Goal: Task Accomplishment & Management: Complete application form

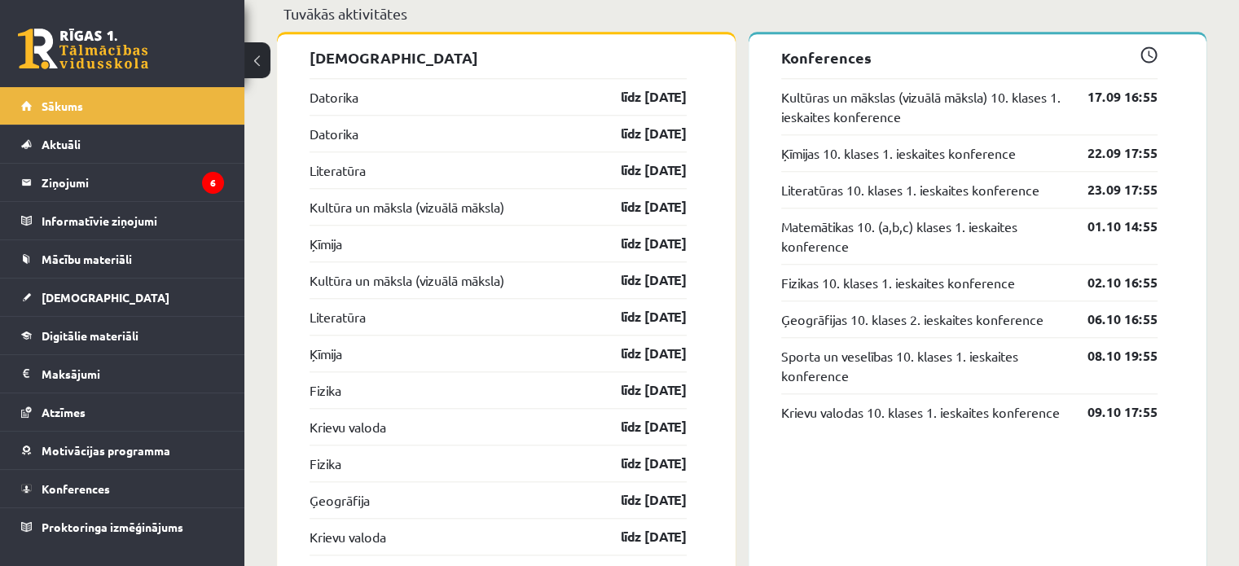
scroll to position [1446, 0]
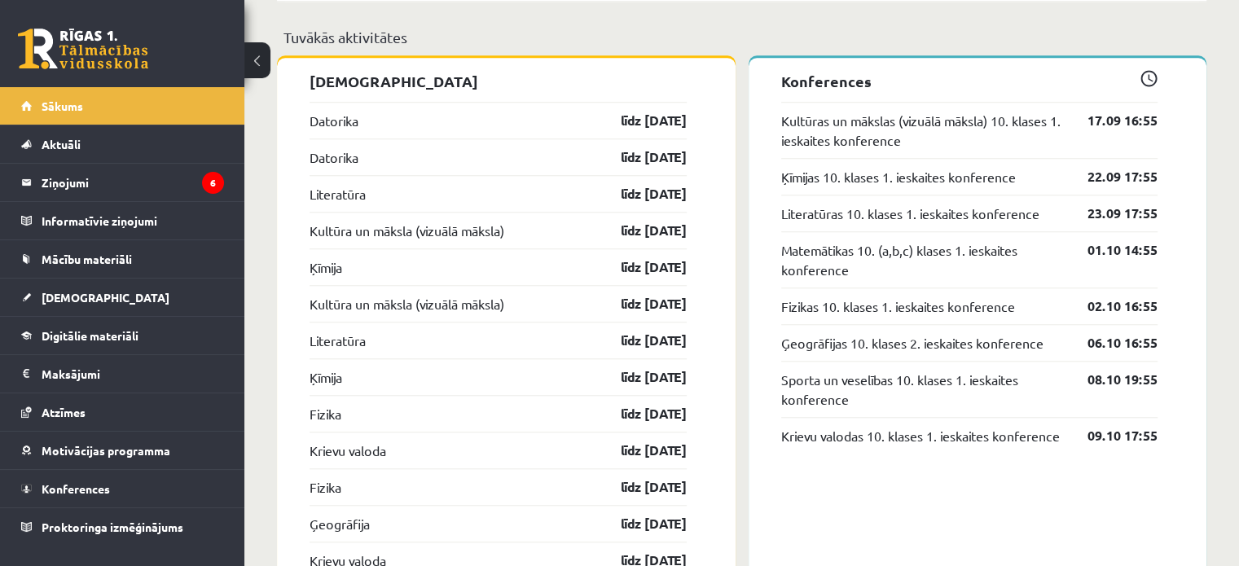
click at [1148, 79] on span at bounding box center [1148, 78] width 17 height 17
click at [827, 85] on p "Konferences" at bounding box center [969, 81] width 377 height 22
drag, startPoint x: 907, startPoint y: 87, endPoint x: 912, endPoint y: 78, distance: 10.2
click at [912, 78] on p "Konferences" at bounding box center [969, 81] width 377 height 22
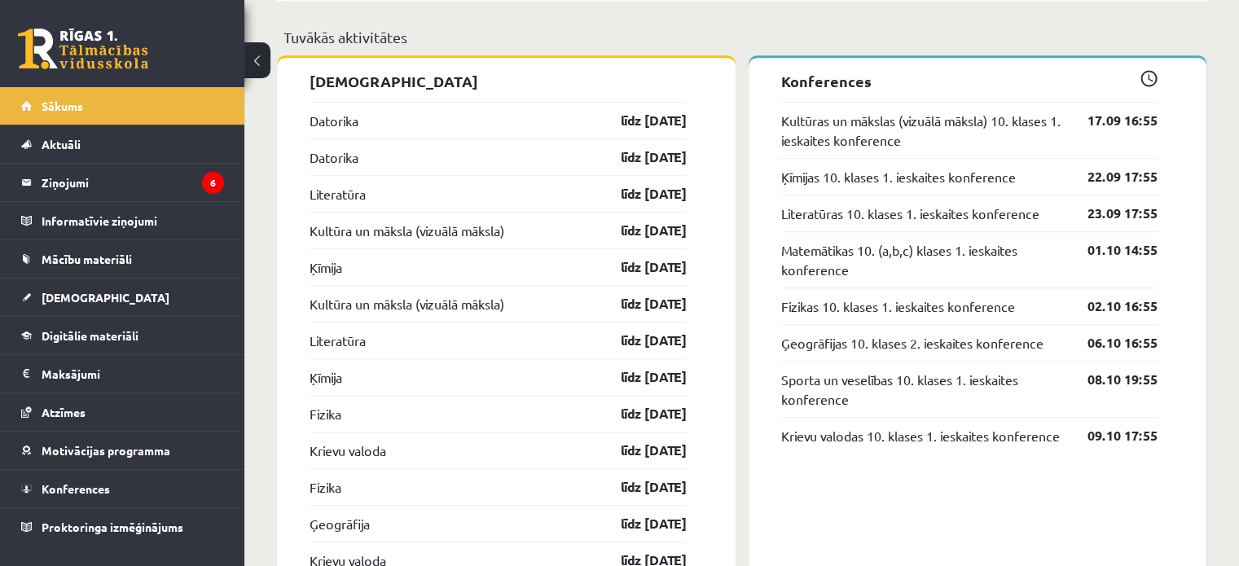
click at [912, 78] on p "Konferences" at bounding box center [969, 81] width 377 height 22
click at [808, 129] on link "Kultūras un mākslas (vizuālā māksla) 10. klases 1. ieskaites konference" at bounding box center [922, 130] width 283 height 39
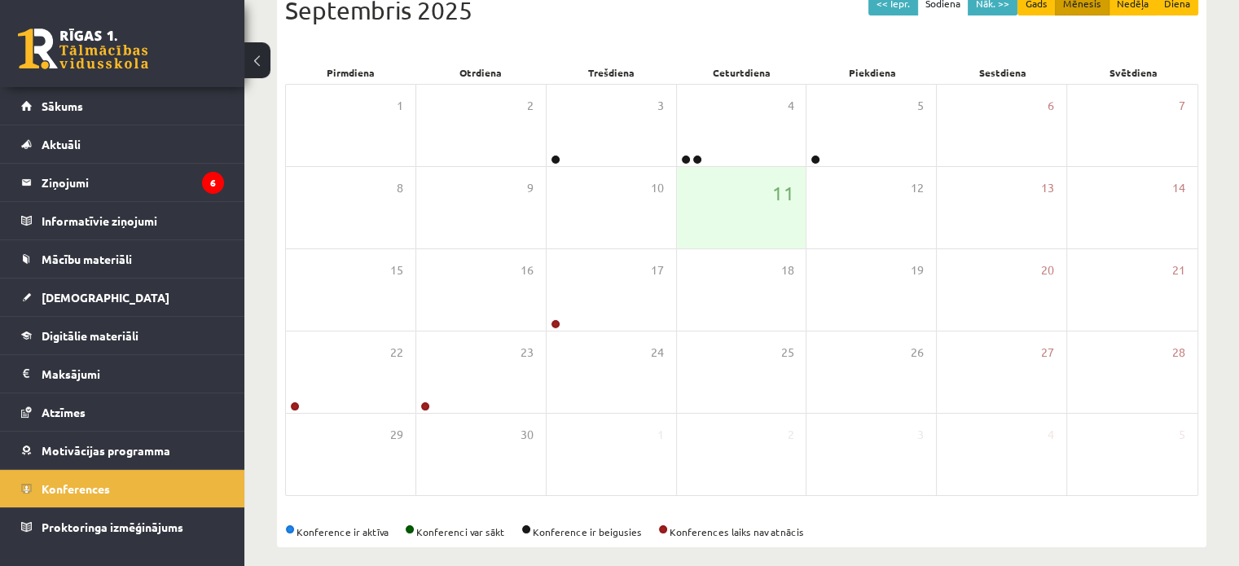
scroll to position [199, 0]
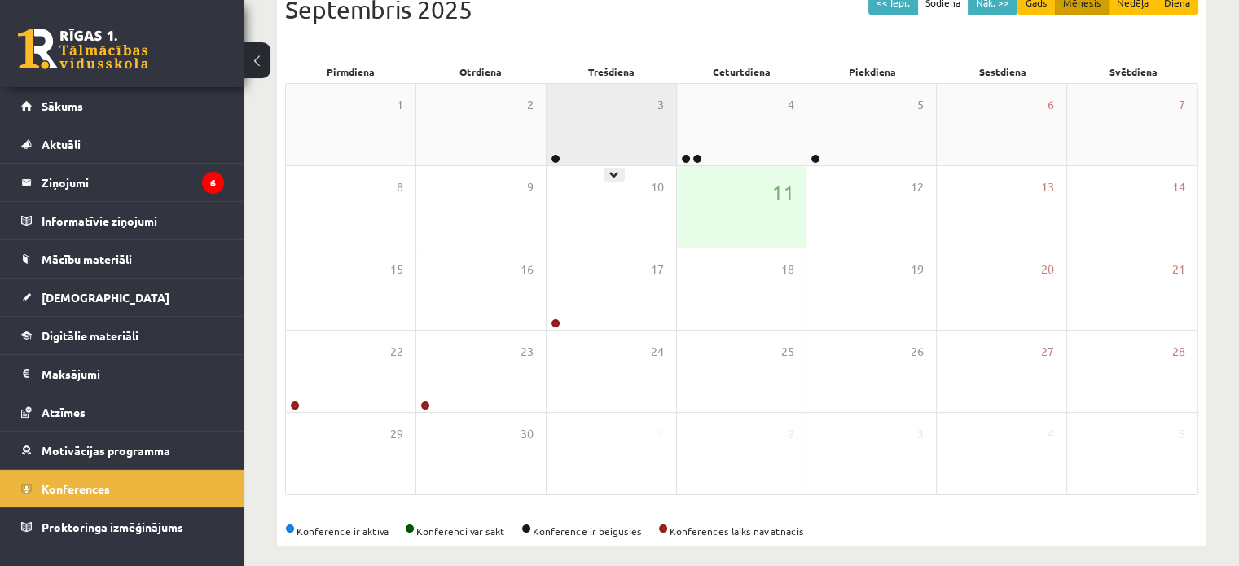
click at [619, 130] on div "3" at bounding box center [612, 124] width 130 height 81
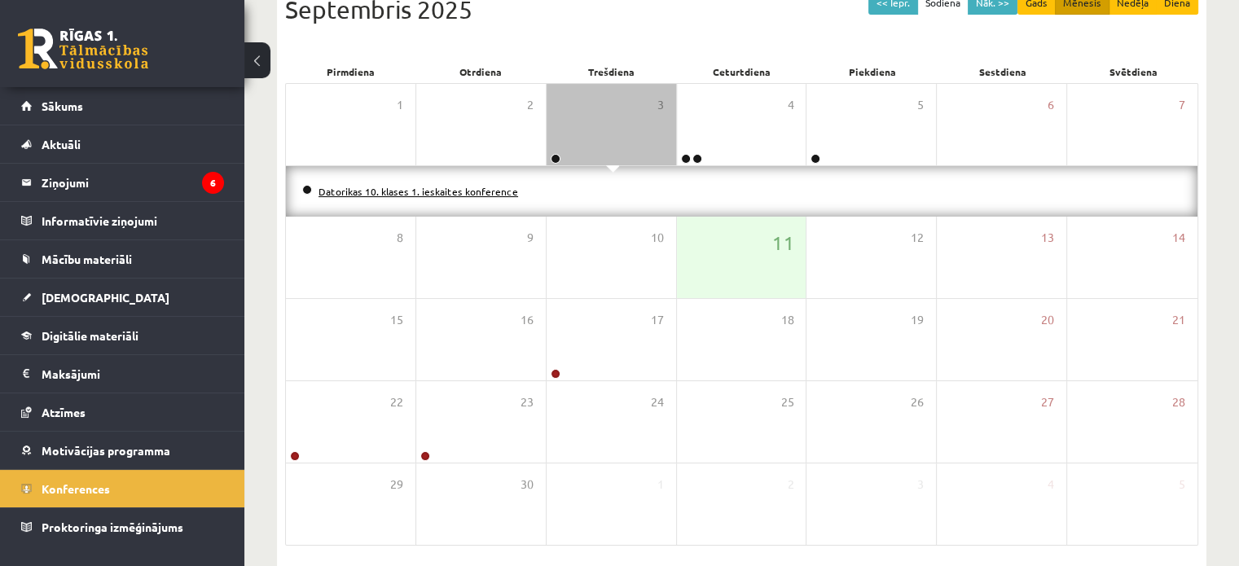
click at [487, 192] on link "Datorikas 10. klases 1. ieskaites konference" at bounding box center [418, 191] width 200 height 13
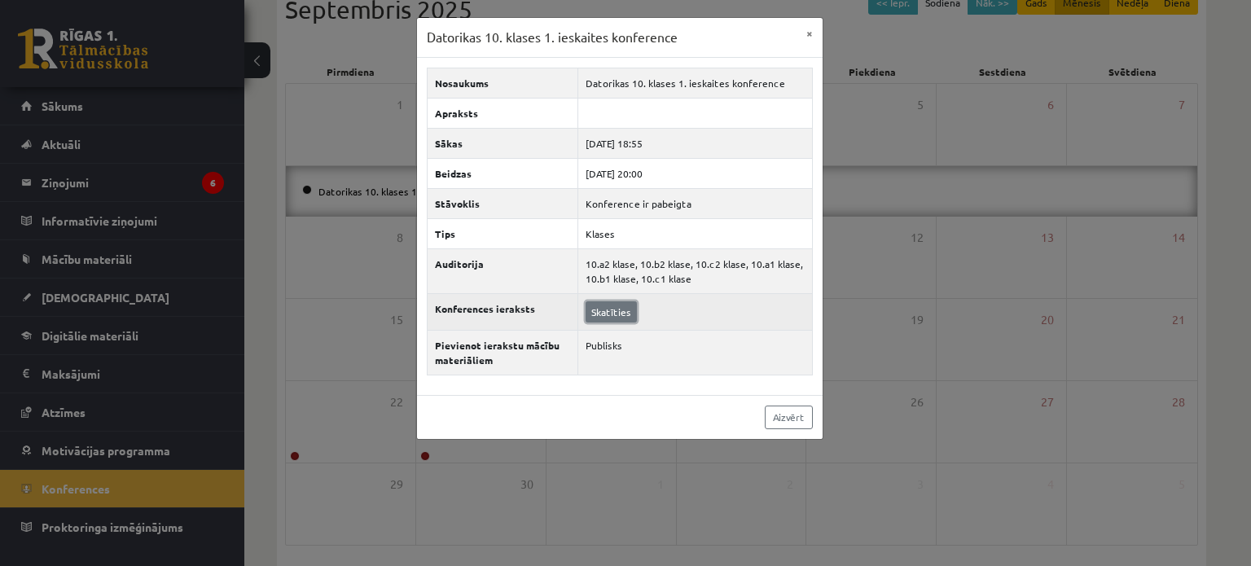
click at [609, 302] on link "Skatīties" at bounding box center [611, 311] width 51 height 21
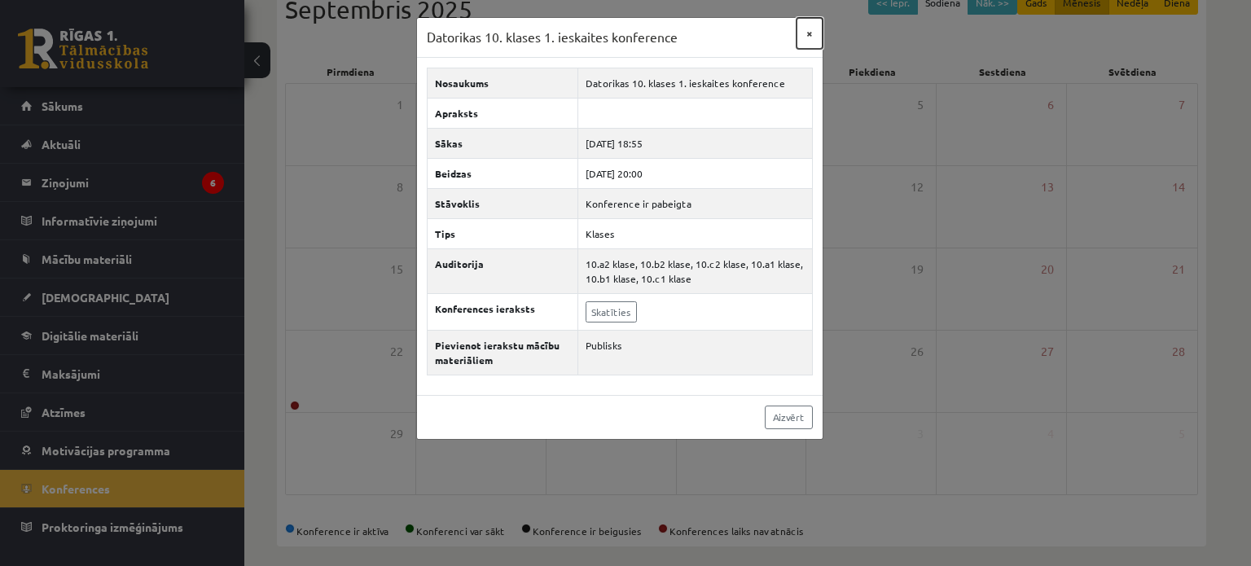
click at [803, 28] on button "×" at bounding box center [810, 33] width 26 height 31
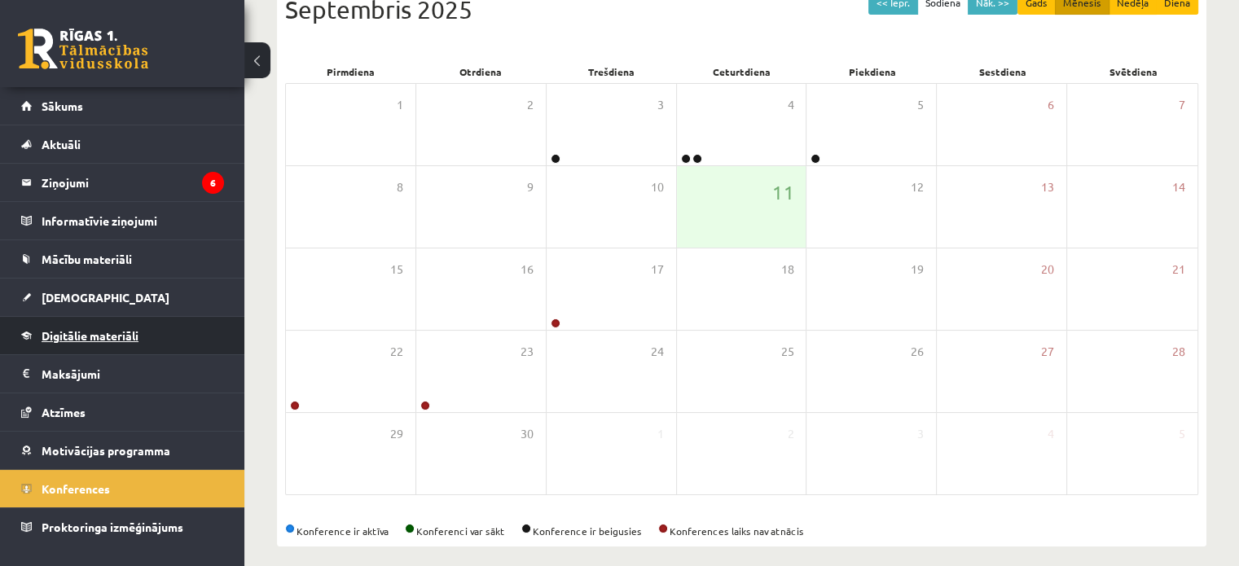
click at [83, 330] on span "Digitālie materiāli" at bounding box center [90, 335] width 97 height 15
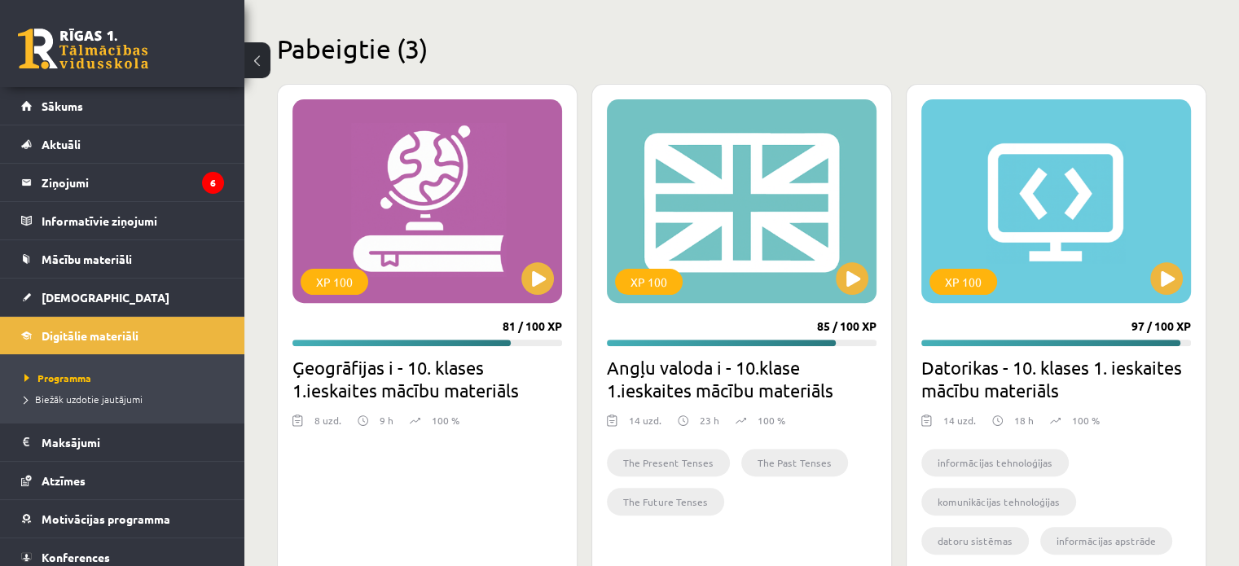
scroll to position [472, 0]
click at [1054, 270] on div "XP 100" at bounding box center [1056, 201] width 270 height 204
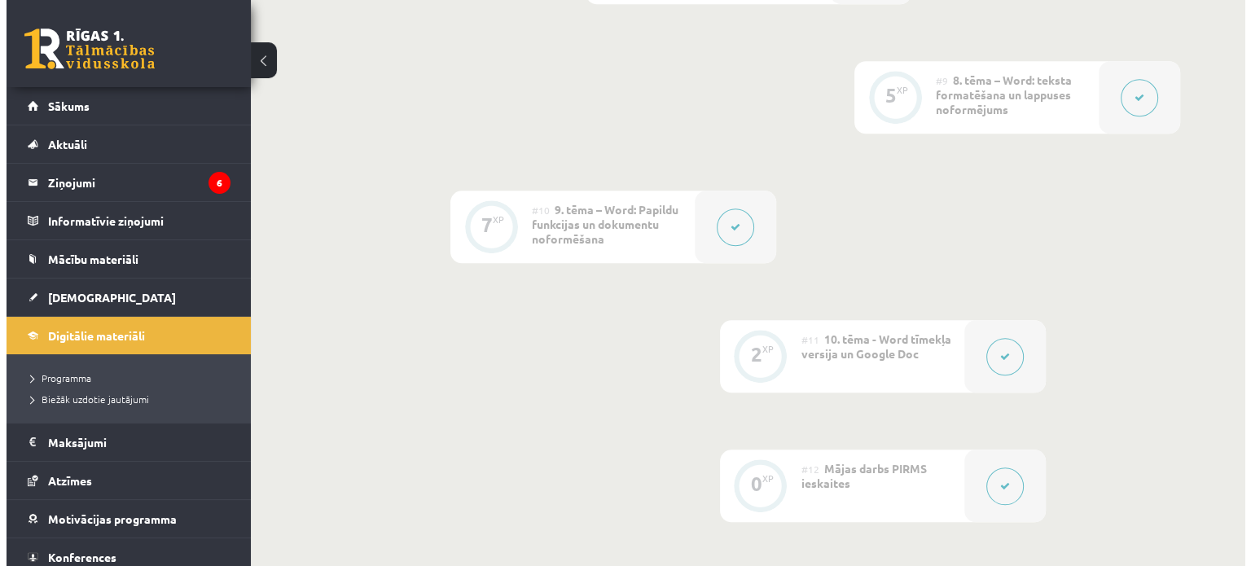
scroll to position [1512, 0]
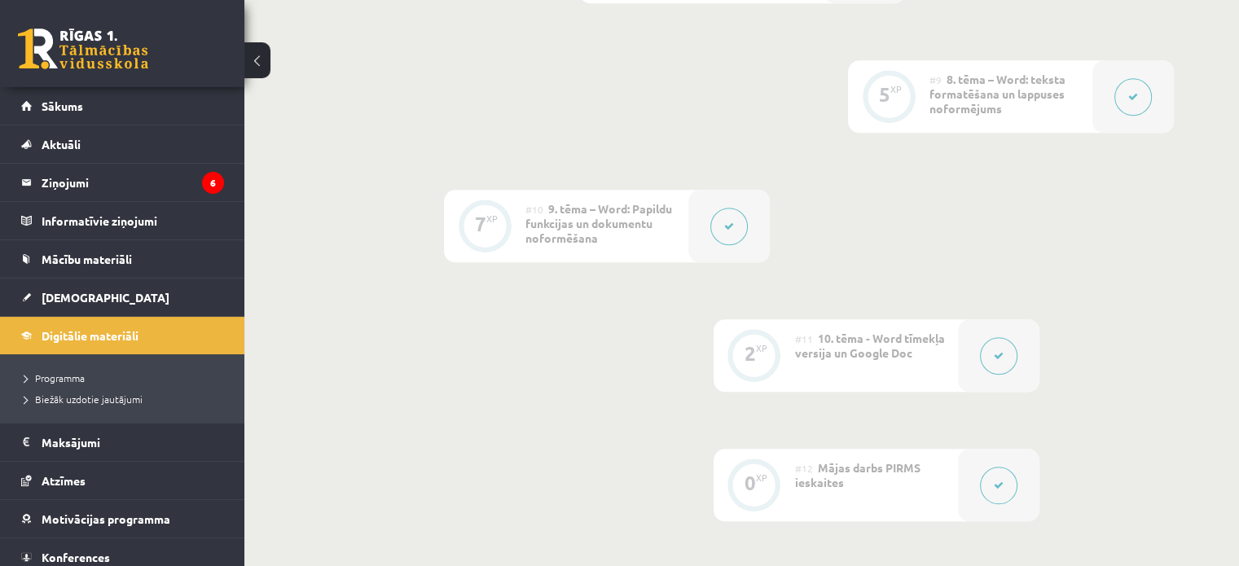
click at [994, 481] on icon at bounding box center [999, 486] width 10 height 10
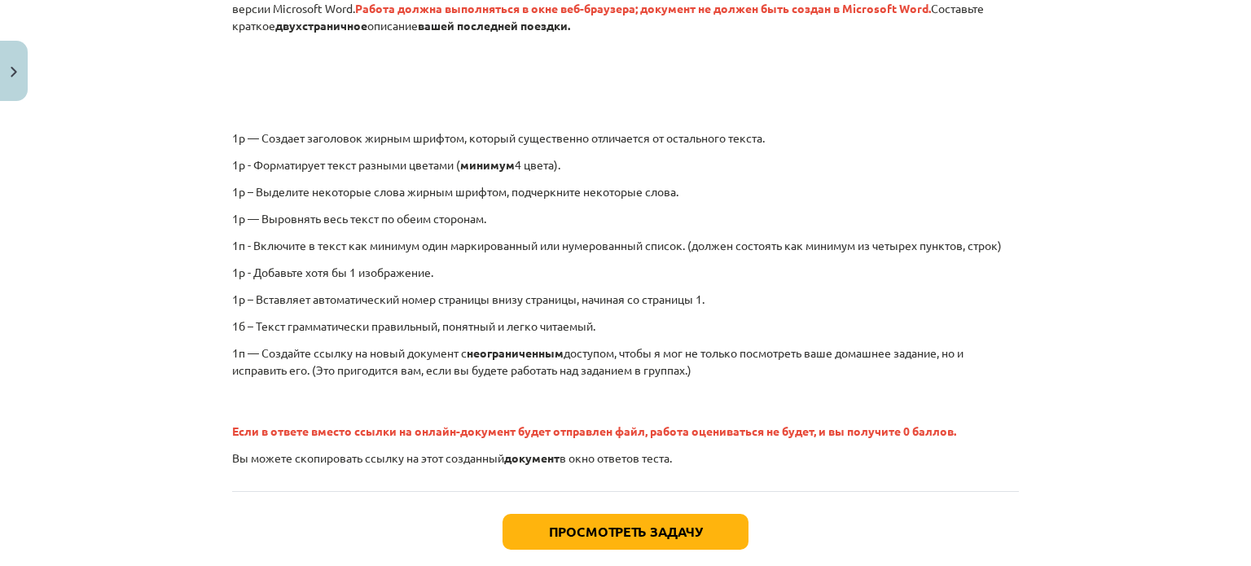
scroll to position [334, 0]
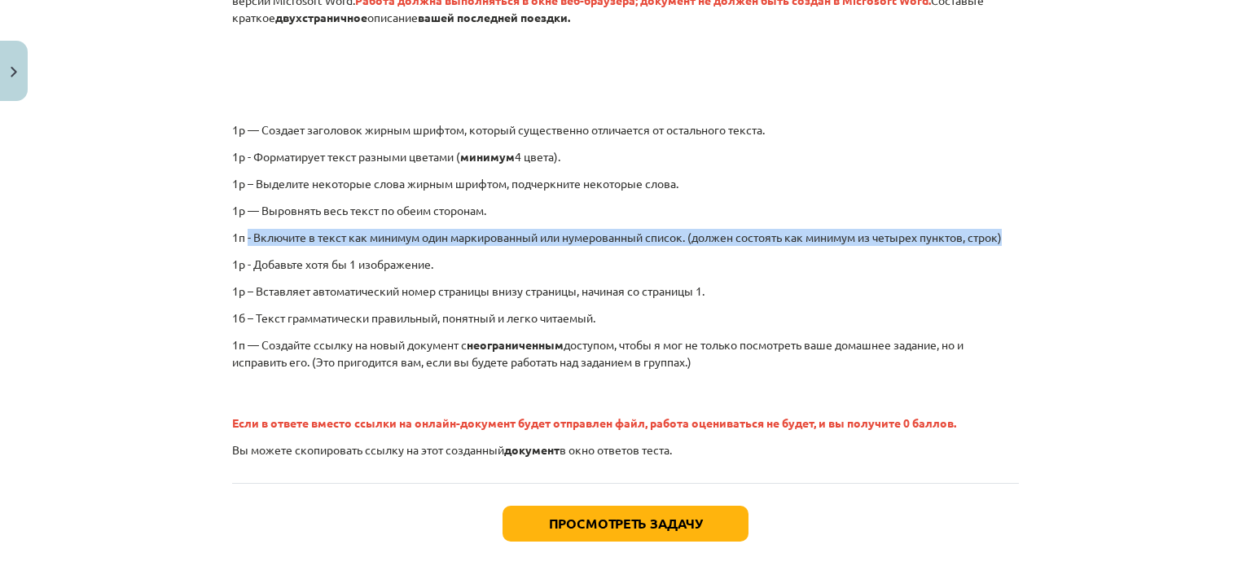
drag, startPoint x: 241, startPoint y: 237, endPoint x: 1034, endPoint y: 223, distance: 793.4
click at [1034, 223] on div "Тема исследования: Информатика - учебный материал для 1-го теста 10-го класса #…" at bounding box center [625, 283] width 1251 height 566
copy font "- Включите в текст как минимум один маркированный или нумерованный список. (дол…"
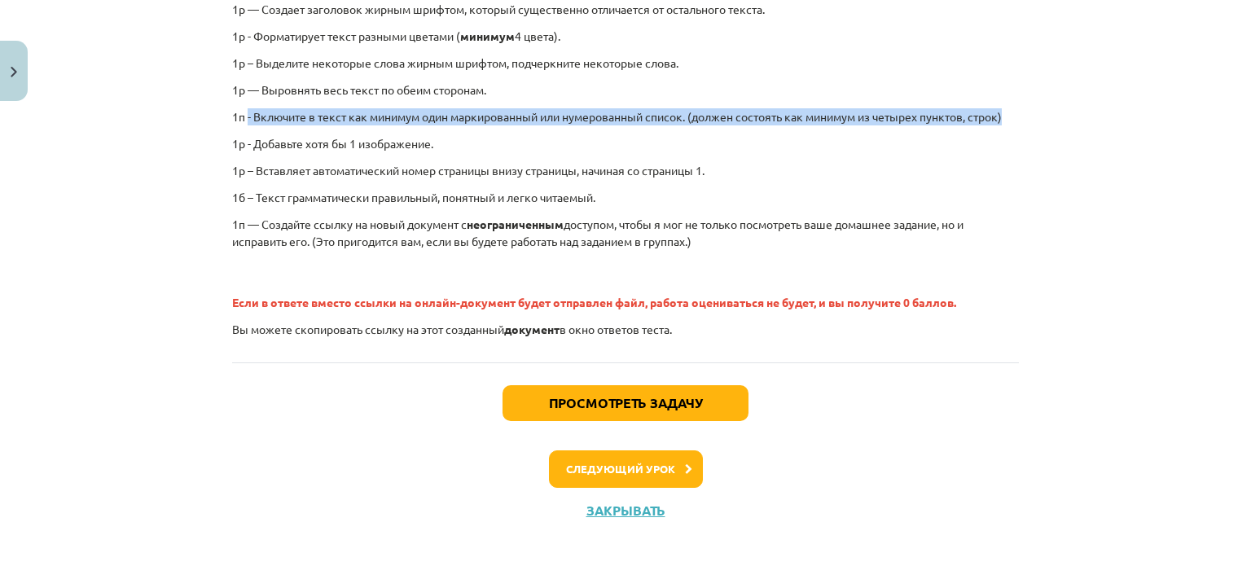
scroll to position [455, 0]
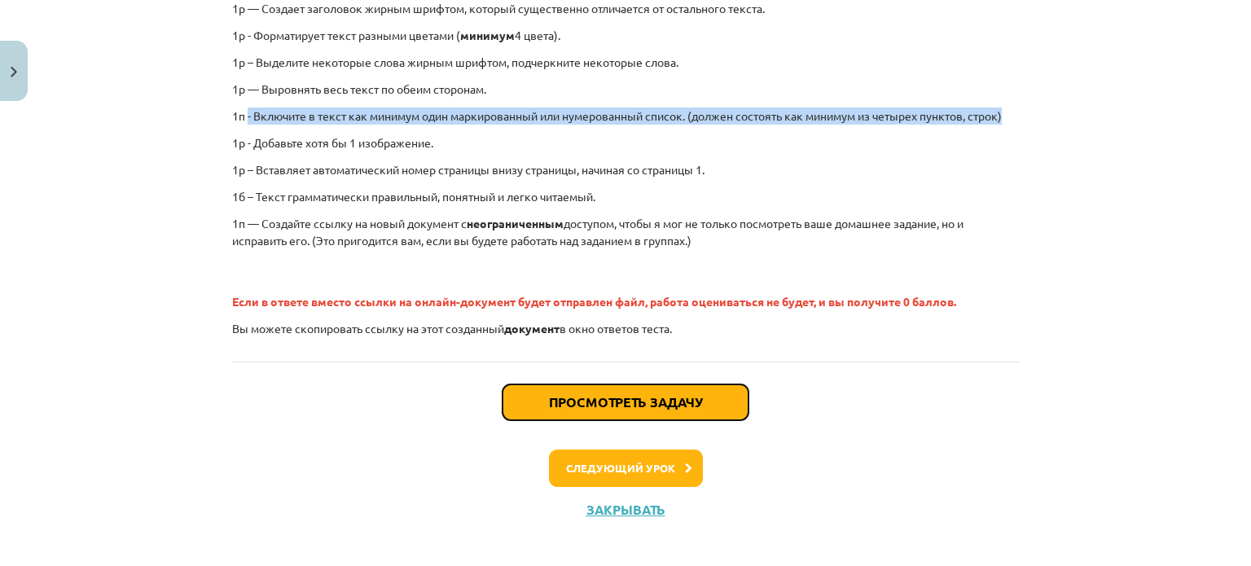
click at [552, 390] on button "Просмотреть задачу" at bounding box center [626, 402] width 246 height 36
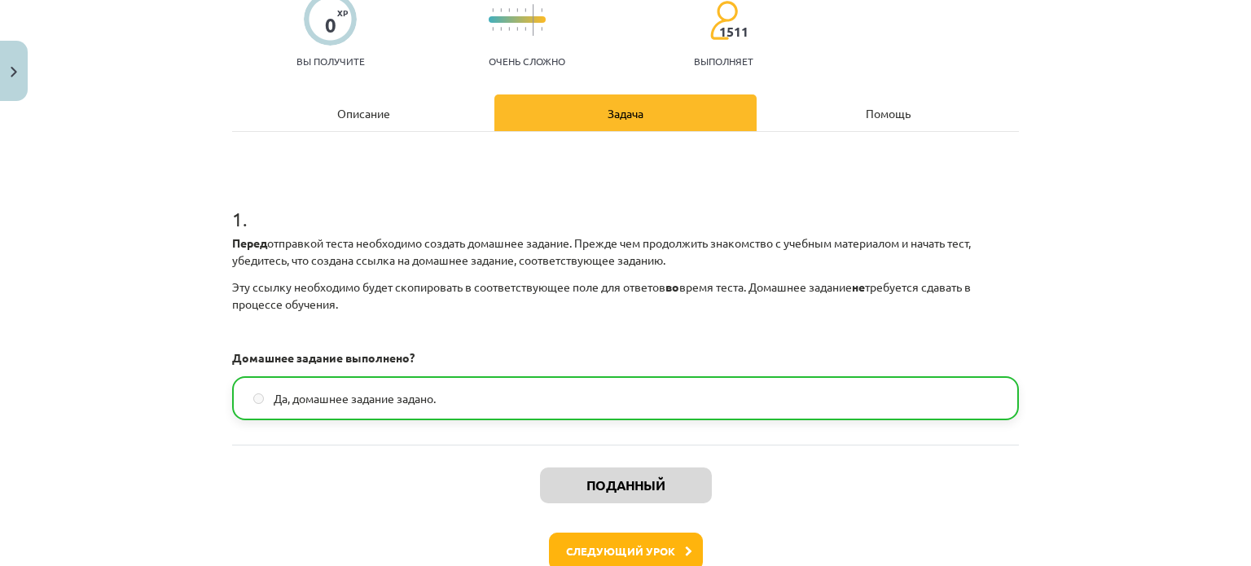
scroll to position [148, 0]
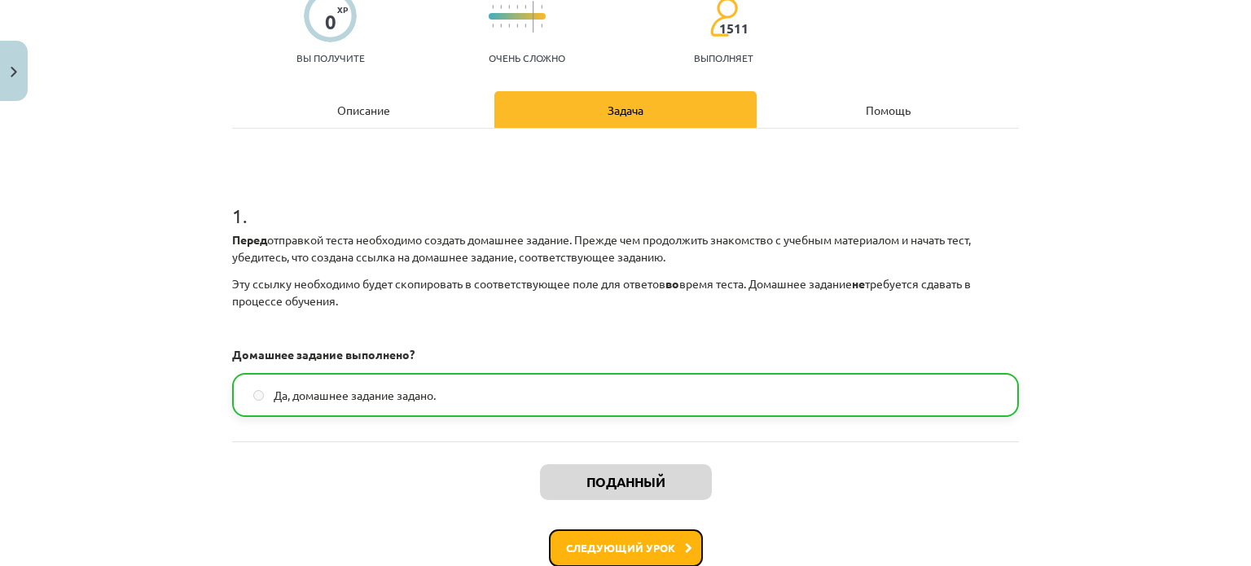
click at [581, 537] on button "Следующий урок" at bounding box center [626, 547] width 154 height 37
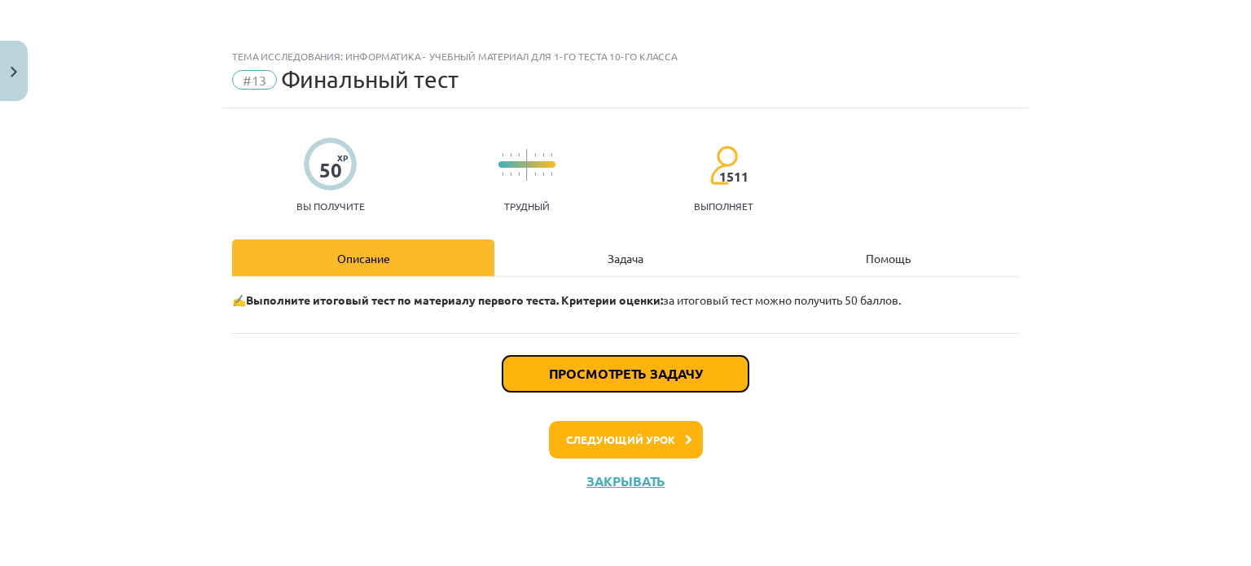
click at [636, 377] on font "Просмотреть задачу" at bounding box center [625, 373] width 153 height 17
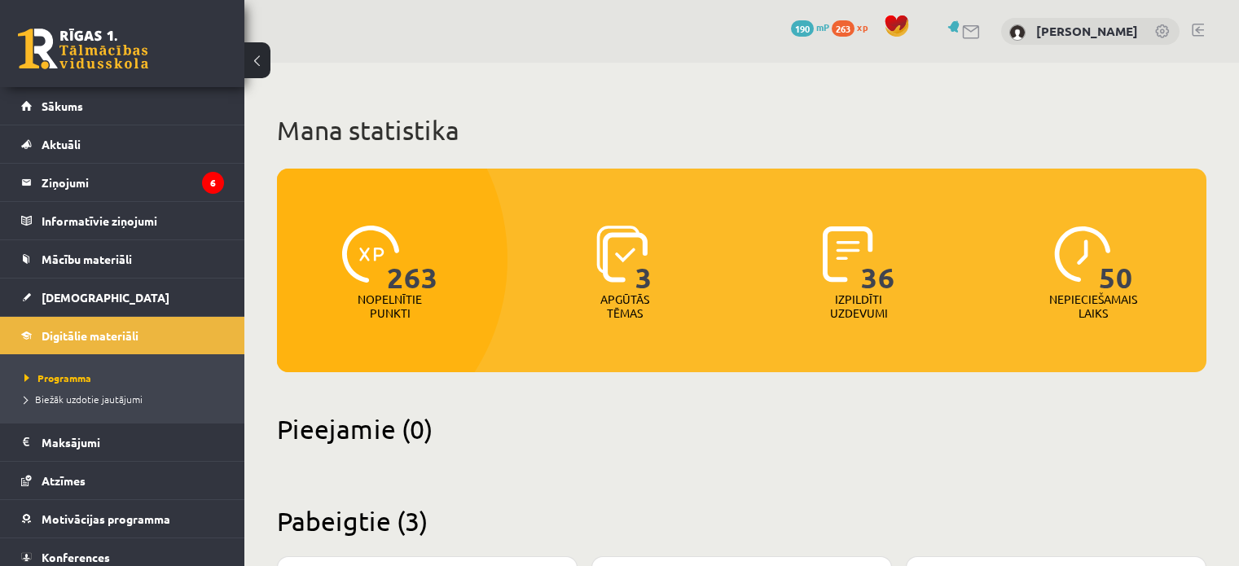
scroll to position [472, 0]
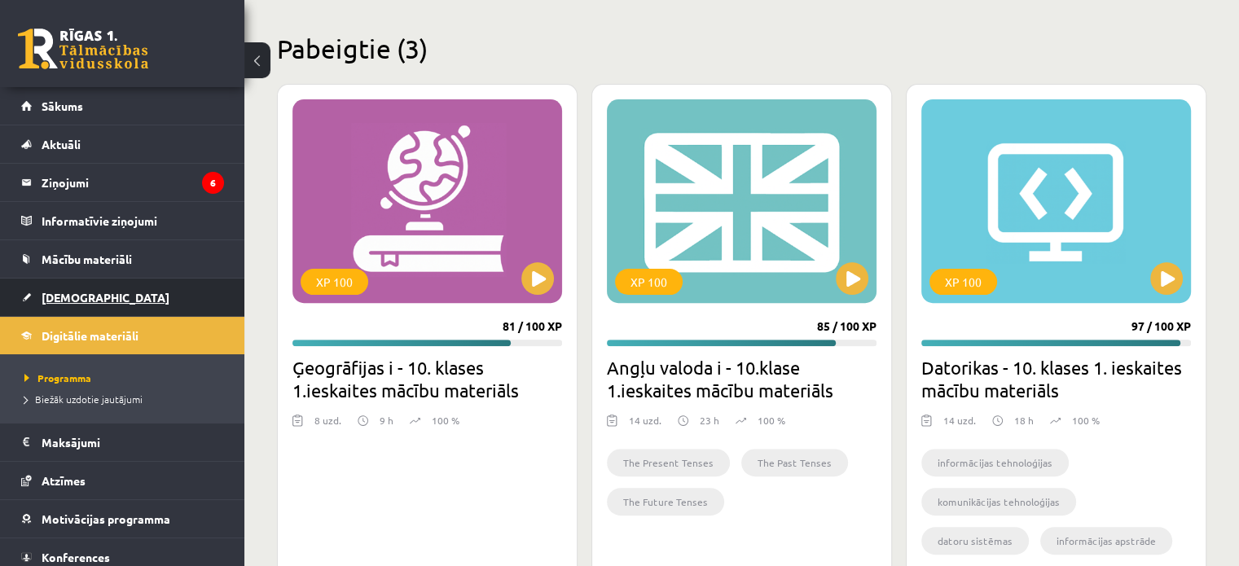
click at [83, 299] on span "[DEMOGRAPHIC_DATA]" at bounding box center [106, 297] width 128 height 15
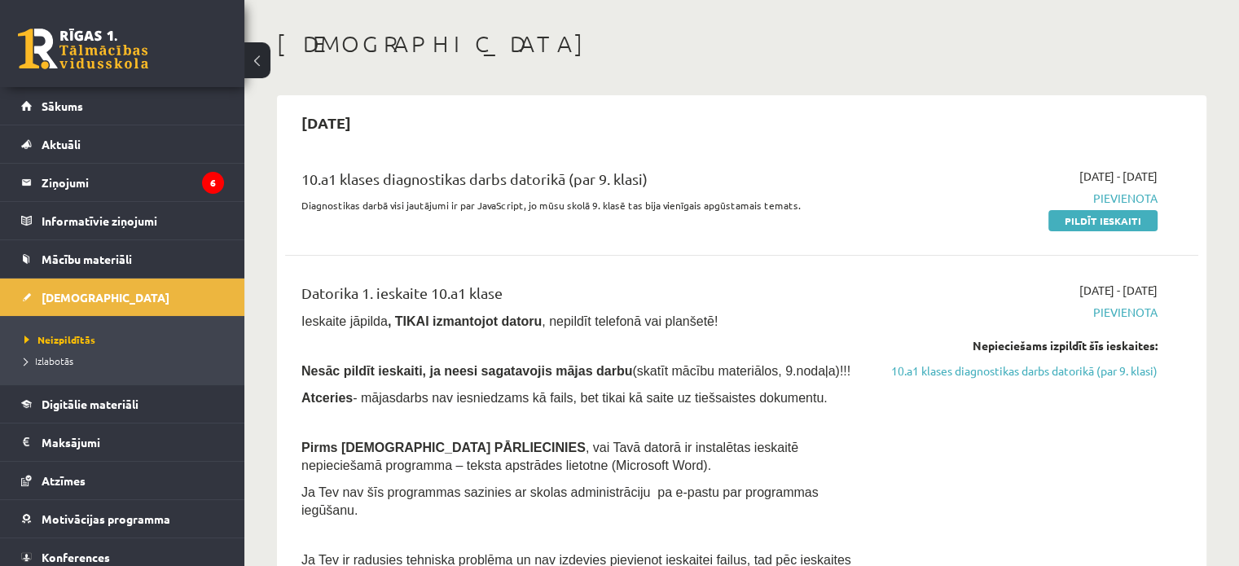
scroll to position [78, 0]
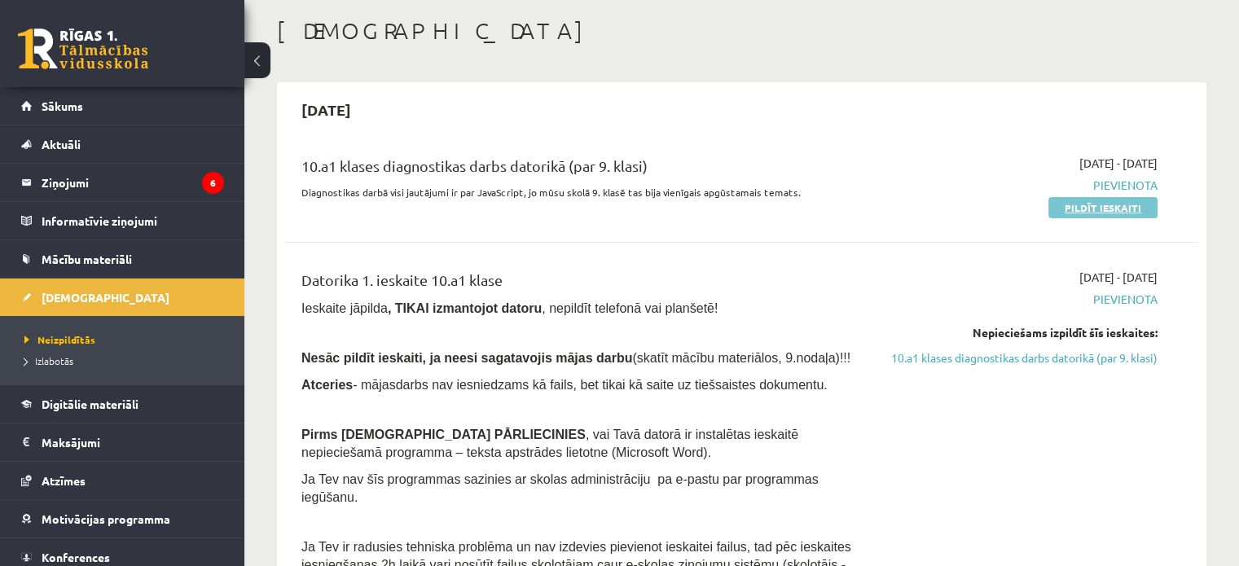
click at [1079, 202] on link "Pildīt ieskaiti" at bounding box center [1102, 207] width 109 height 21
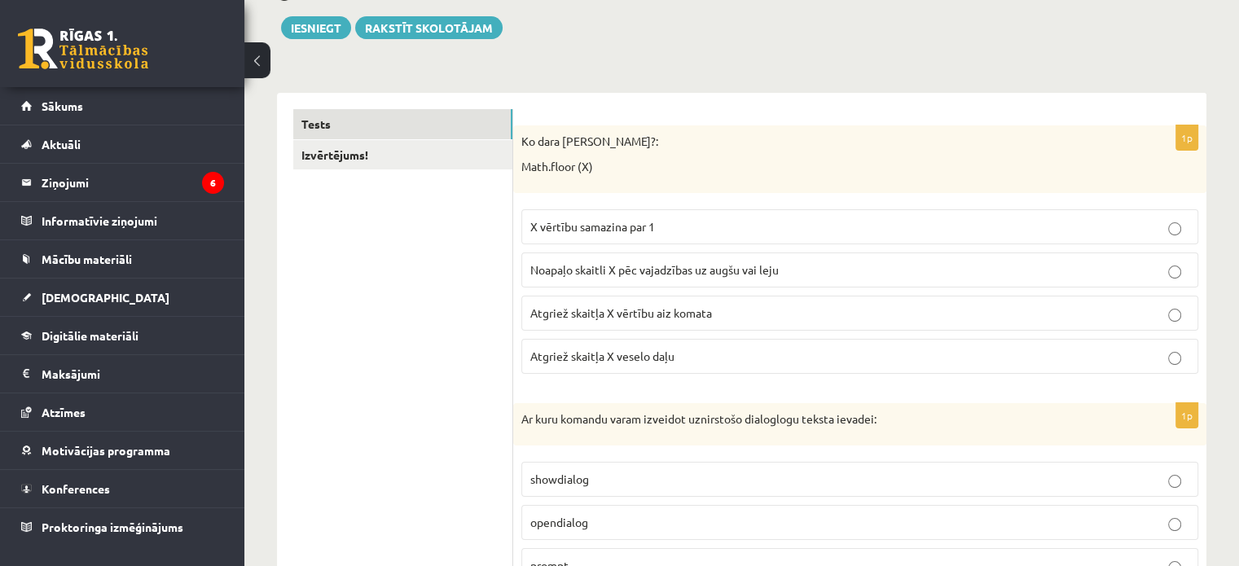
scroll to position [210, 0]
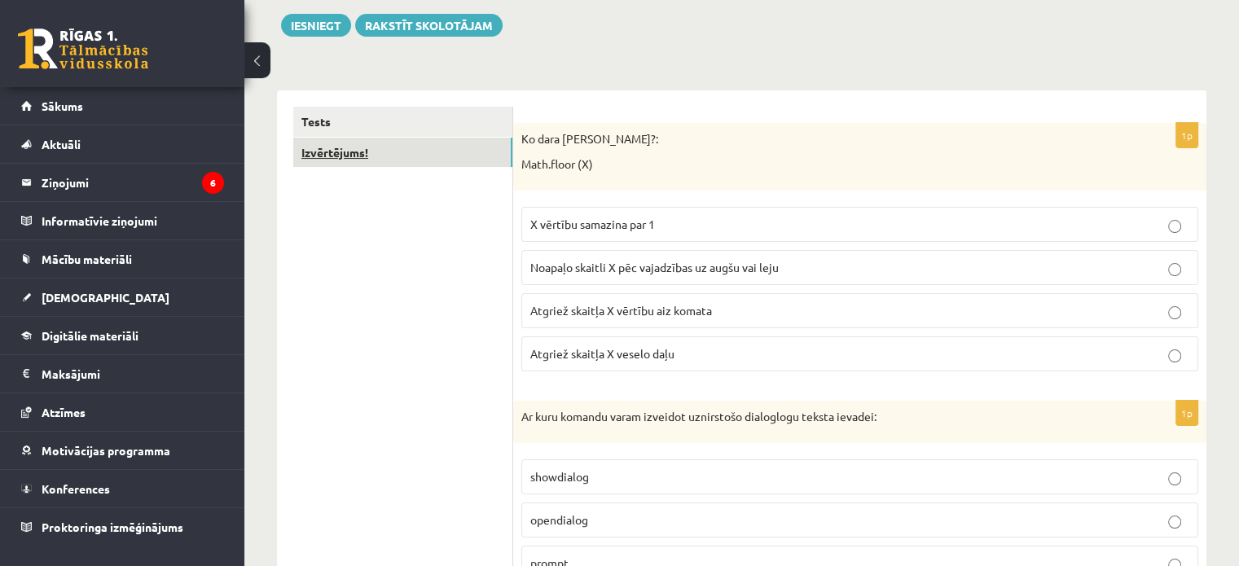
click at [469, 145] on link "Izvērtējums!" at bounding box center [402, 153] width 219 height 30
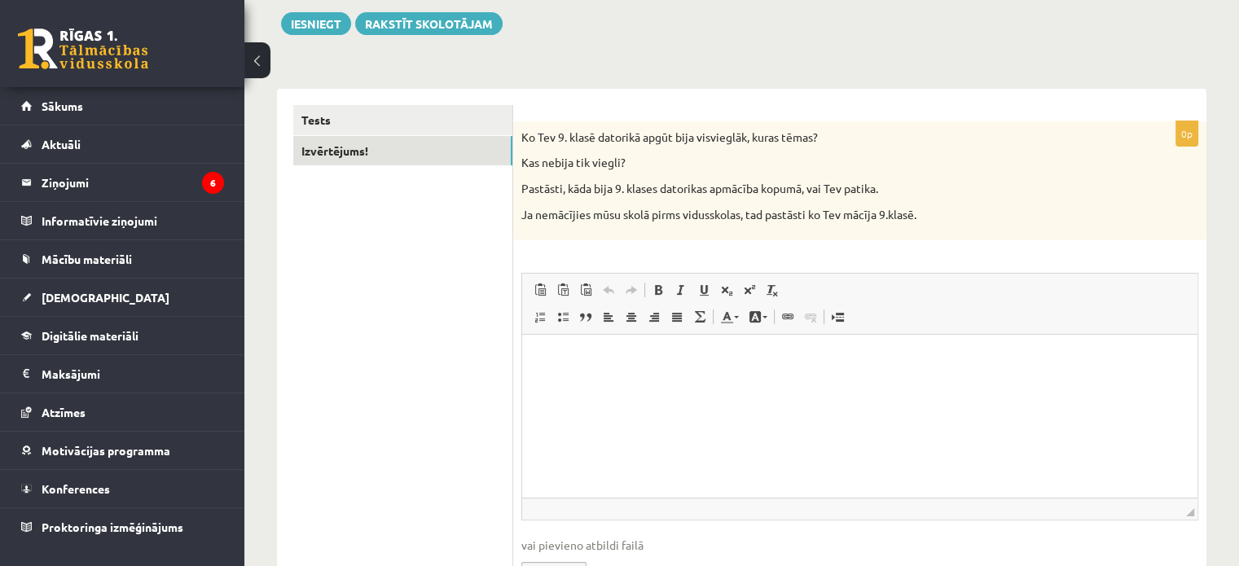
scroll to position [223, 0]
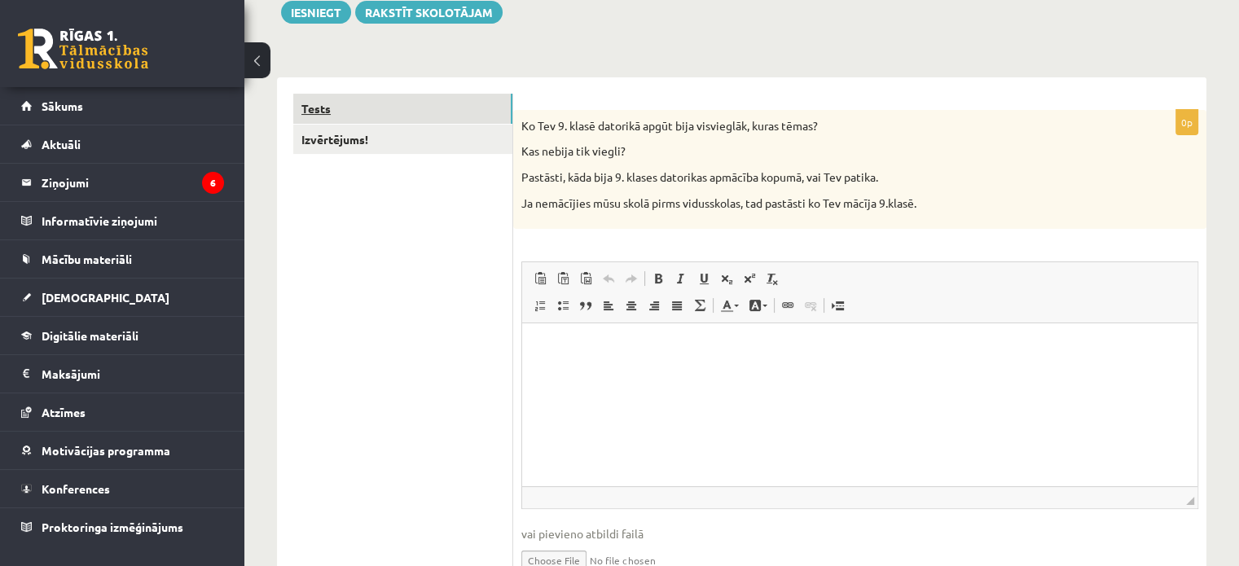
click at [434, 116] on link "Tests" at bounding box center [402, 109] width 219 height 30
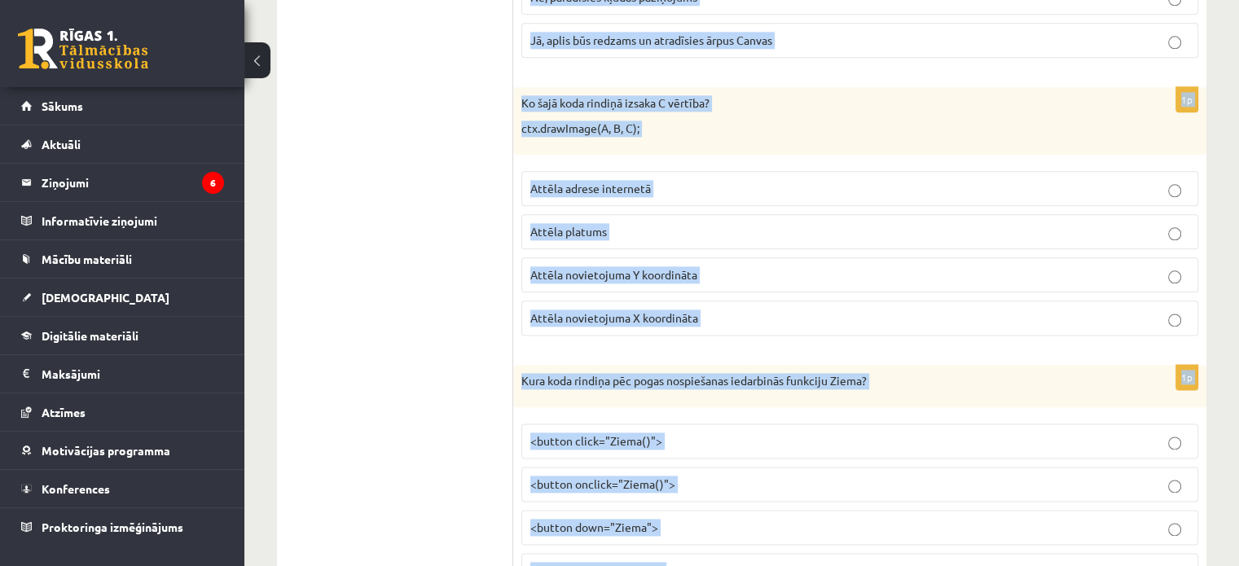
scroll to position [8249, 0]
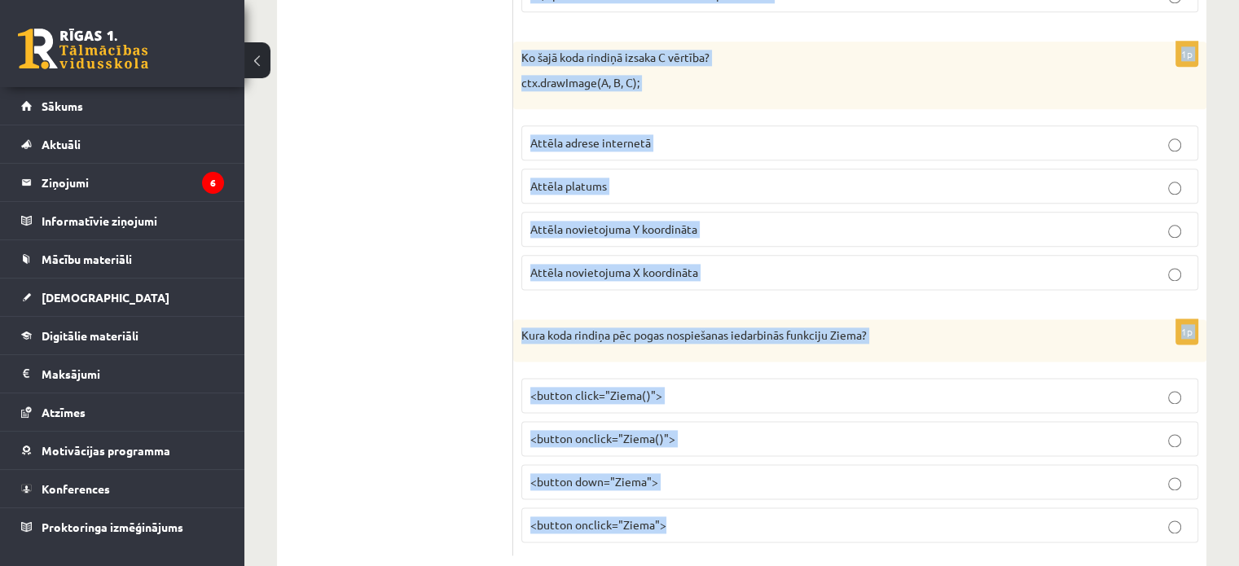
drag, startPoint x: 523, startPoint y: 123, endPoint x: 902, endPoint y: 489, distance: 527.6
copy form "Ko dara koda rindiņa?: Math.floor (X) X vērtību samazina par 1 Noapaļo skaitli …"
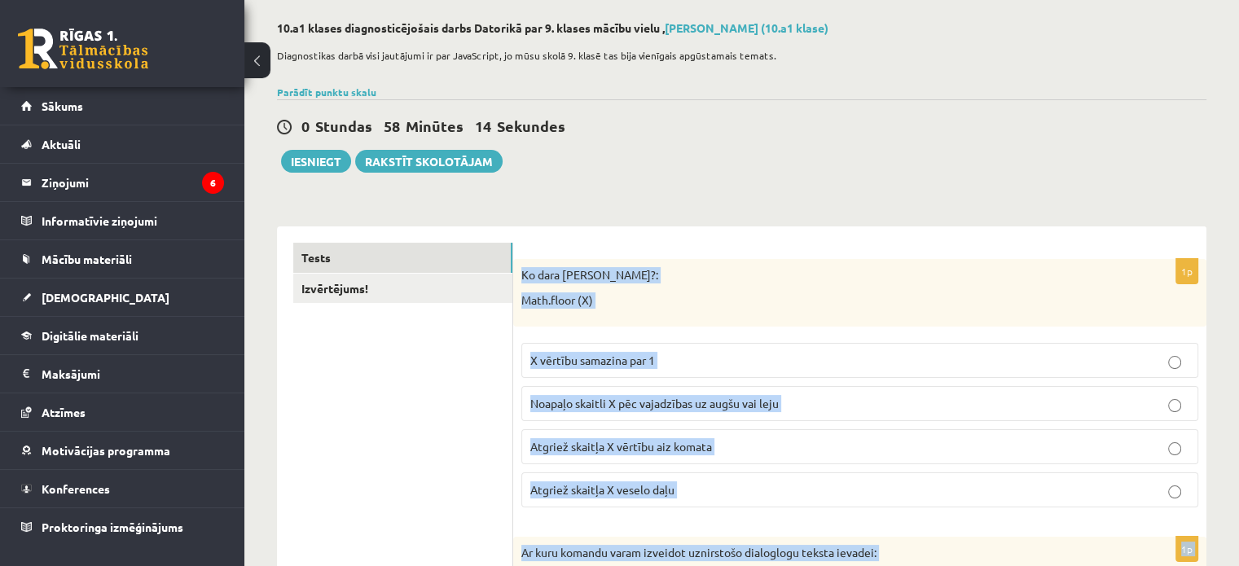
scroll to position [68, 0]
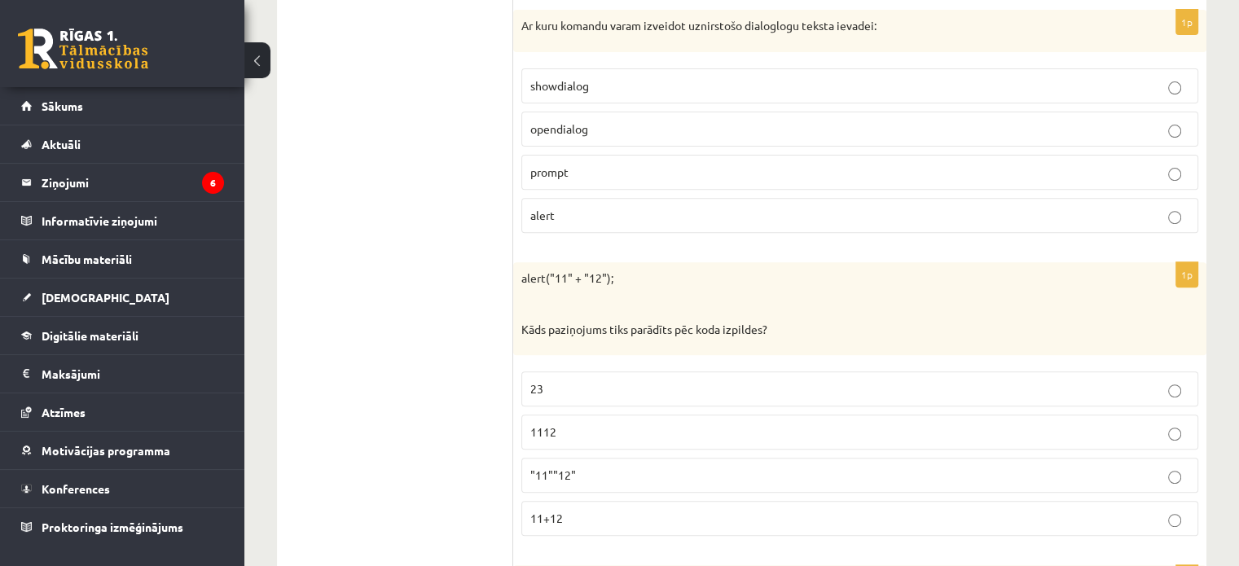
scroll to position [599, 0]
click at [922, 426] on p "1112" at bounding box center [859, 433] width 659 height 17
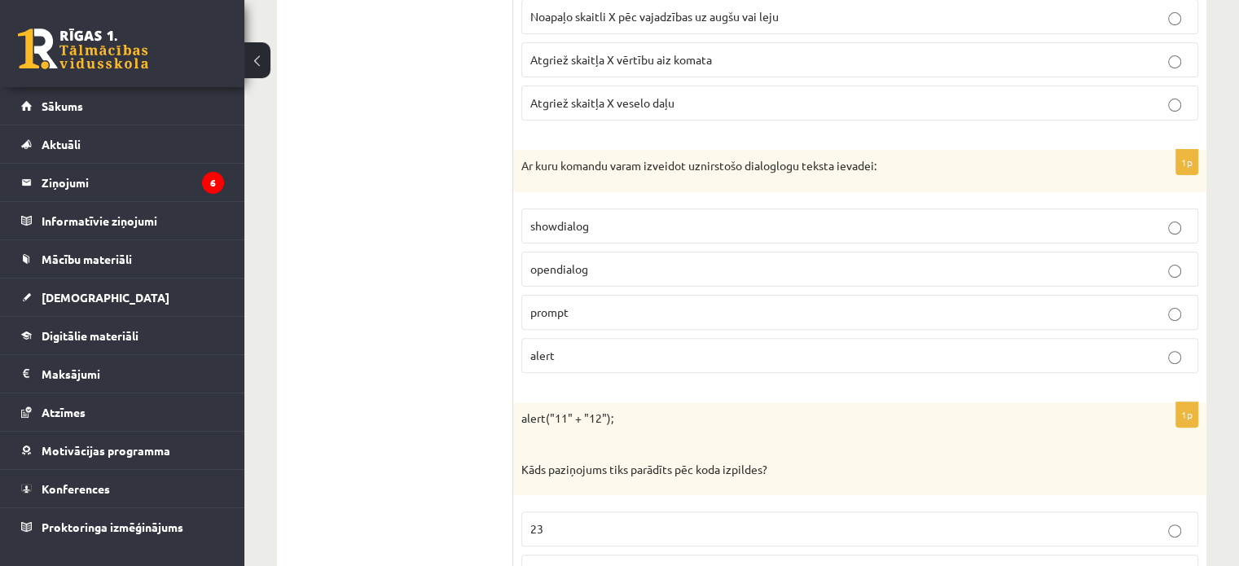
scroll to position [468, 0]
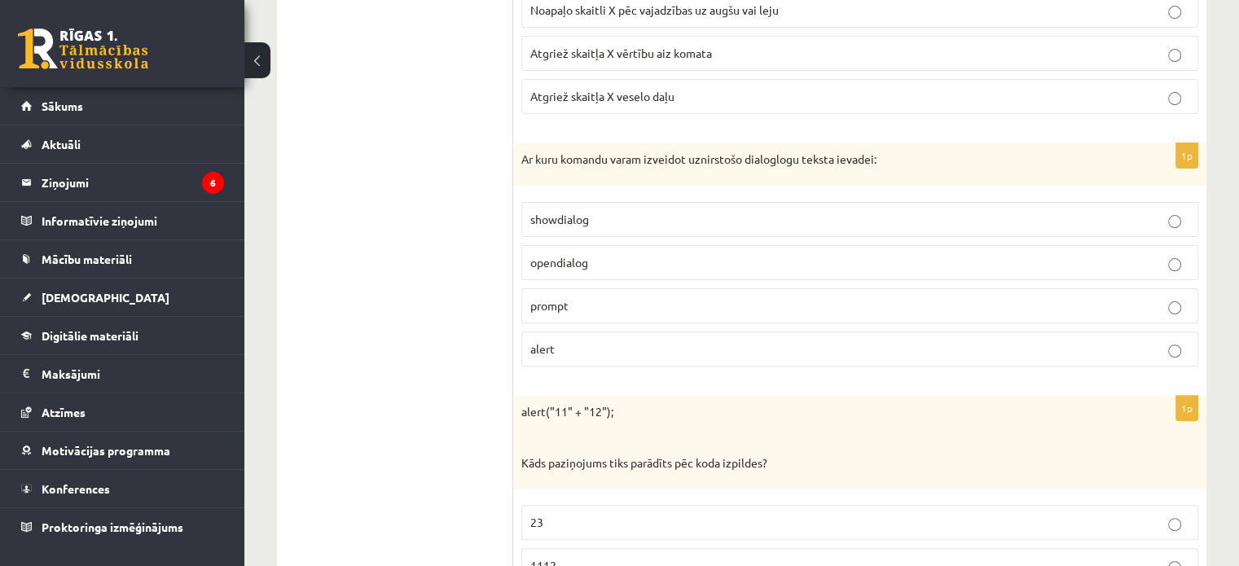
click at [863, 304] on p "prompt" at bounding box center [859, 305] width 659 height 17
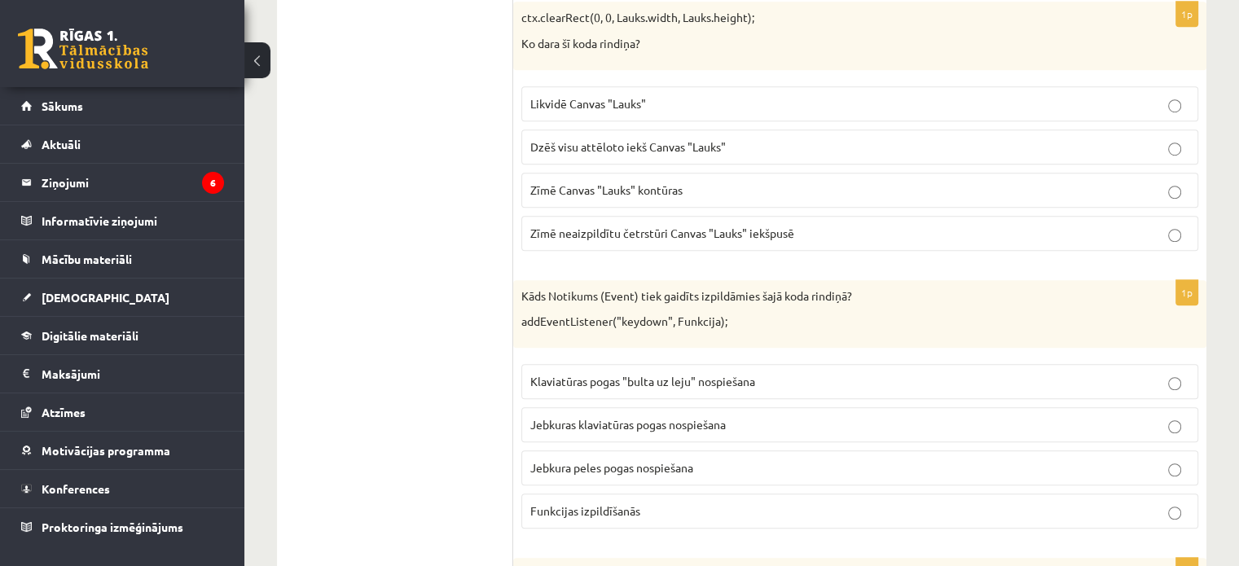
scroll to position [1165, 0]
click at [890, 156] on label "Dzēš visu attēloto iekš Canvas "Lauks"" at bounding box center [859, 147] width 677 height 35
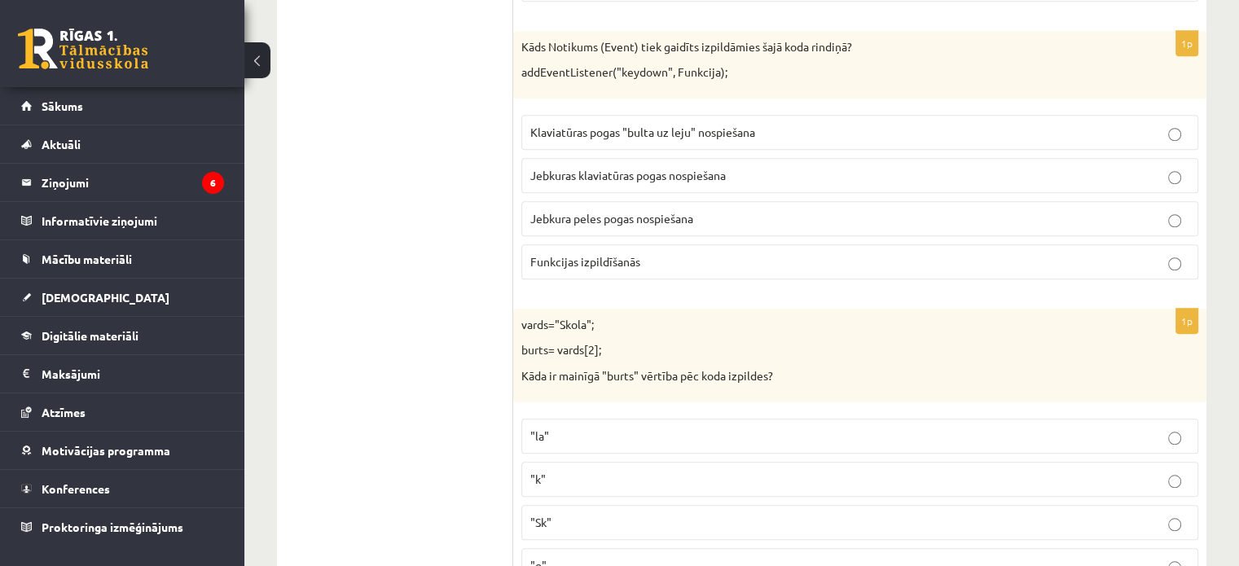
scroll to position [1427, 0]
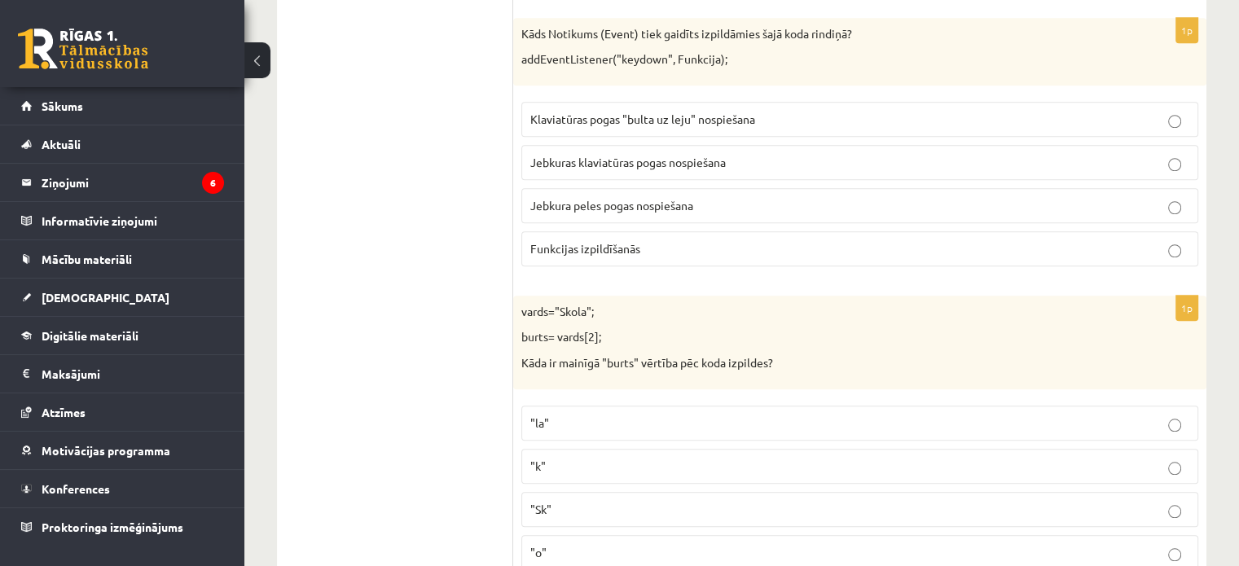
click at [844, 162] on p "Jebkuras klaviatūras pogas nospiešana" at bounding box center [859, 162] width 659 height 17
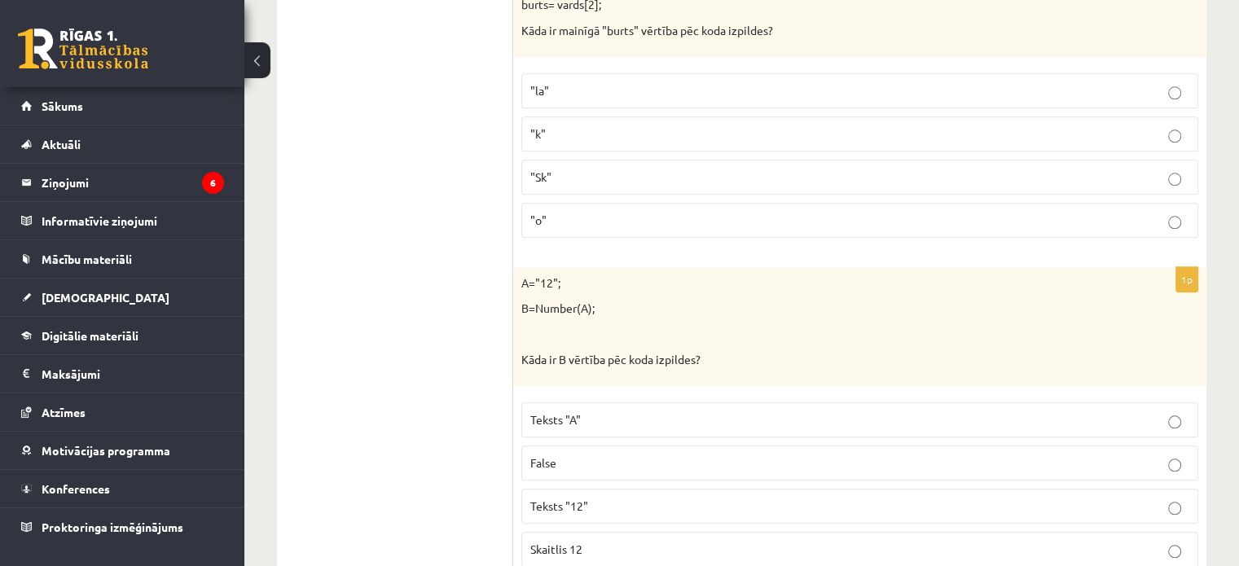
scroll to position [1759, 0]
click at [782, 214] on p ""o"" at bounding box center [859, 220] width 659 height 17
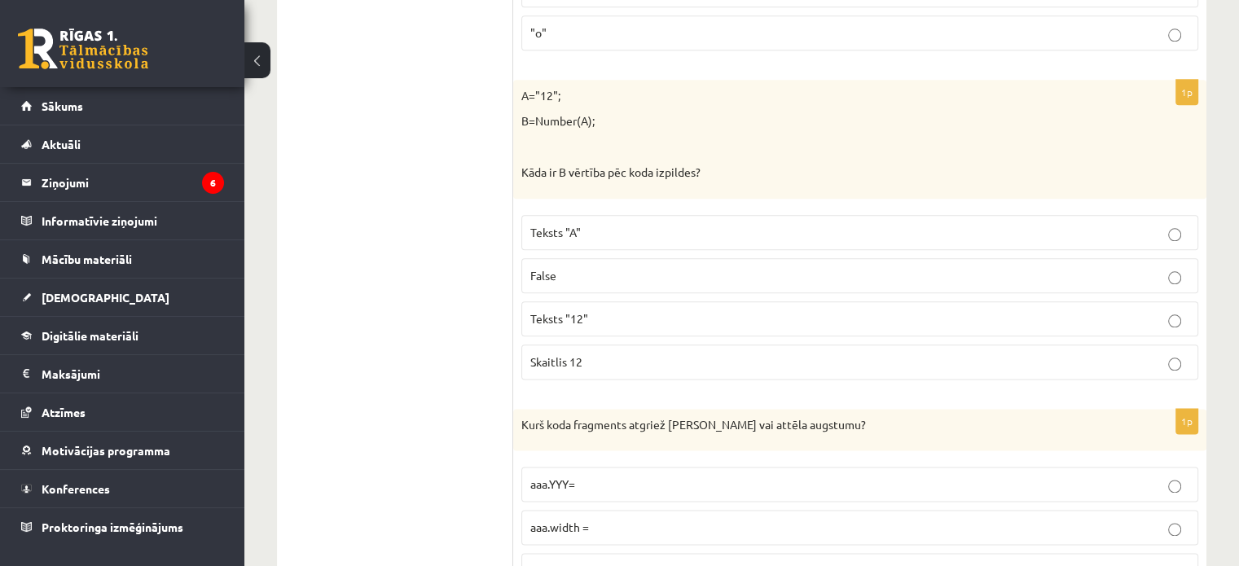
scroll to position [1950, 0]
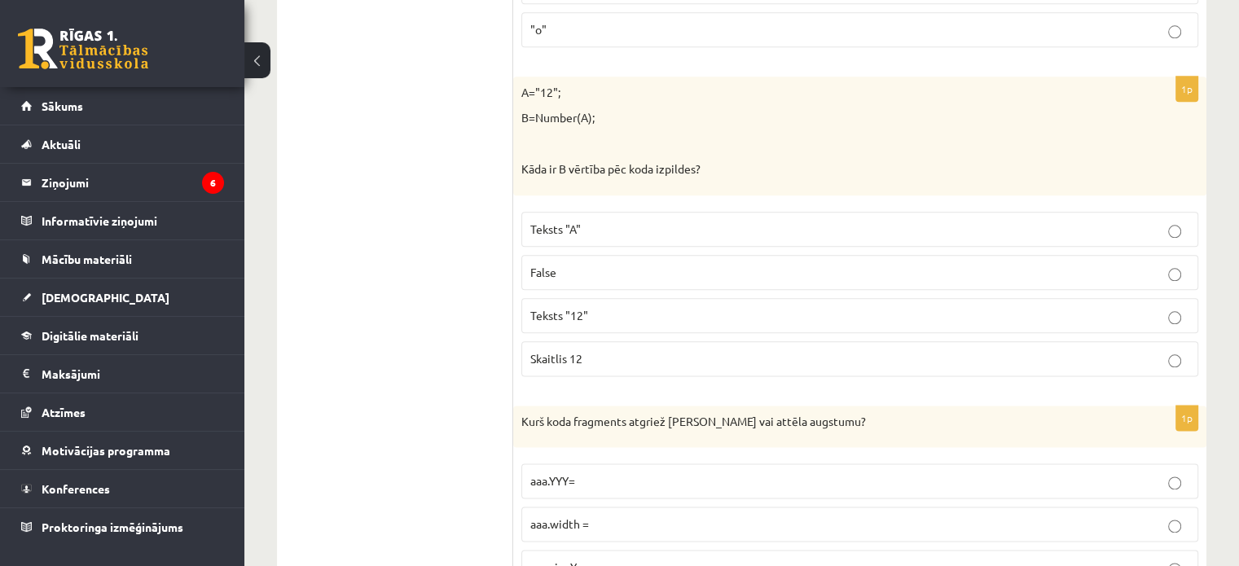
click at [770, 350] on p "Skaitlis 12" at bounding box center [859, 358] width 659 height 17
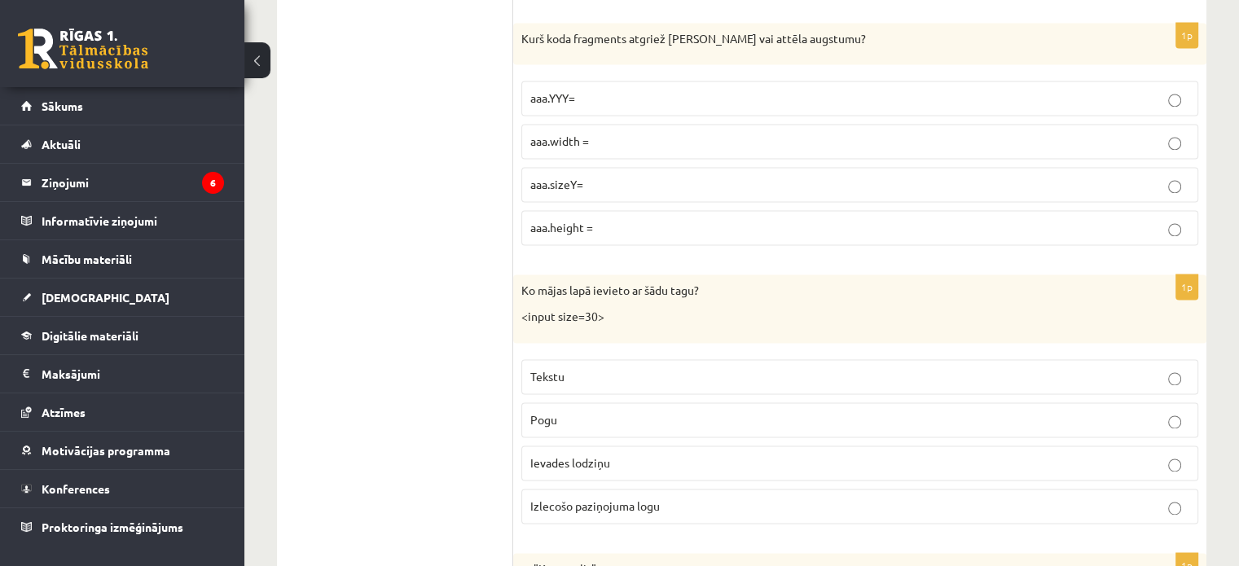
scroll to position [2339, 0]
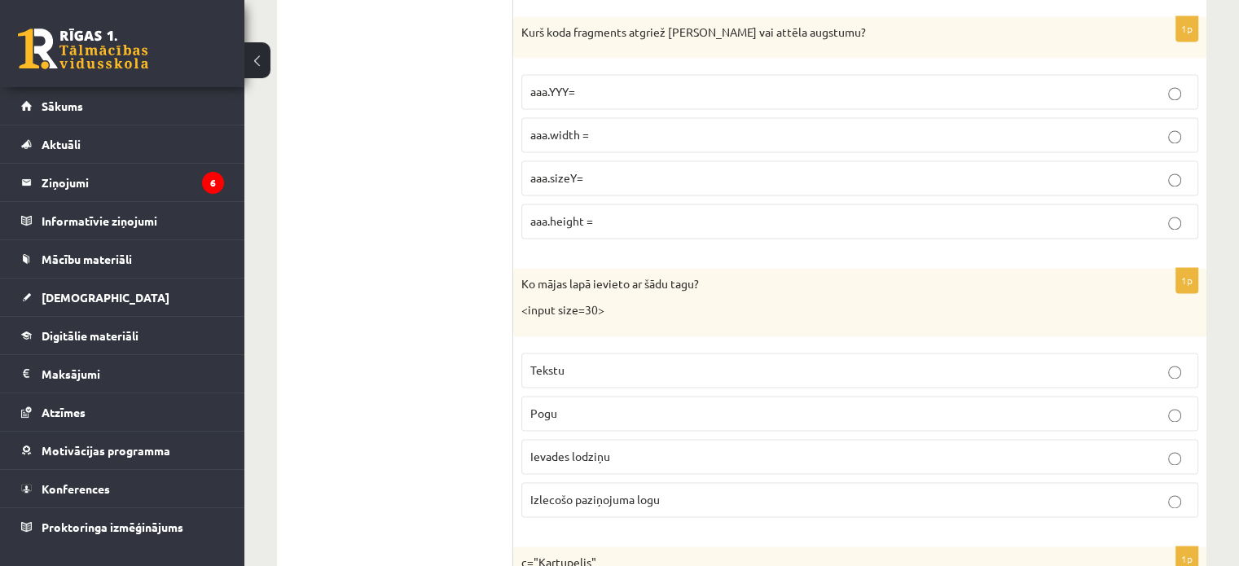
click at [838, 213] on p "aaa.height =" at bounding box center [859, 221] width 659 height 17
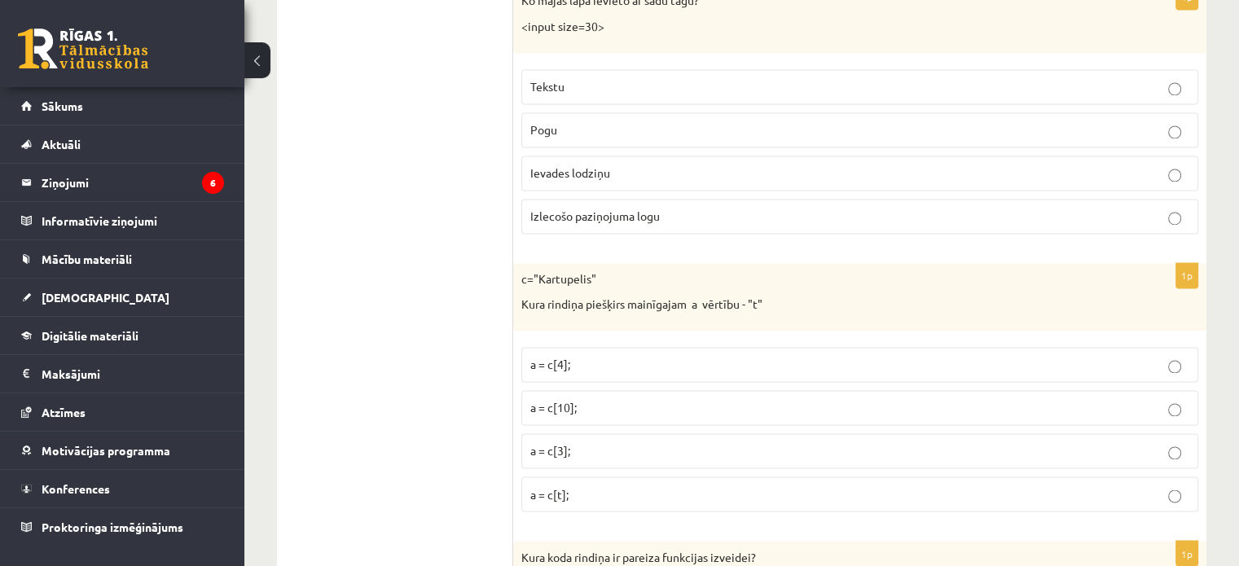
scroll to position [2619, 0]
click at [743, 159] on label "Ievades lodziņu" at bounding box center [859, 176] width 677 height 35
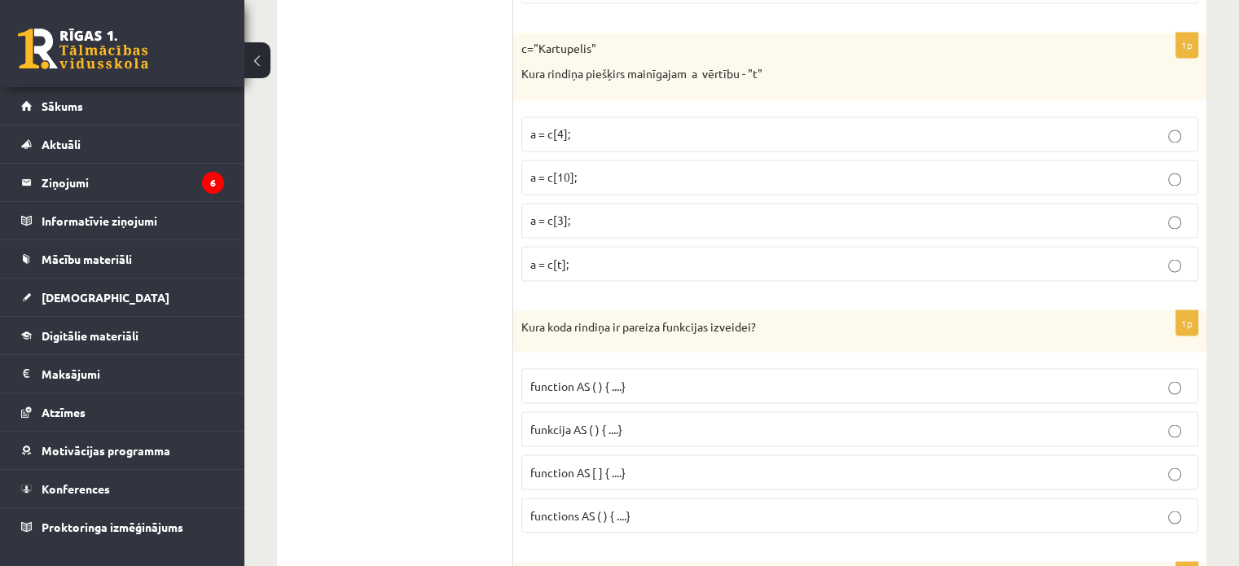
scroll to position [2854, 0]
click at [767, 128] on p "a = c[4];" at bounding box center [859, 133] width 659 height 17
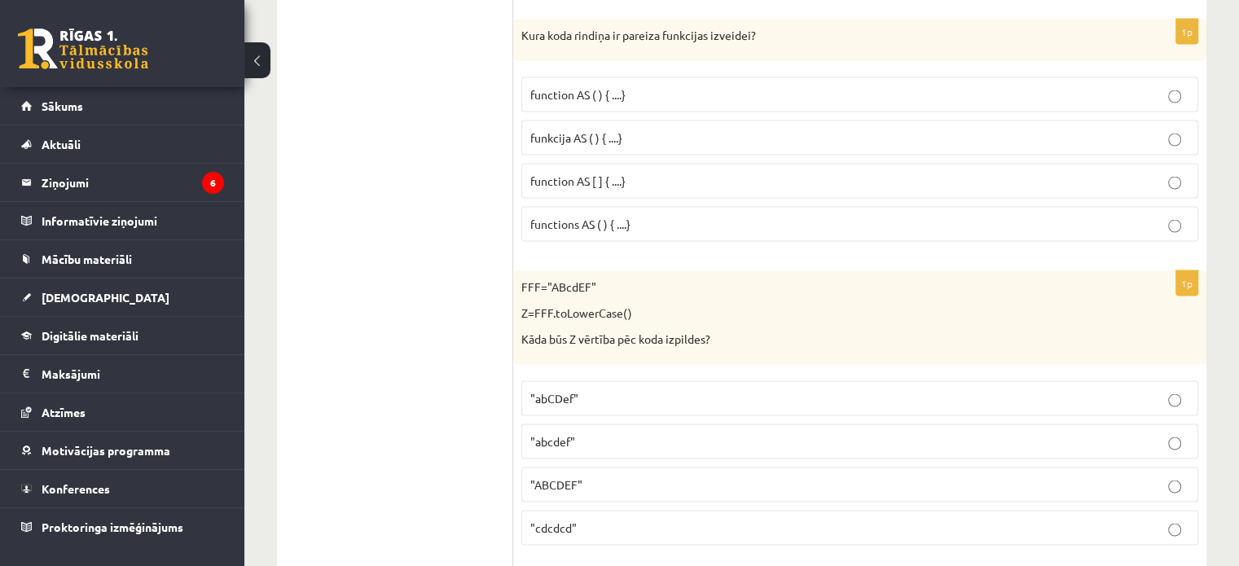
scroll to position [3144, 0]
click at [709, 130] on p "funkcija AS ( ) { ....}" at bounding box center [859, 138] width 659 height 17
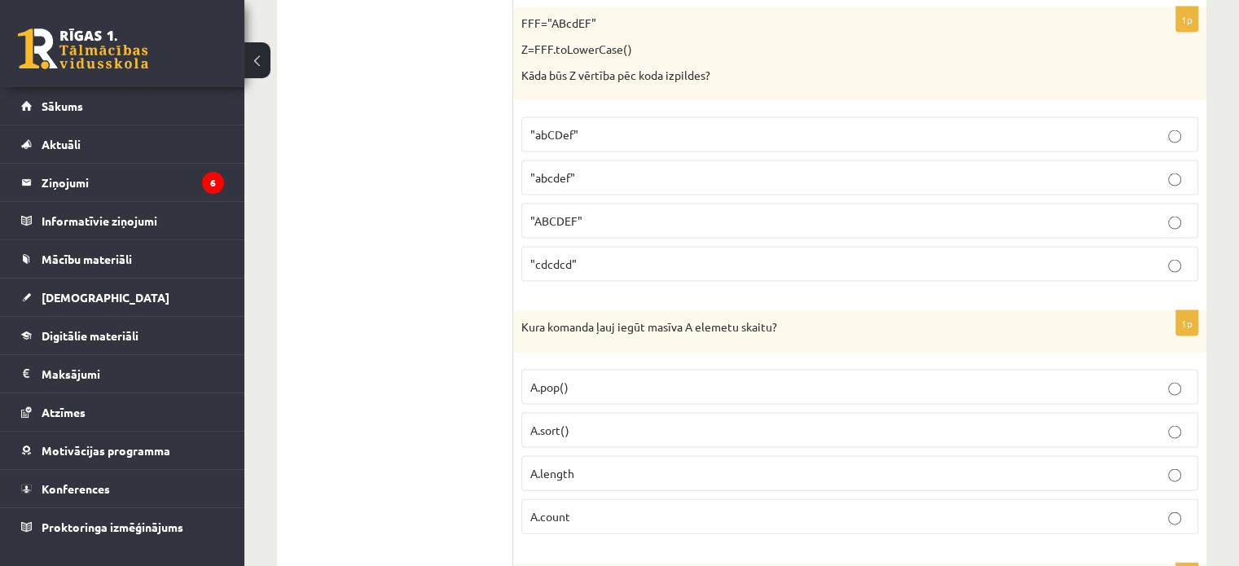
scroll to position [3409, 0]
click at [792, 360] on fieldset "A.pop() A.sort() A.length A.count" at bounding box center [859, 449] width 677 height 178
click at [643, 168] on p ""abcdef"" at bounding box center [859, 176] width 659 height 17
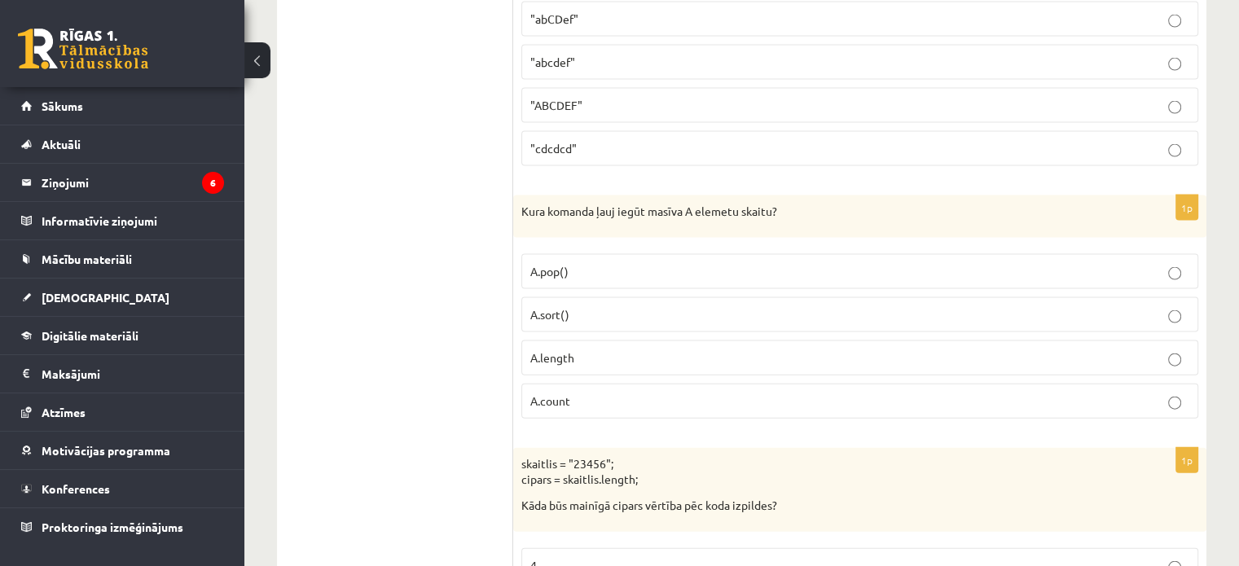
scroll to position [3584, 0]
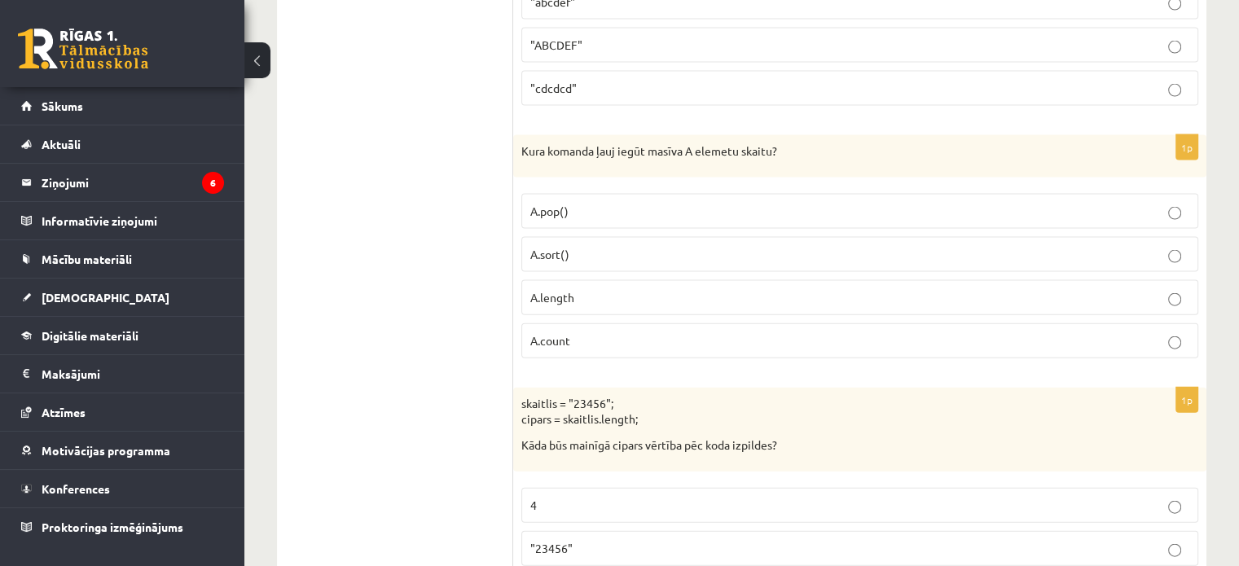
click at [711, 289] on p "A.length" at bounding box center [859, 297] width 659 height 17
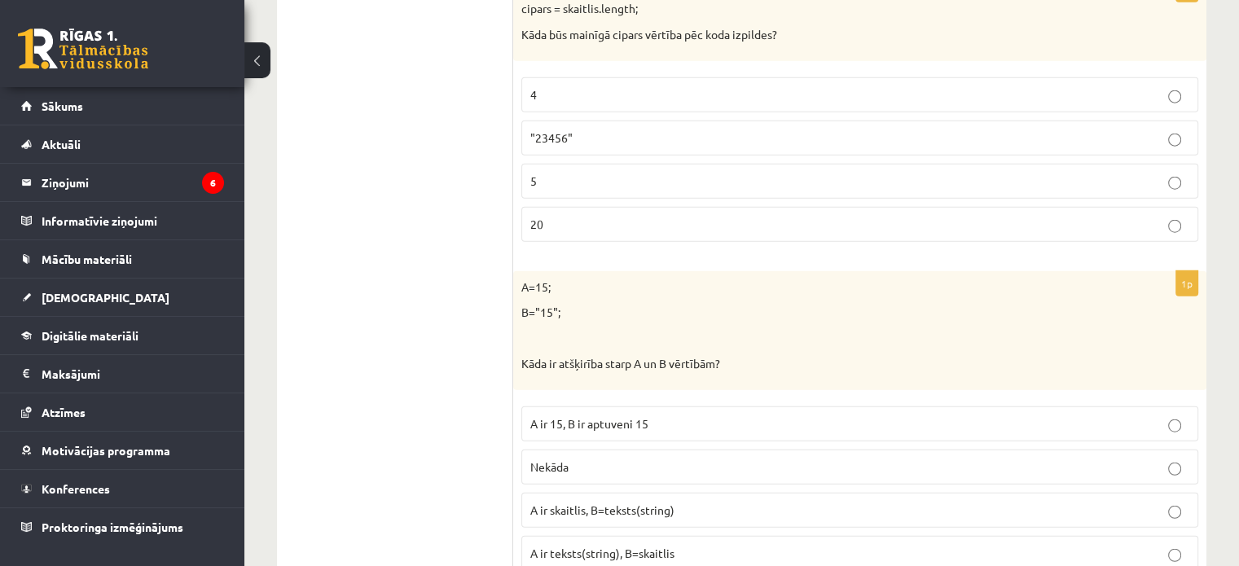
scroll to position [3996, 0]
click at [630, 128] on p ""23456"" at bounding box center [859, 136] width 659 height 17
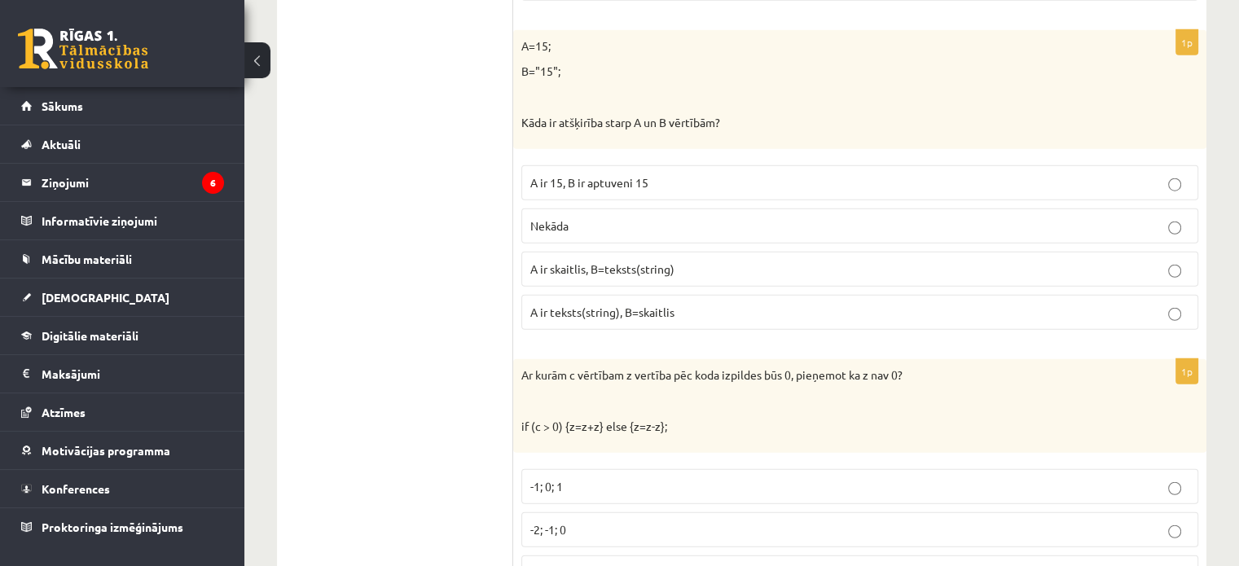
scroll to position [4238, 0]
click at [698, 249] on label "A ir skaitlis, B=teksts(string)" at bounding box center [859, 266] width 677 height 35
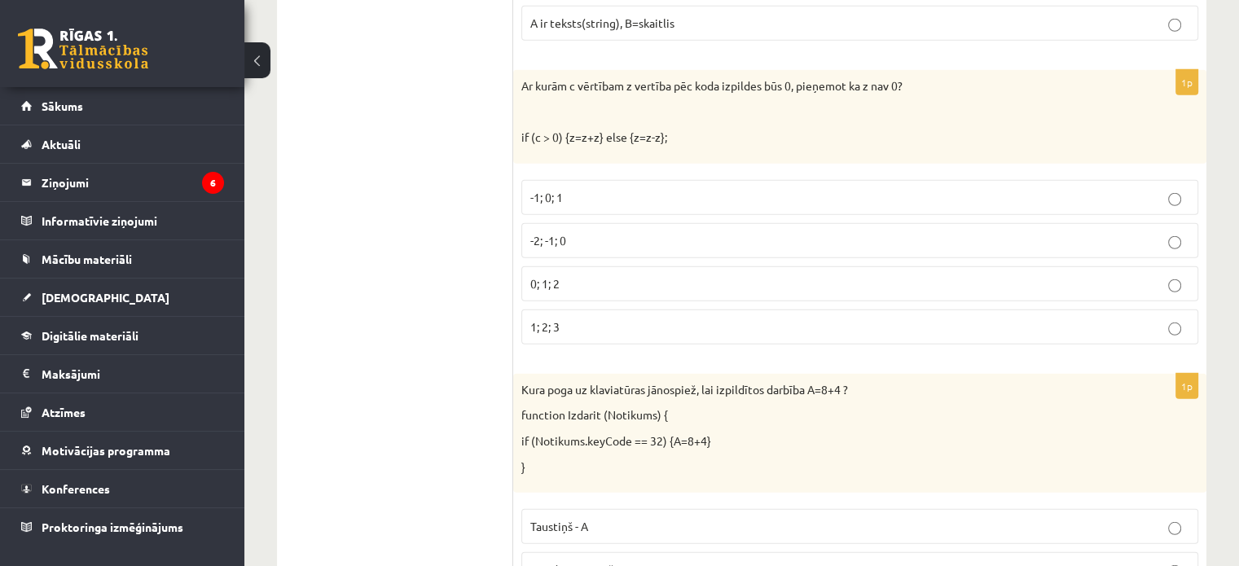
scroll to position [4528, 0]
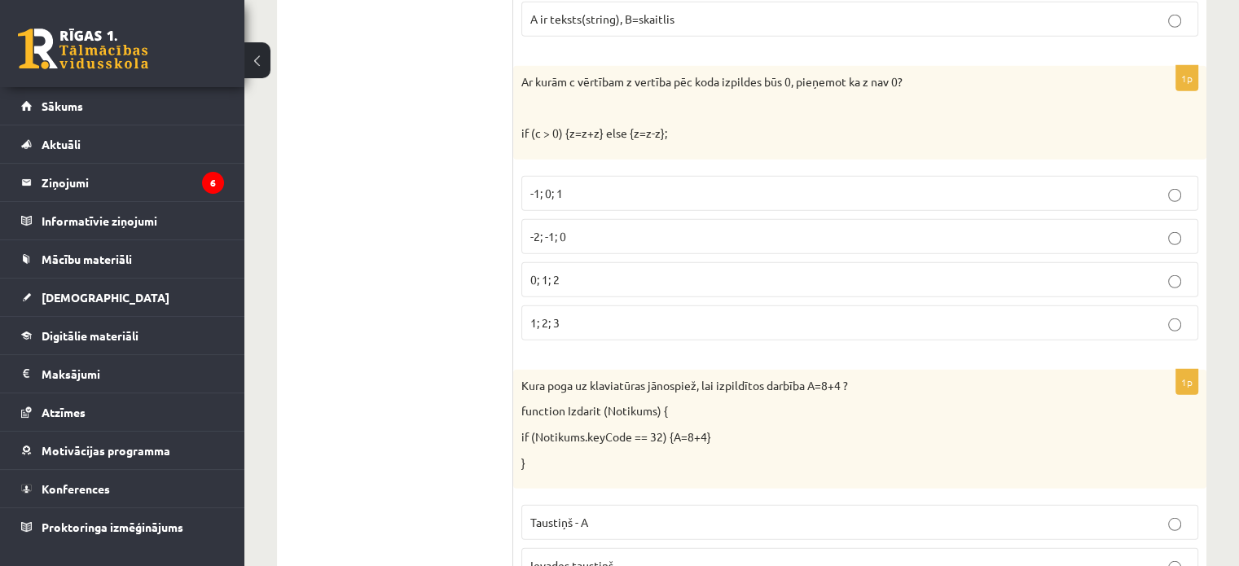
click at [686, 185] on p "-1; 0; 1" at bounding box center [859, 193] width 659 height 17
drag, startPoint x: 670, startPoint y: 288, endPoint x: 648, endPoint y: 222, distance: 69.0
click at [648, 222] on fieldset "-1; 0; 1 -2; -1; 0 0; 1; 2 1; 2; 3" at bounding box center [859, 257] width 677 height 178
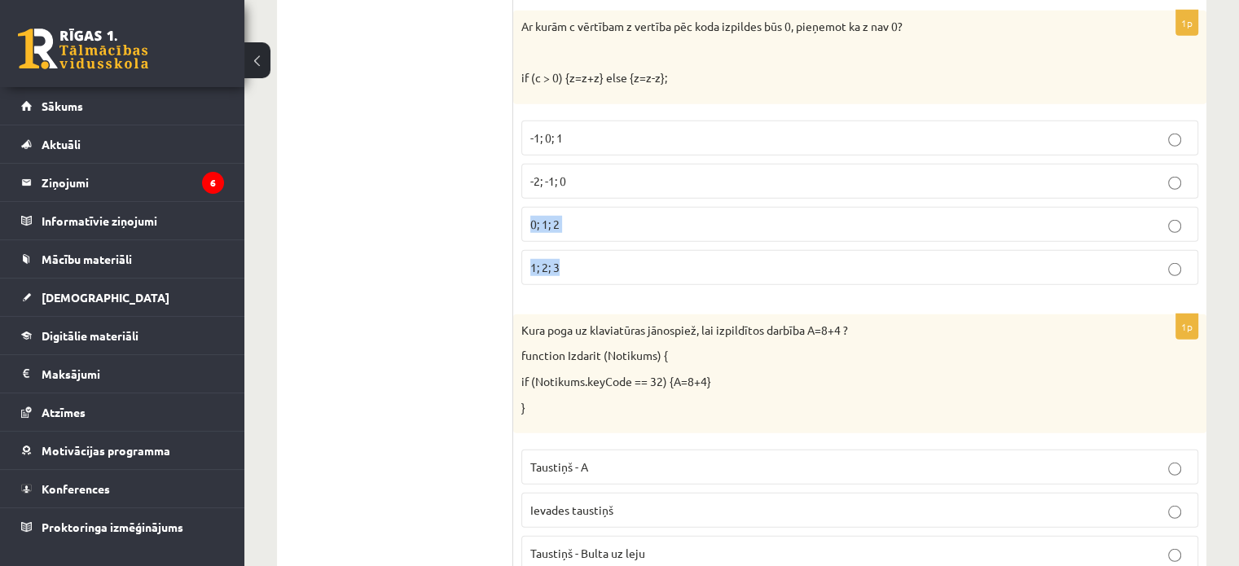
scroll to position [4585, 0]
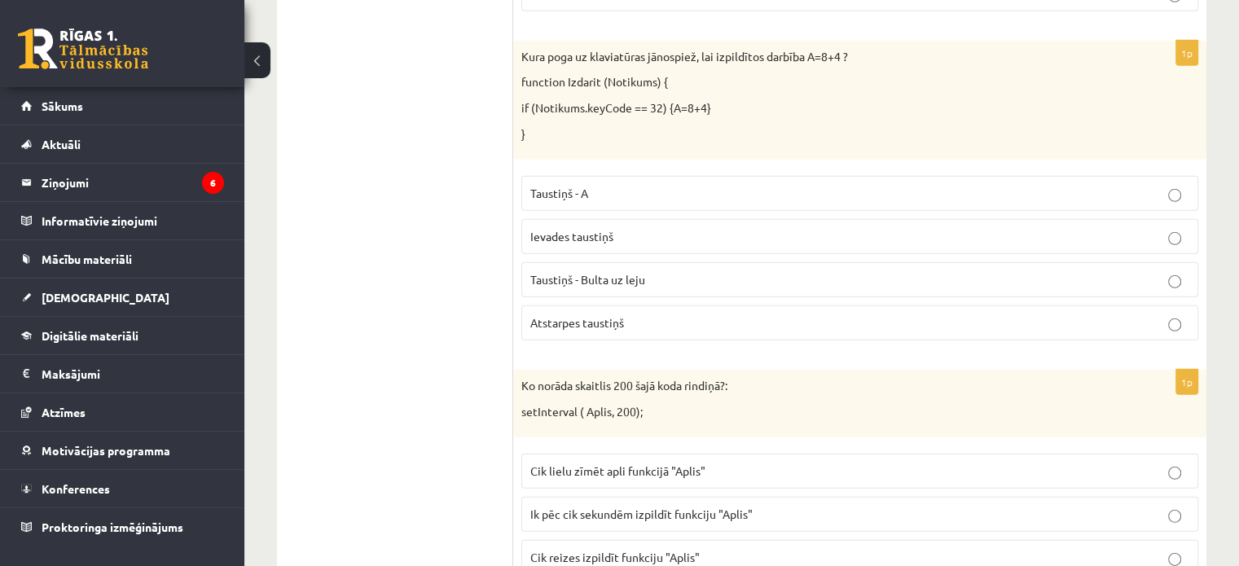
scroll to position [4860, 0]
click at [736, 312] on label "Atstarpes taustiņš" at bounding box center [859, 320] width 677 height 35
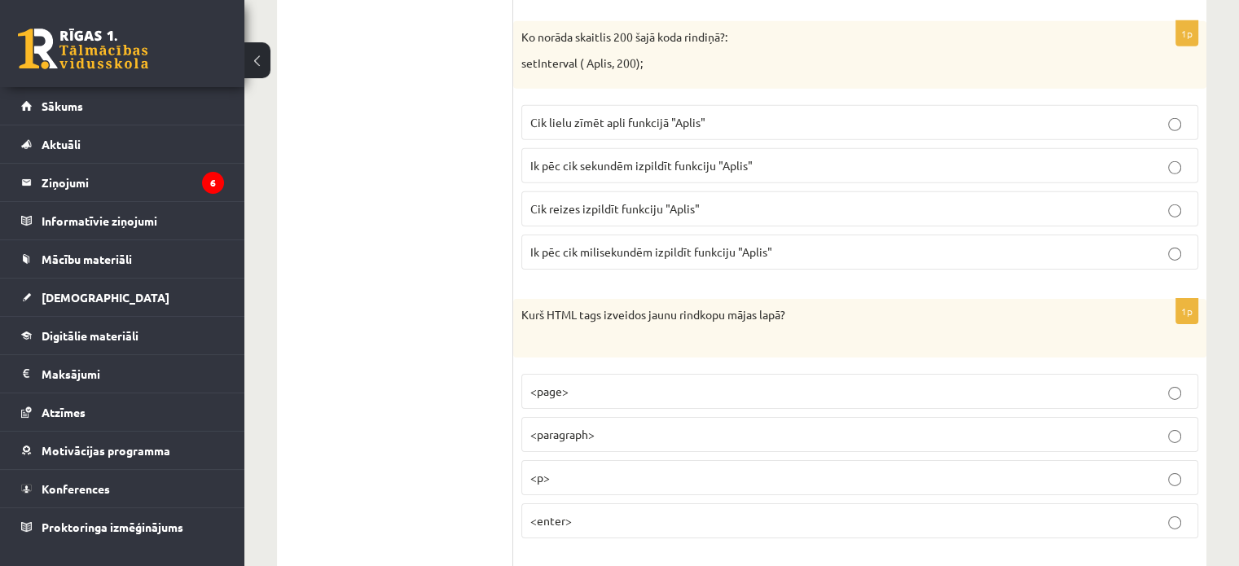
scroll to position [5206, 0]
click at [857, 244] on p "Ik pēc cik milisekundēm izpildīt funkciju "Aplis"" at bounding box center [859, 252] width 659 height 17
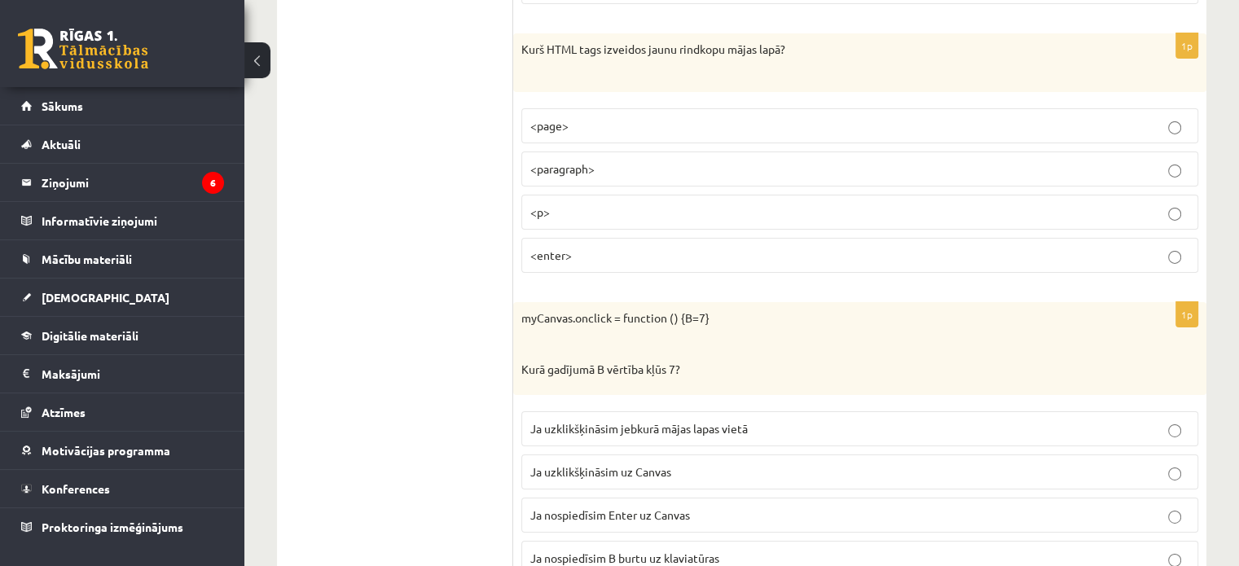
scroll to position [5473, 0]
click at [766, 202] on p "<p>" at bounding box center [859, 210] width 659 height 17
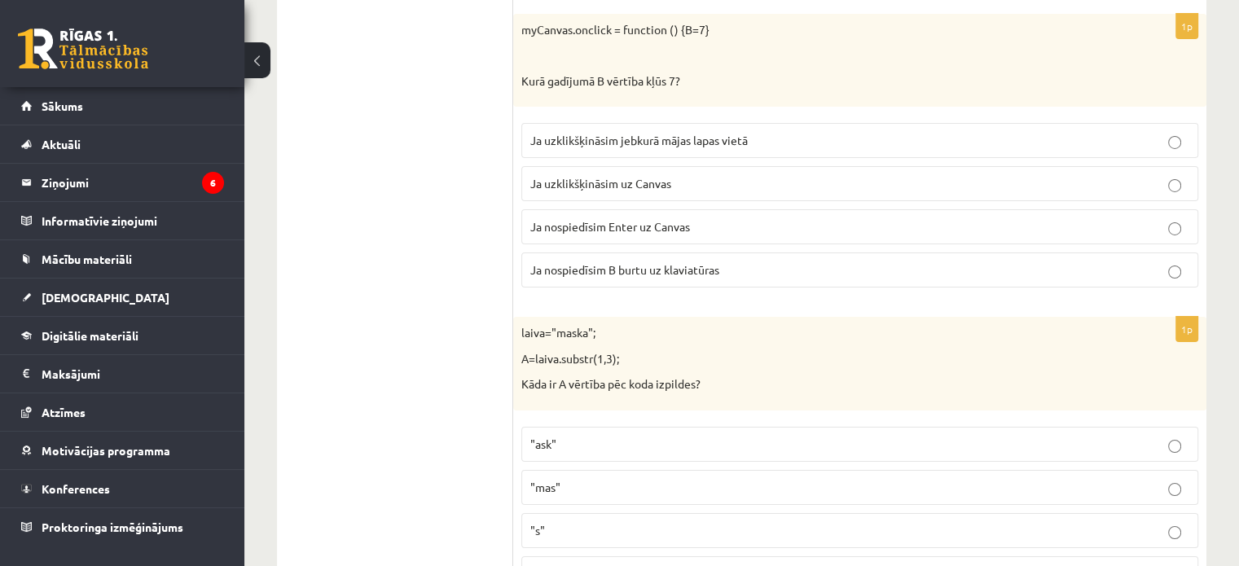
scroll to position [5760, 0]
click at [823, 175] on p "Ja uzklikšķināsim uz Canvas" at bounding box center [859, 183] width 659 height 17
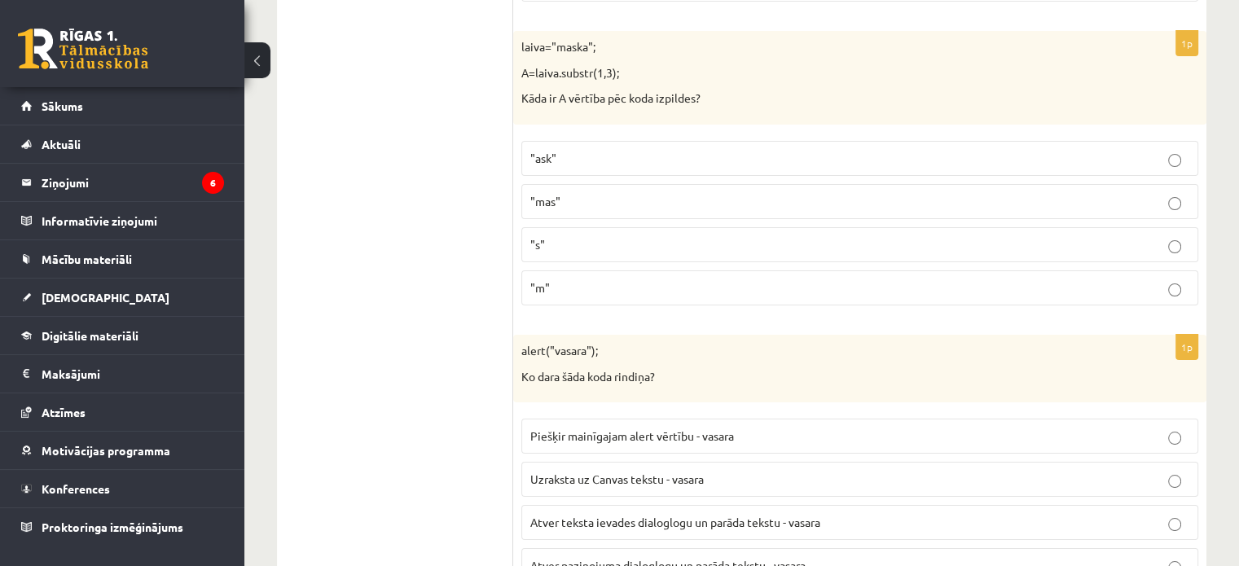
scroll to position [6040, 0]
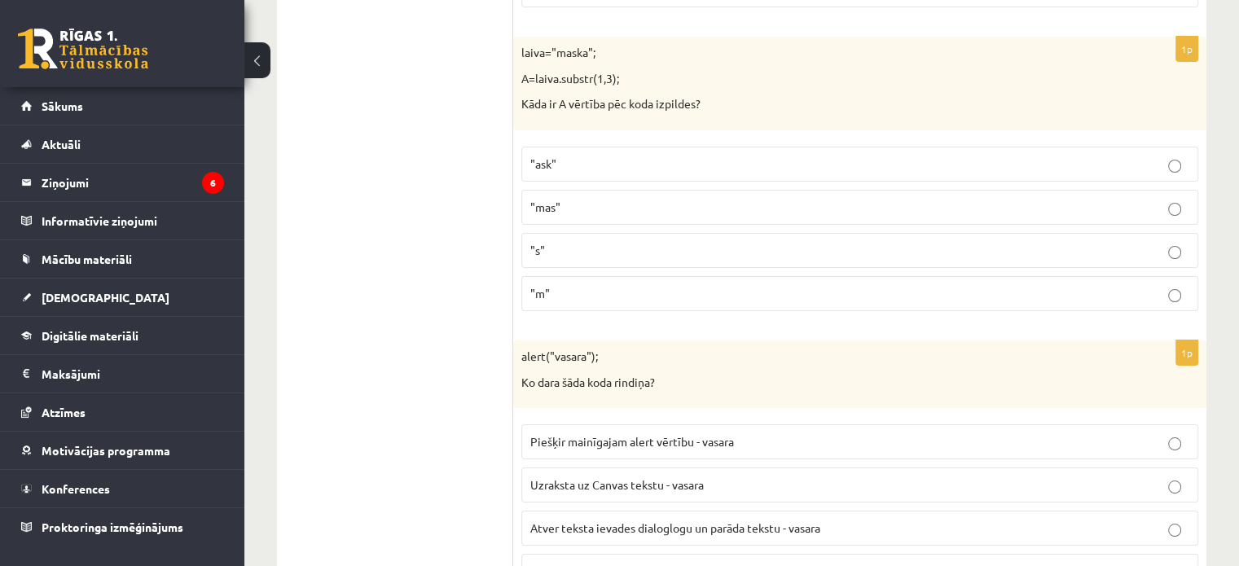
click at [795, 147] on label ""ask"" at bounding box center [859, 164] width 677 height 35
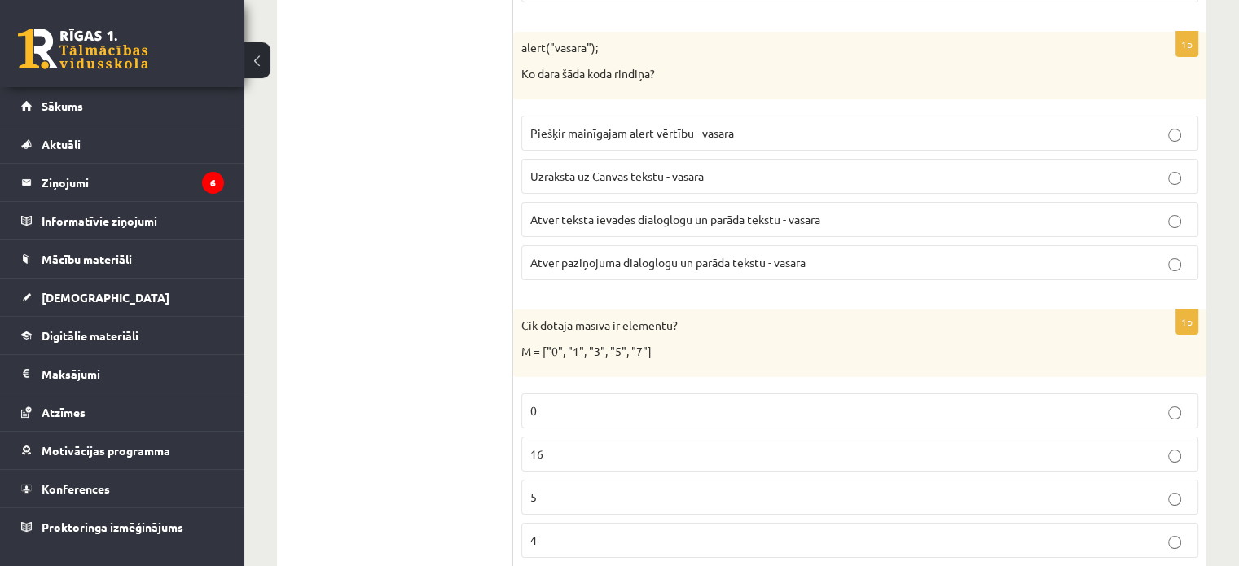
scroll to position [6350, 0]
click at [853, 253] on p "Atver paziņojuma dialoglogu un parāda tekstu - vasara" at bounding box center [859, 261] width 659 height 17
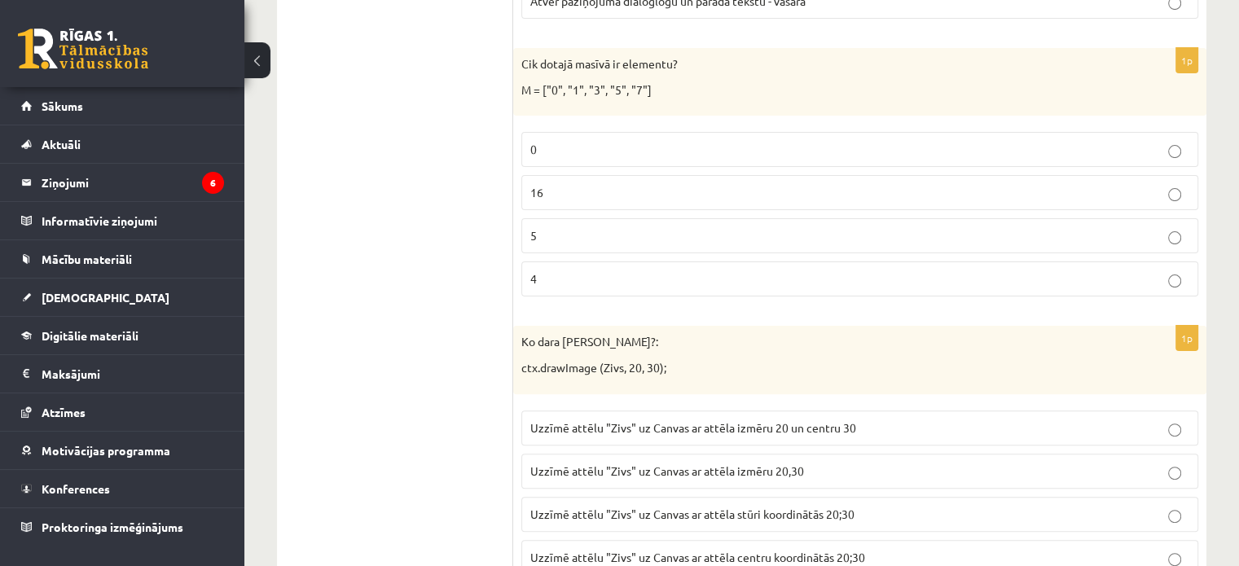
scroll to position [6607, 0]
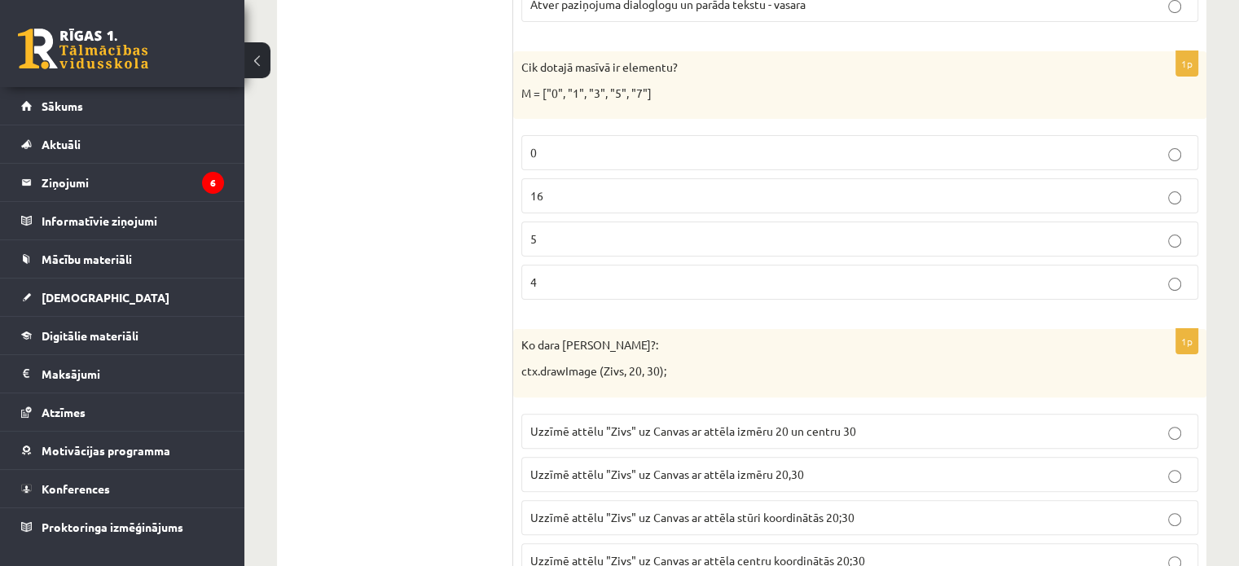
click at [748, 222] on label "5" at bounding box center [859, 239] width 677 height 35
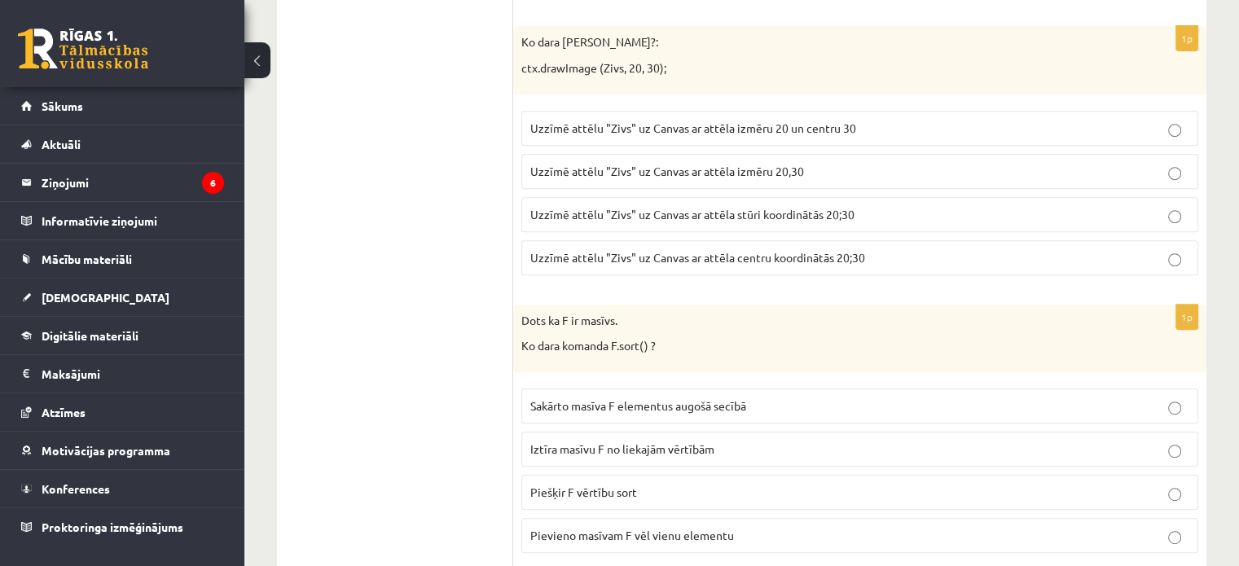
scroll to position [6910, 0]
click at [796, 207] on span "Uzzīmē attēlu "Zivs" uz Canvas ar attēla stūri koordinātās 20;30" at bounding box center [692, 214] width 324 height 15
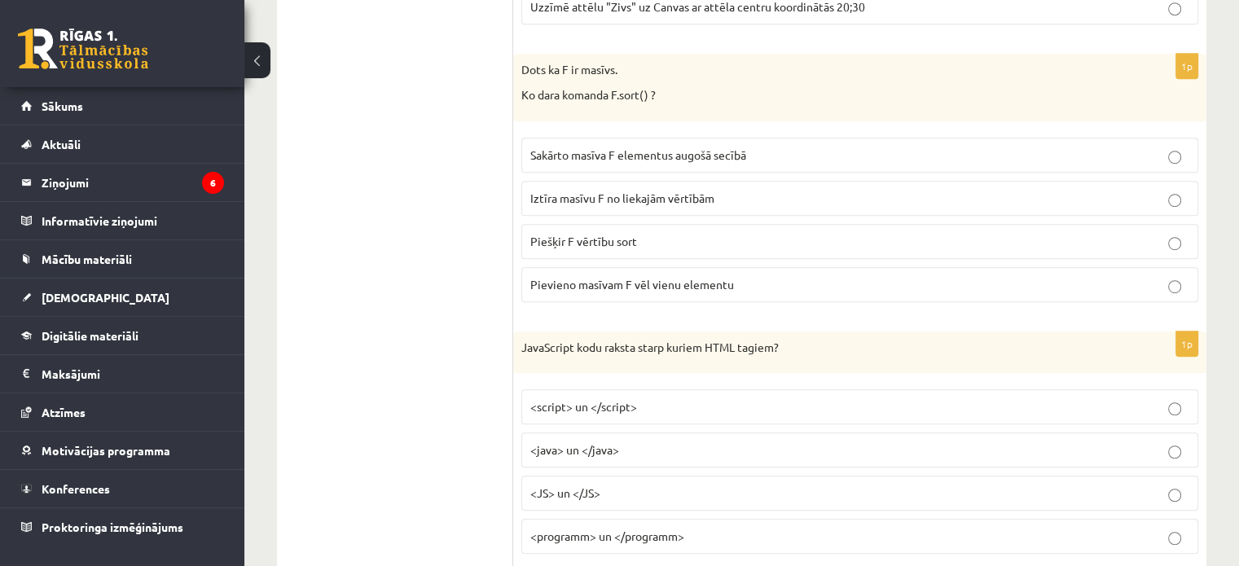
scroll to position [7161, 0]
click at [836, 138] on label "Sakārto masīva F elementus augošā secībā" at bounding box center [859, 155] width 677 height 35
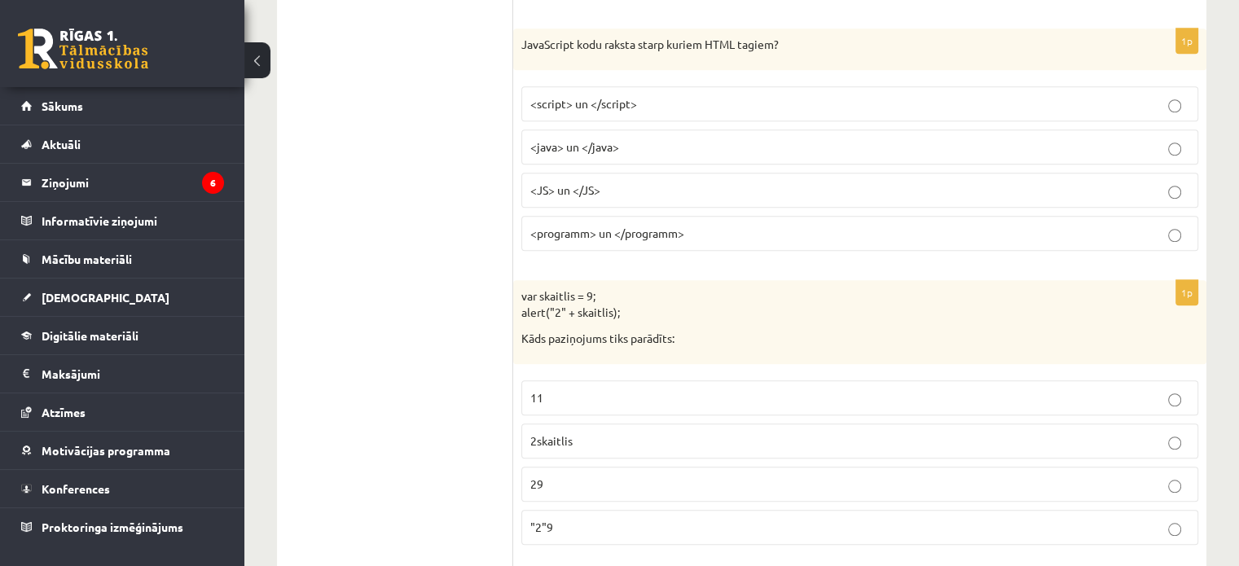
scroll to position [7462, 0]
click at [833, 97] on p "<script> un </script>" at bounding box center [859, 105] width 659 height 17
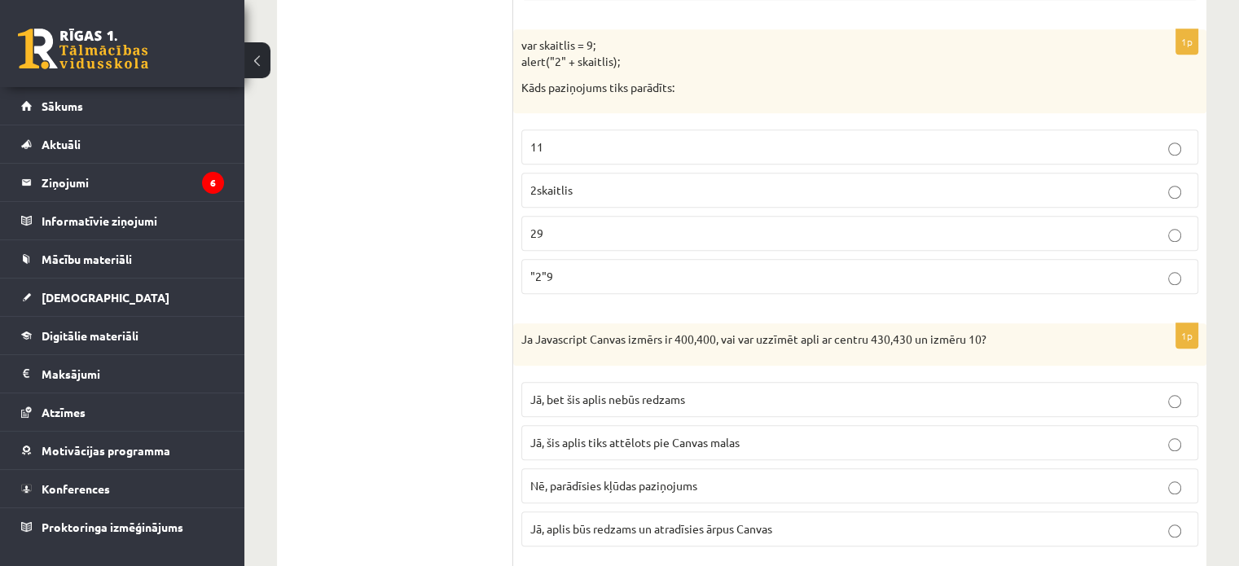
scroll to position [7714, 0]
click at [842, 226] on p "29" at bounding box center [859, 234] width 659 height 17
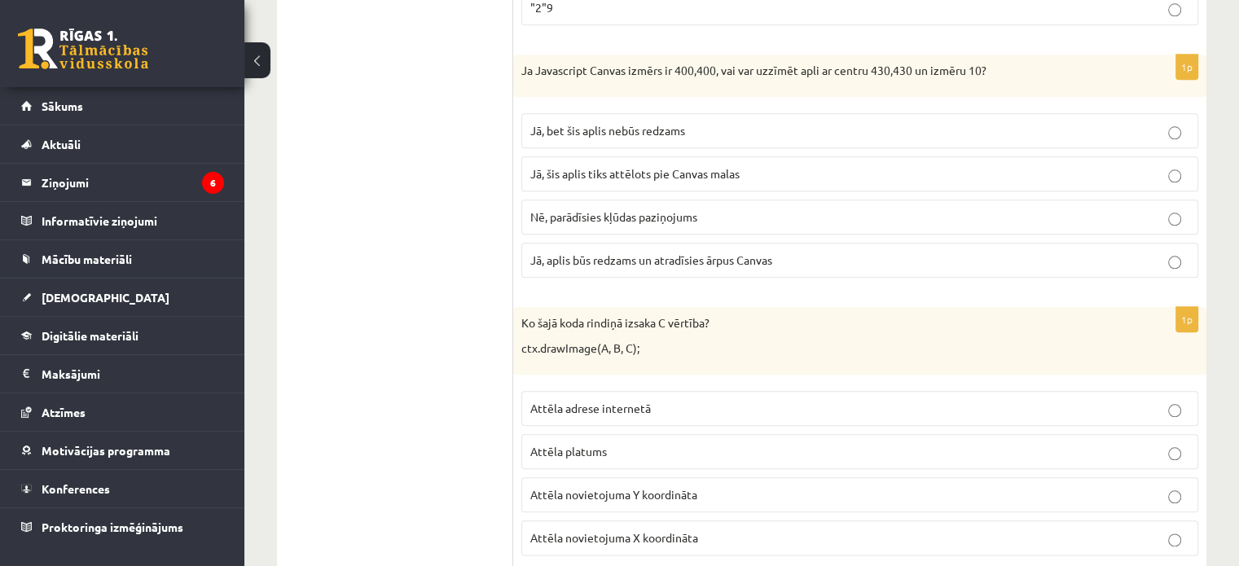
scroll to position [7974, 0]
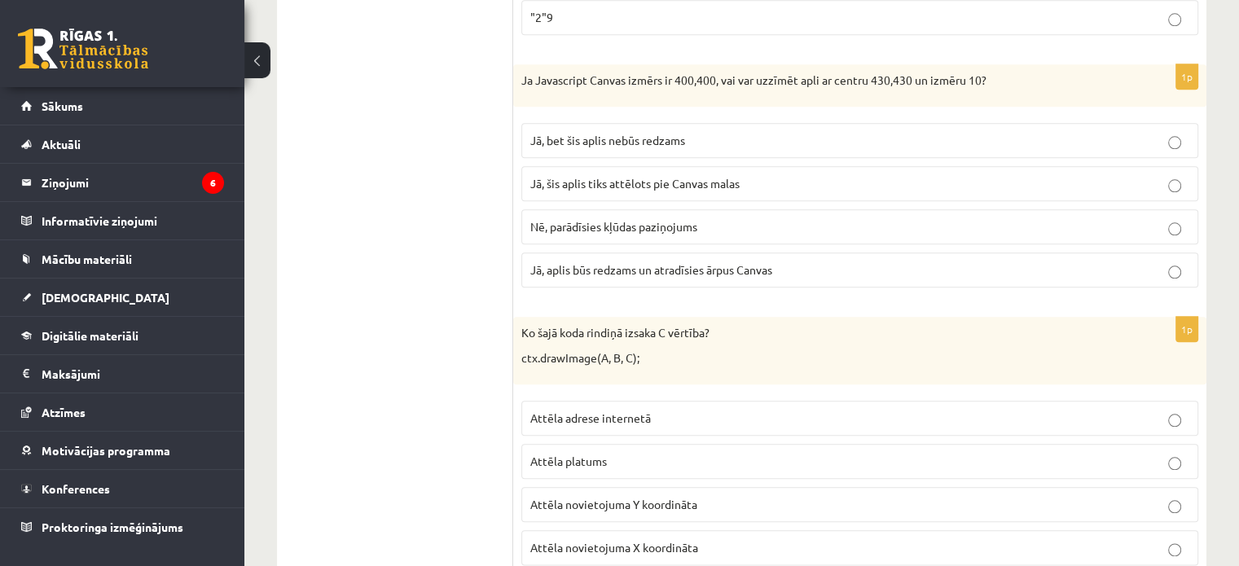
click at [747, 132] on p "Jā, bet šis aplis nebūs redzams" at bounding box center [859, 140] width 659 height 17
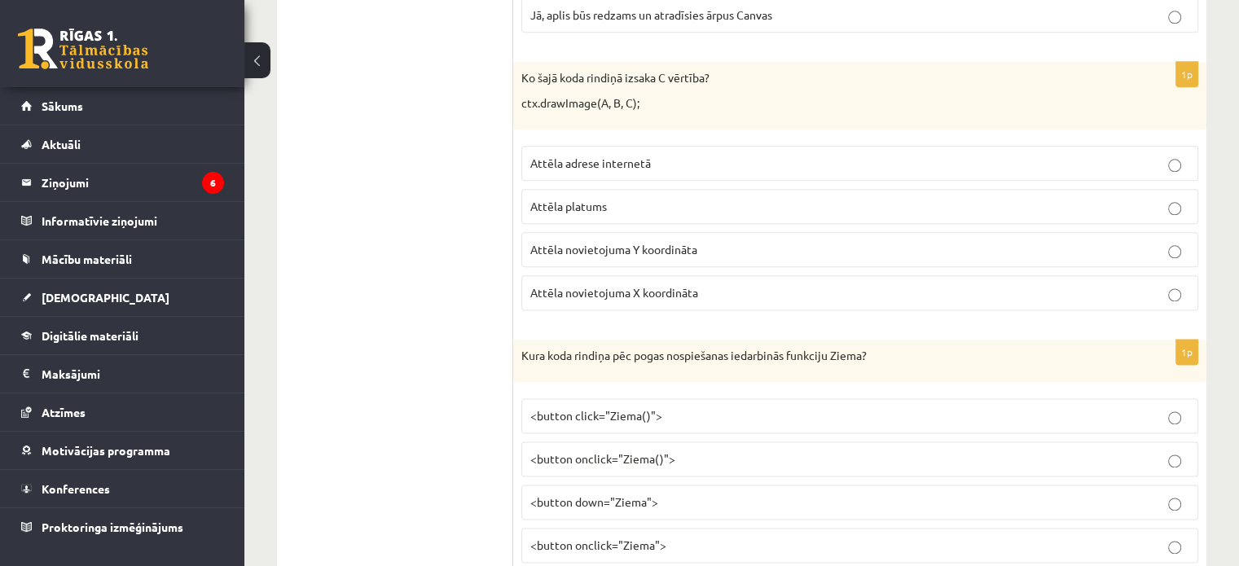
scroll to position [8235, 0]
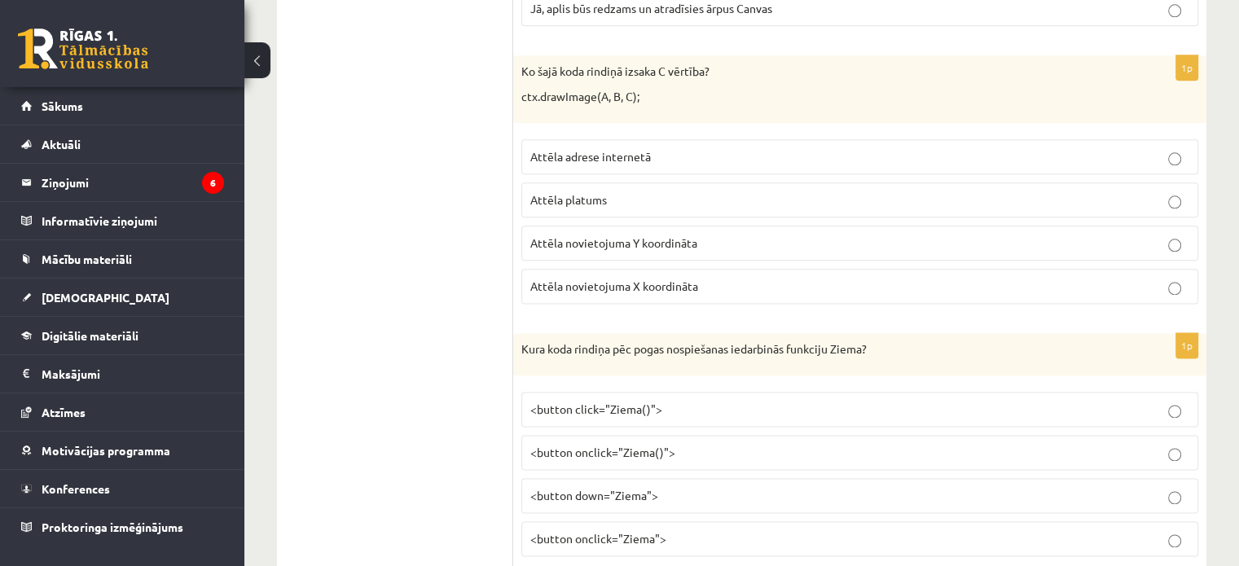
click at [759, 235] on p "Attēla novietojuma Y koordināta" at bounding box center [859, 243] width 659 height 17
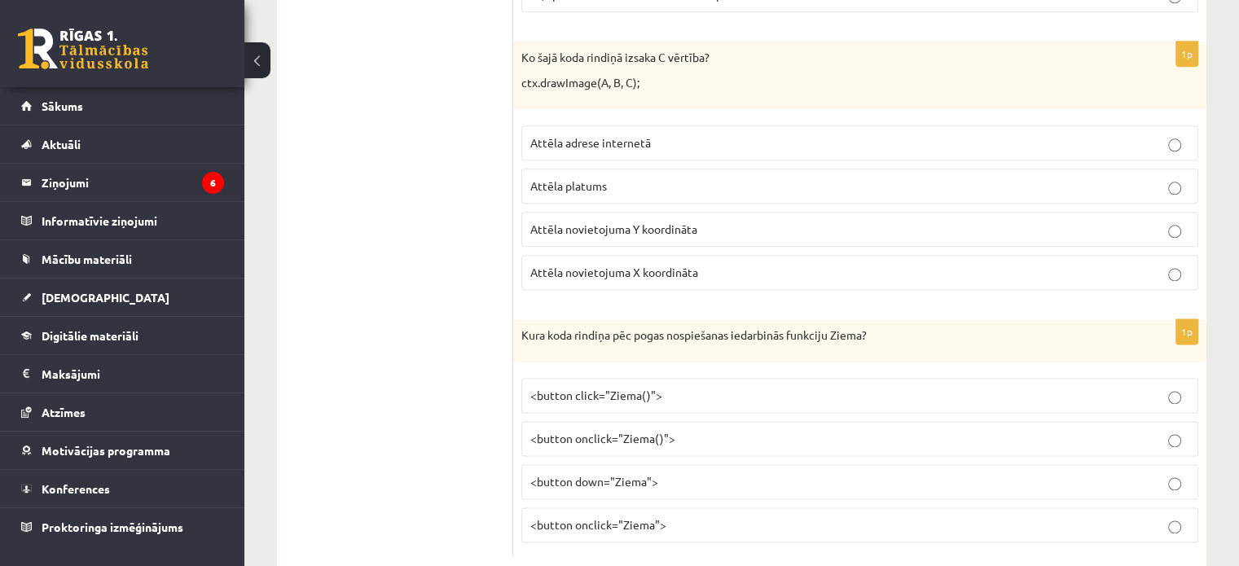
click at [810, 473] on p "<button down="Ziema">" at bounding box center [859, 481] width 659 height 17
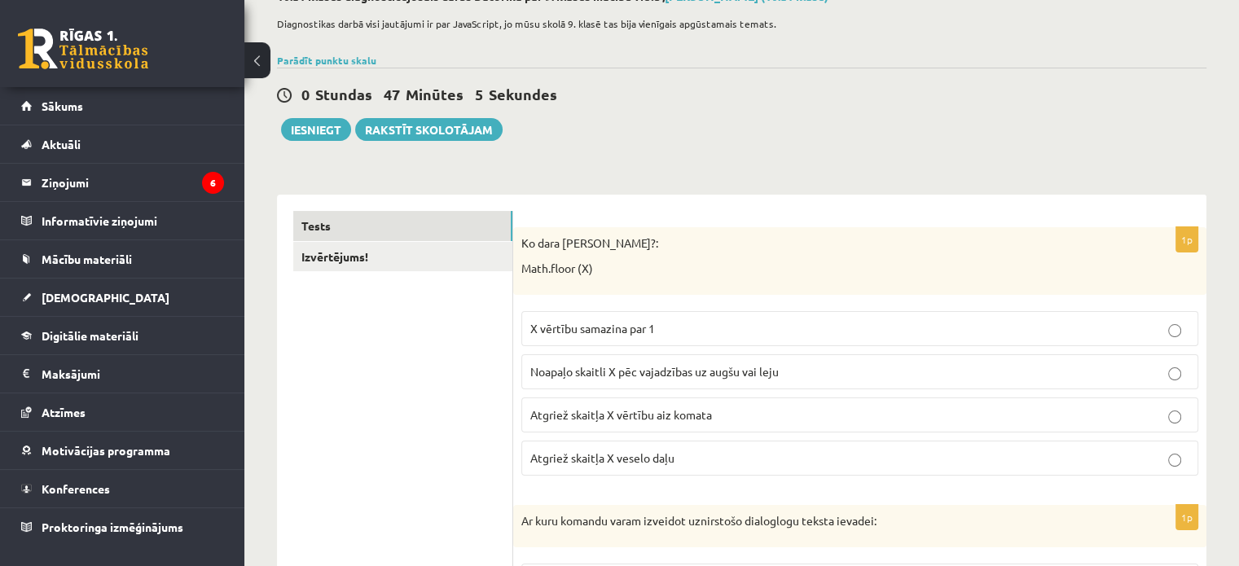
scroll to position [104, 0]
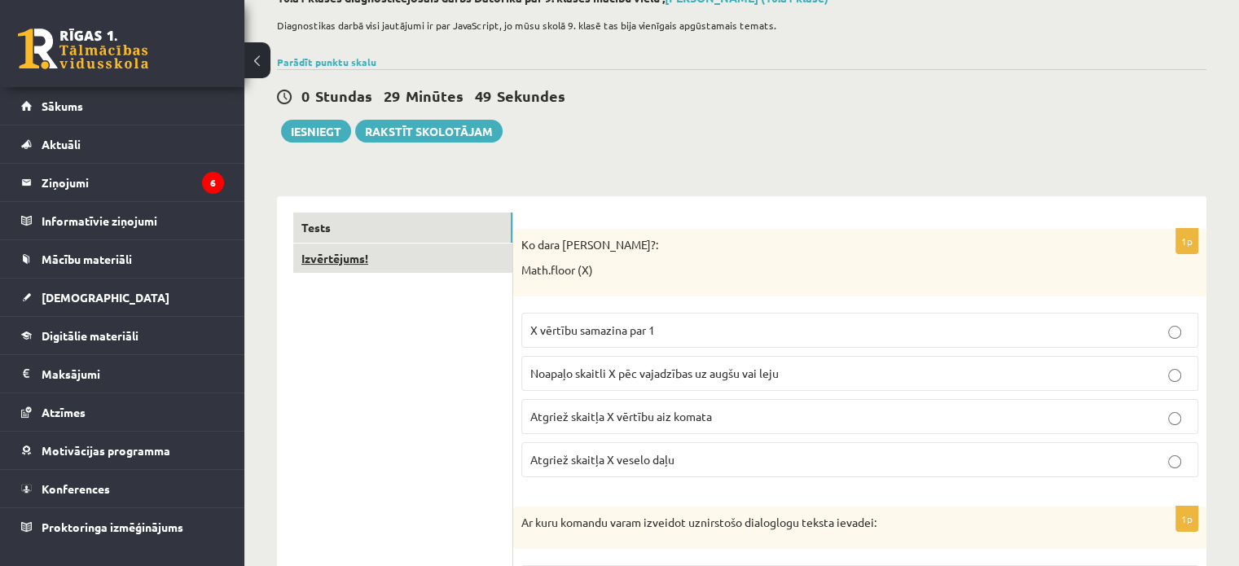
click at [353, 259] on link "Izvērtējums!" at bounding box center [402, 259] width 219 height 30
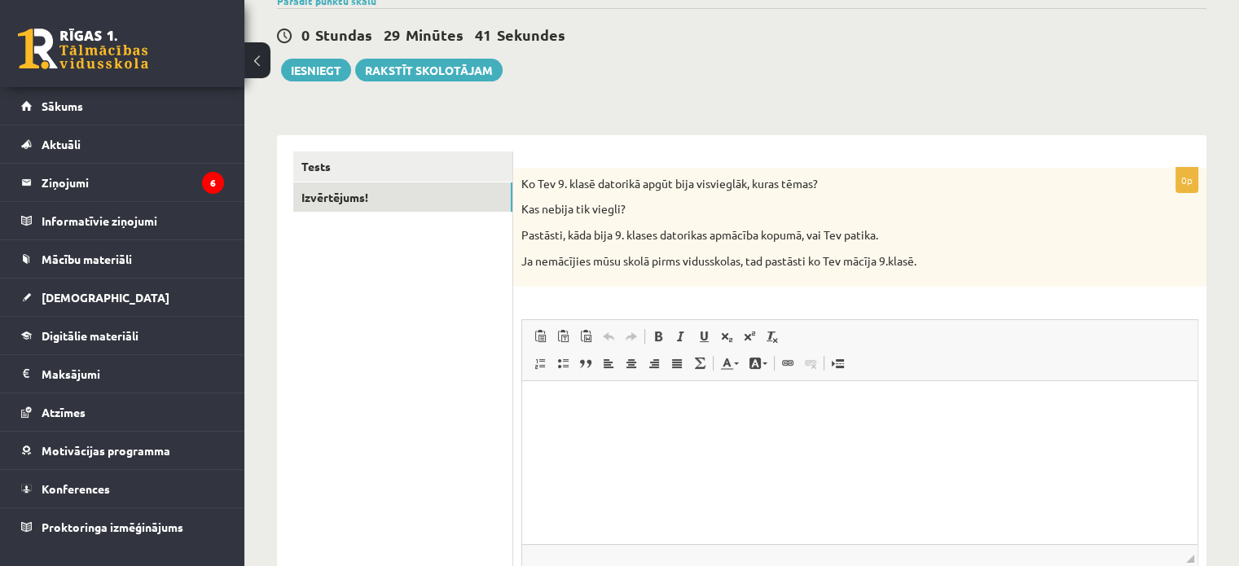
scroll to position [165, 0]
click at [323, 65] on button "Iesniegt" at bounding box center [316, 70] width 70 height 23
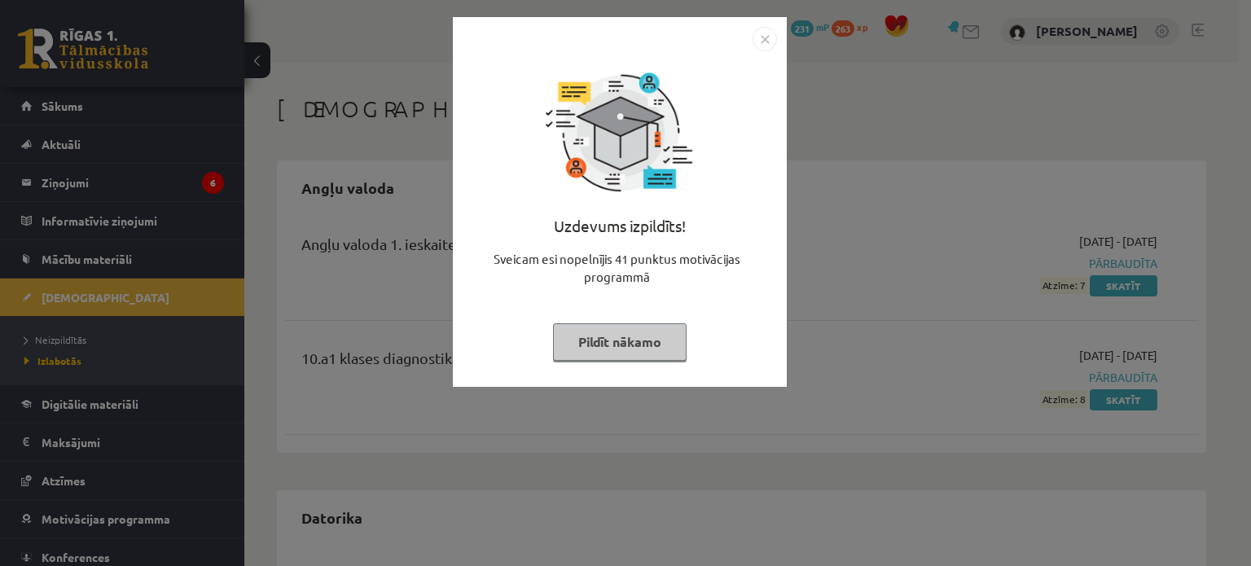
click at [763, 42] on img "Close" at bounding box center [765, 39] width 24 height 24
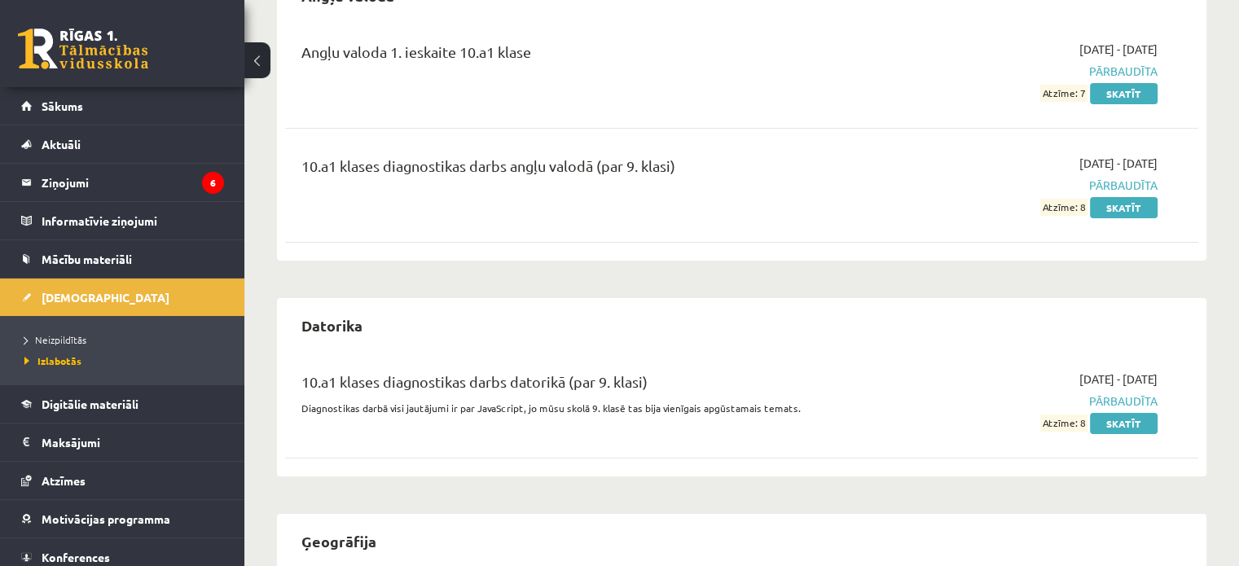
scroll to position [195, 0]
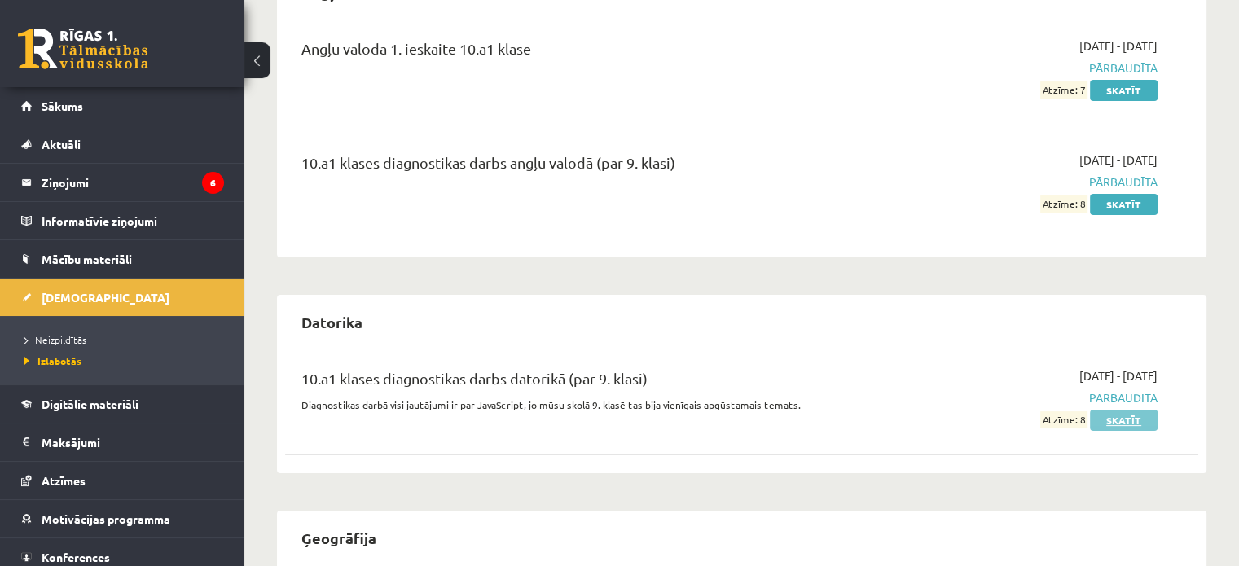
click at [1112, 419] on link "Skatīt" at bounding box center [1124, 420] width 68 height 21
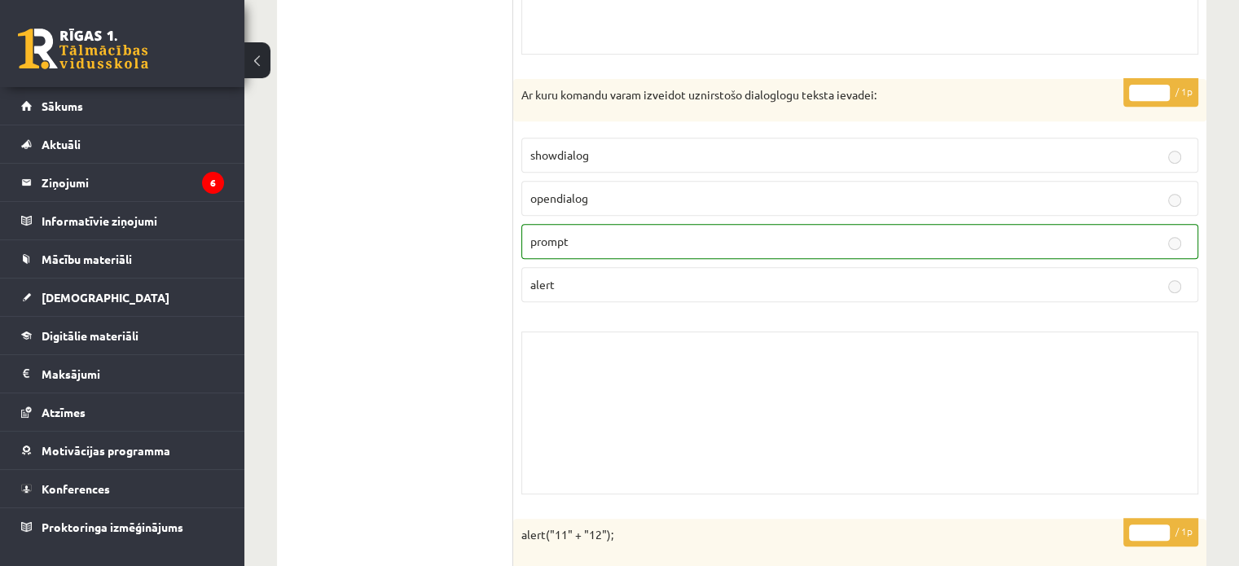
scroll to position [692, 0]
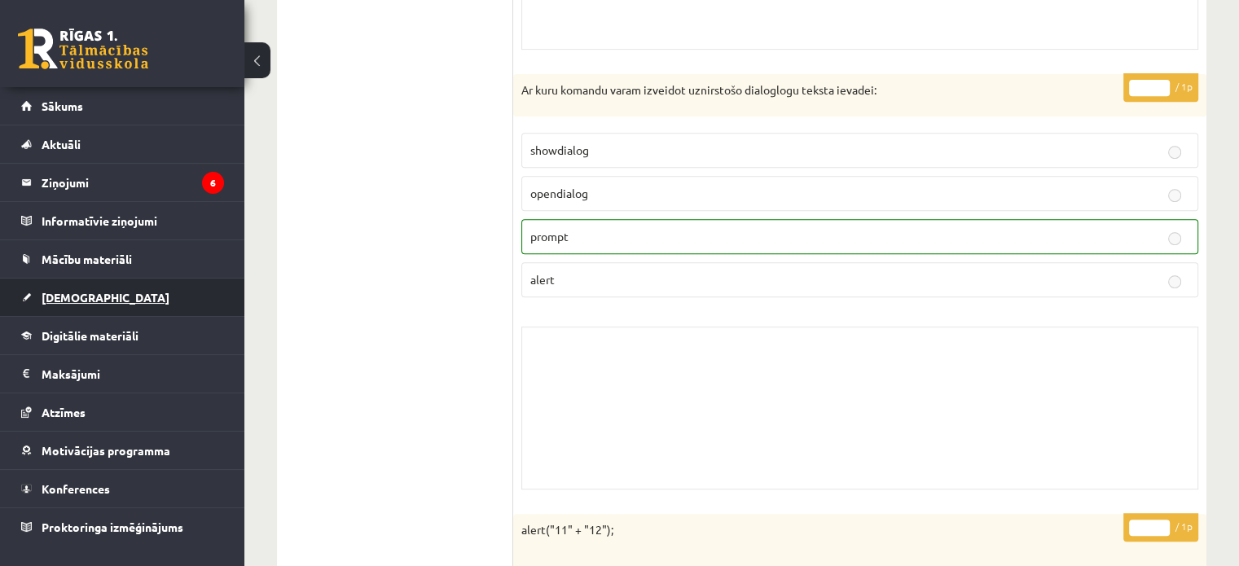
click at [77, 291] on span "[DEMOGRAPHIC_DATA]" at bounding box center [106, 297] width 128 height 15
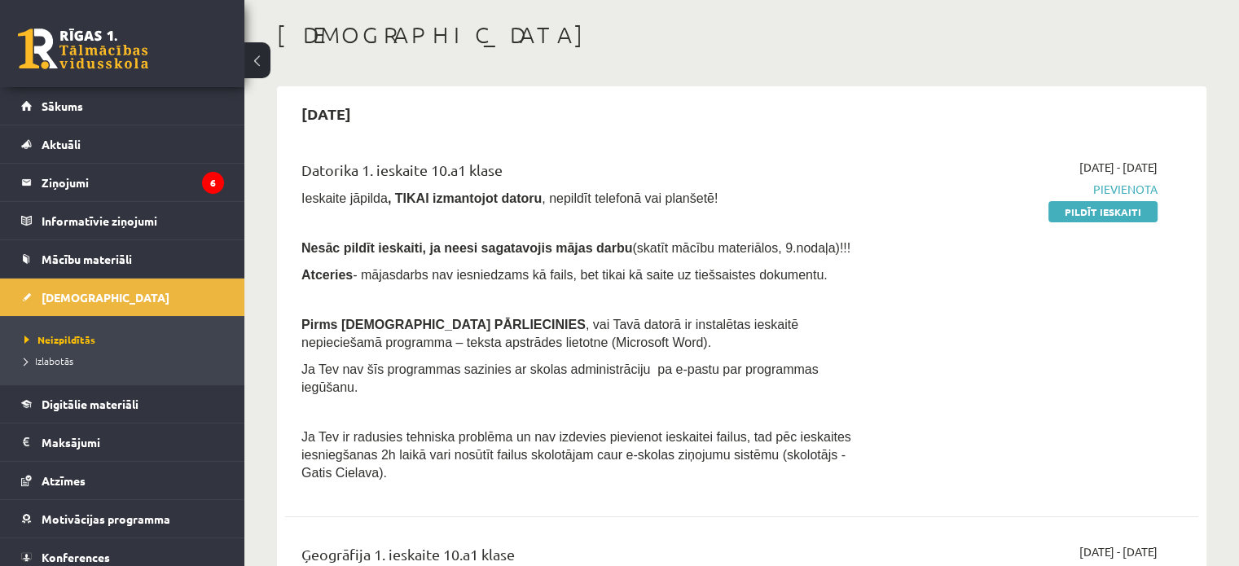
scroll to position [71, 0]
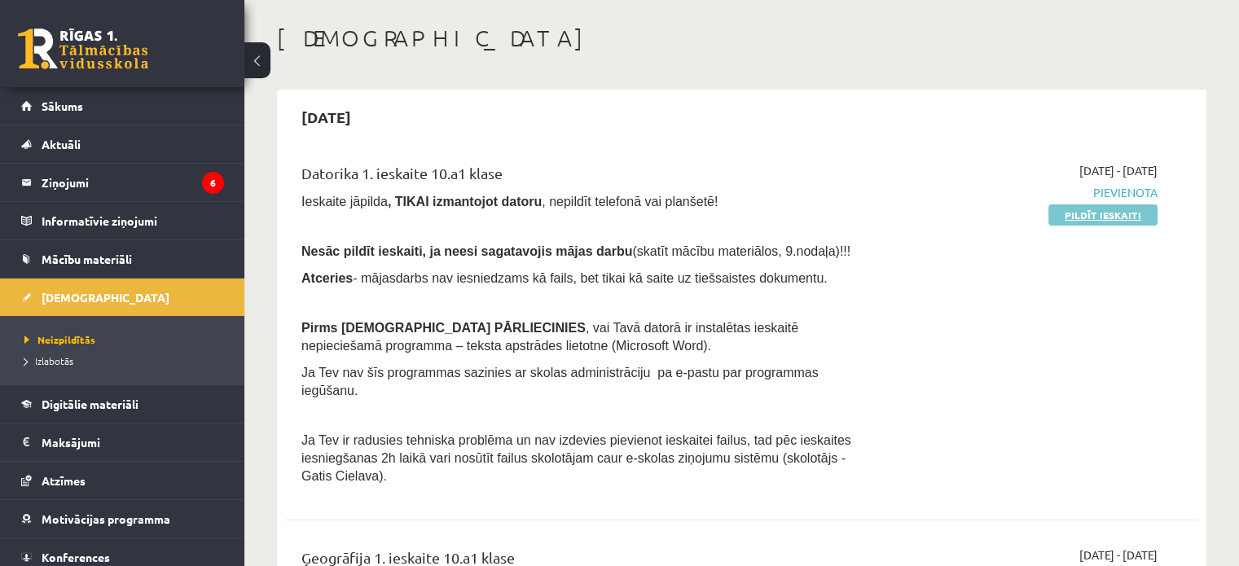
click at [1058, 217] on link "Pildīt ieskaiti" at bounding box center [1102, 214] width 109 height 21
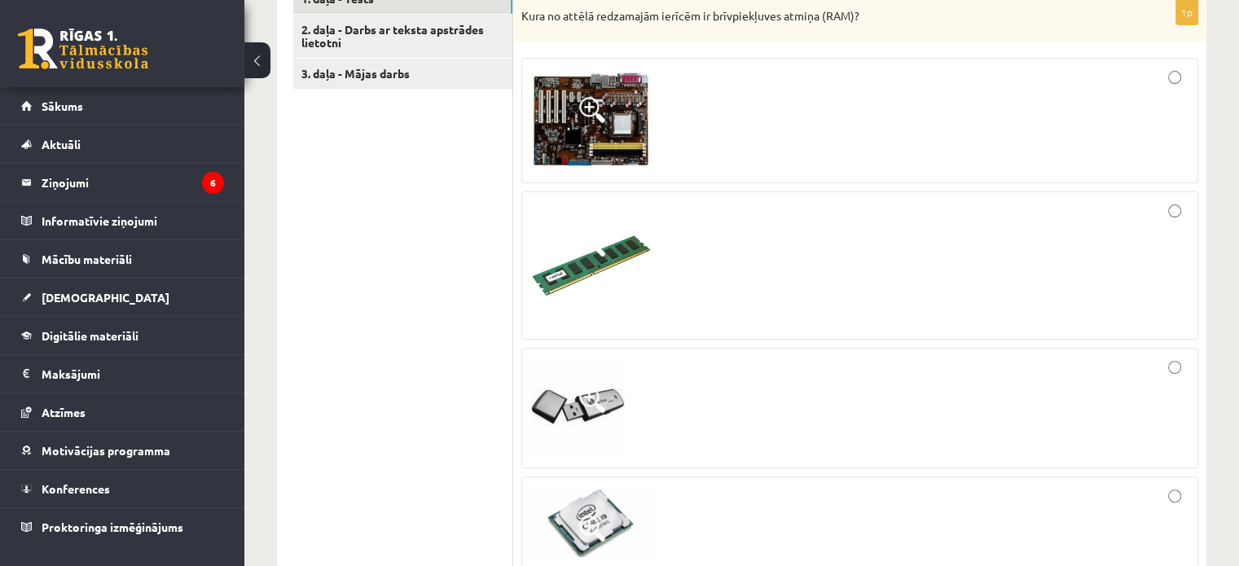
scroll to position [557, 0]
click at [395, 77] on link "3. daļa - Mājas darbs" at bounding box center [402, 73] width 219 height 30
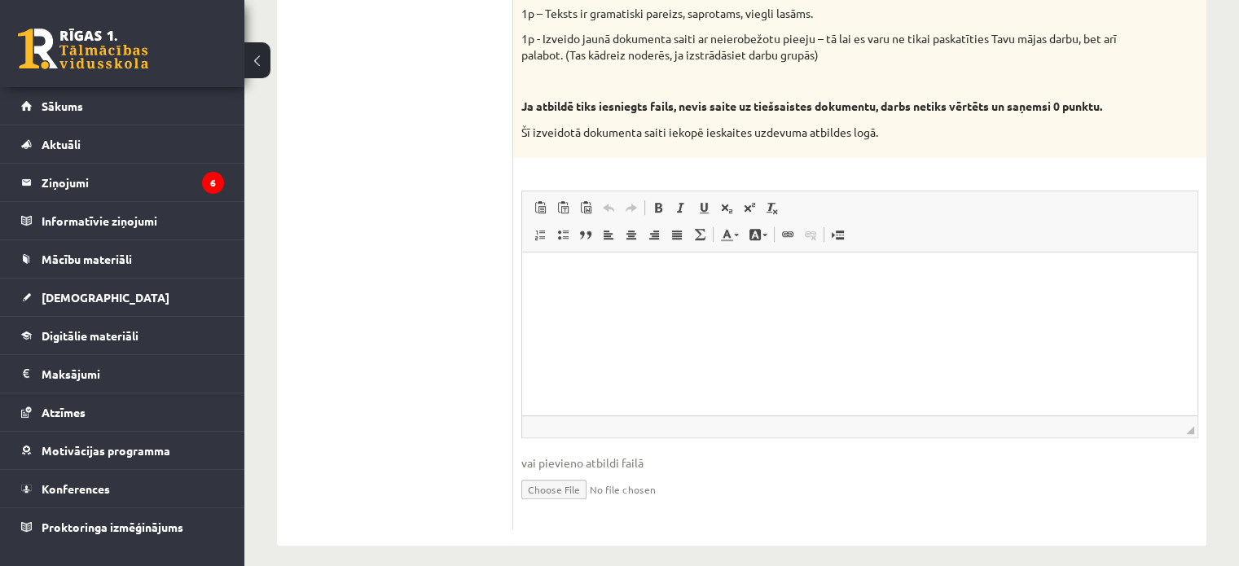
scroll to position [937, 0]
click at [534, 301] on html at bounding box center [859, 276] width 675 height 50
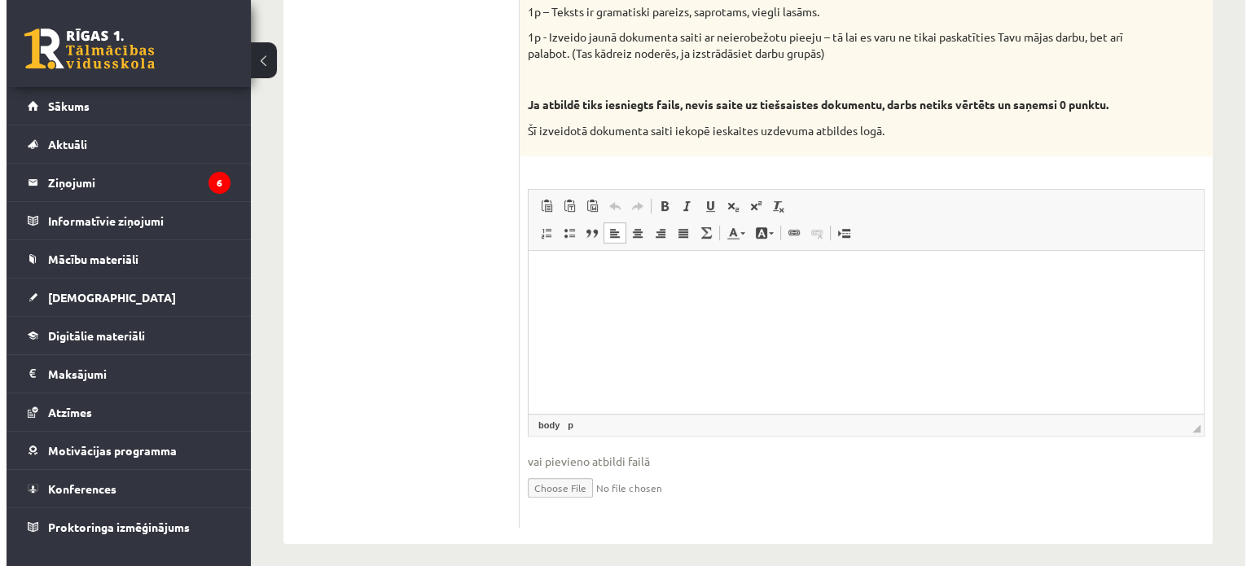
scroll to position [0, 0]
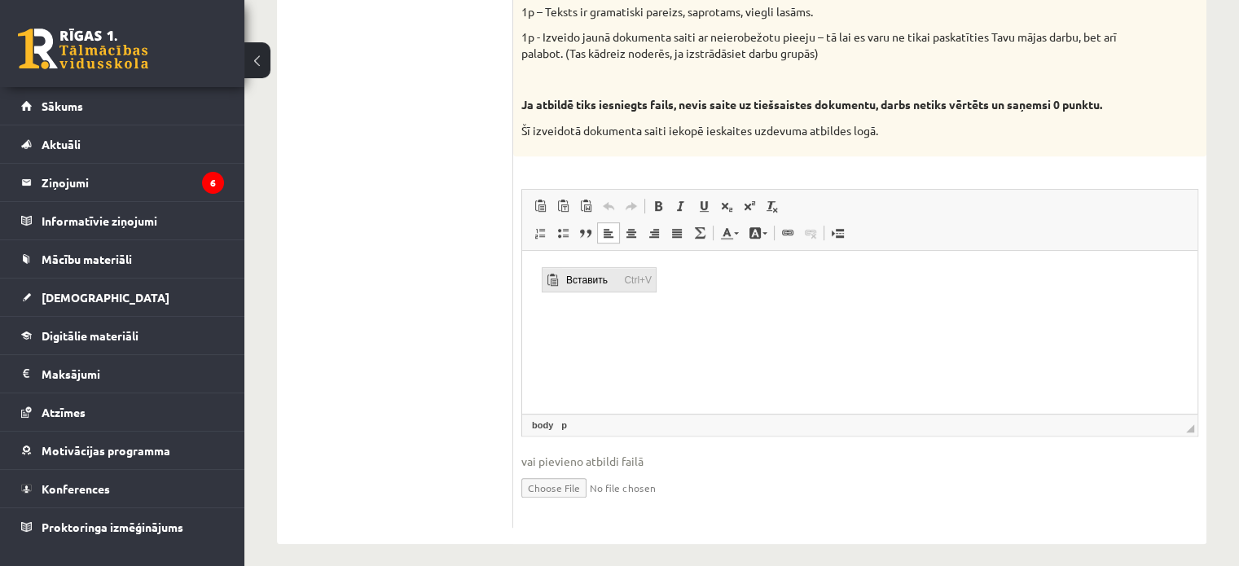
click at [554, 271] on span "Вставить" at bounding box center [552, 280] width 20 height 24
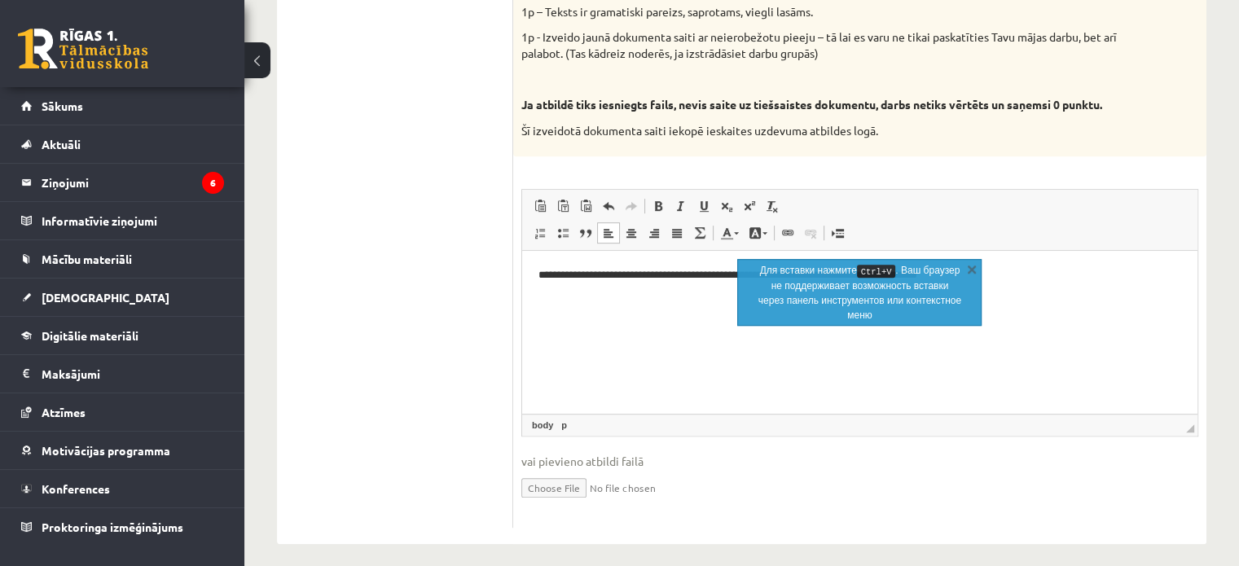
click at [540, 274] on p "**********" at bounding box center [859, 275] width 643 height 17
click at [542, 277] on p "**********" at bounding box center [859, 275] width 643 height 17
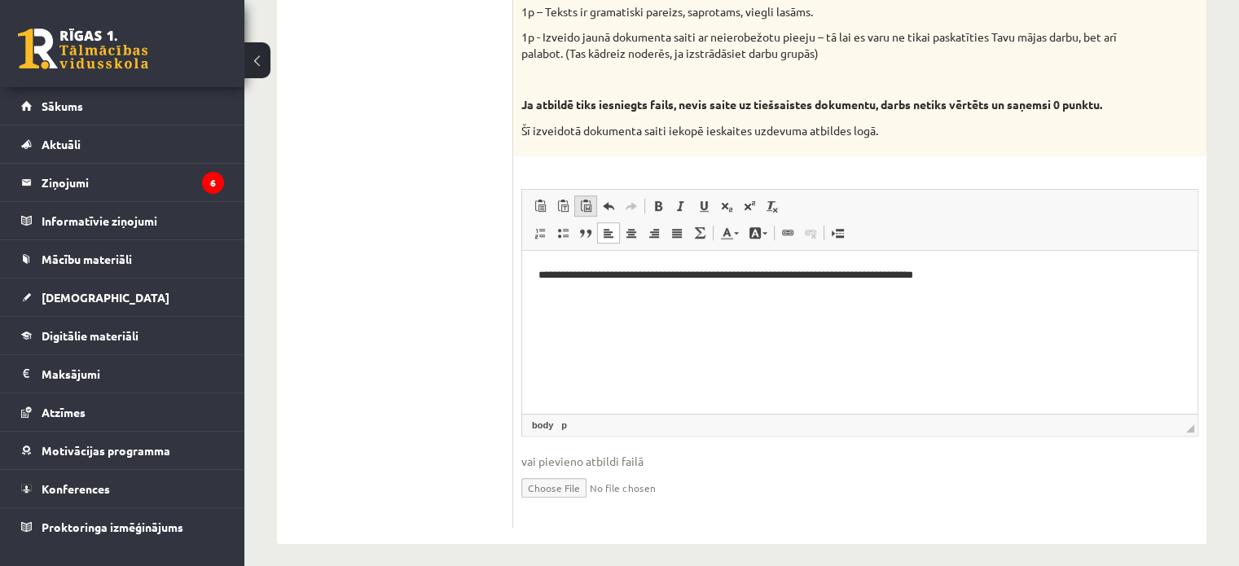
click at [593, 203] on link "Вставить из Word" at bounding box center [585, 205] width 23 height 21
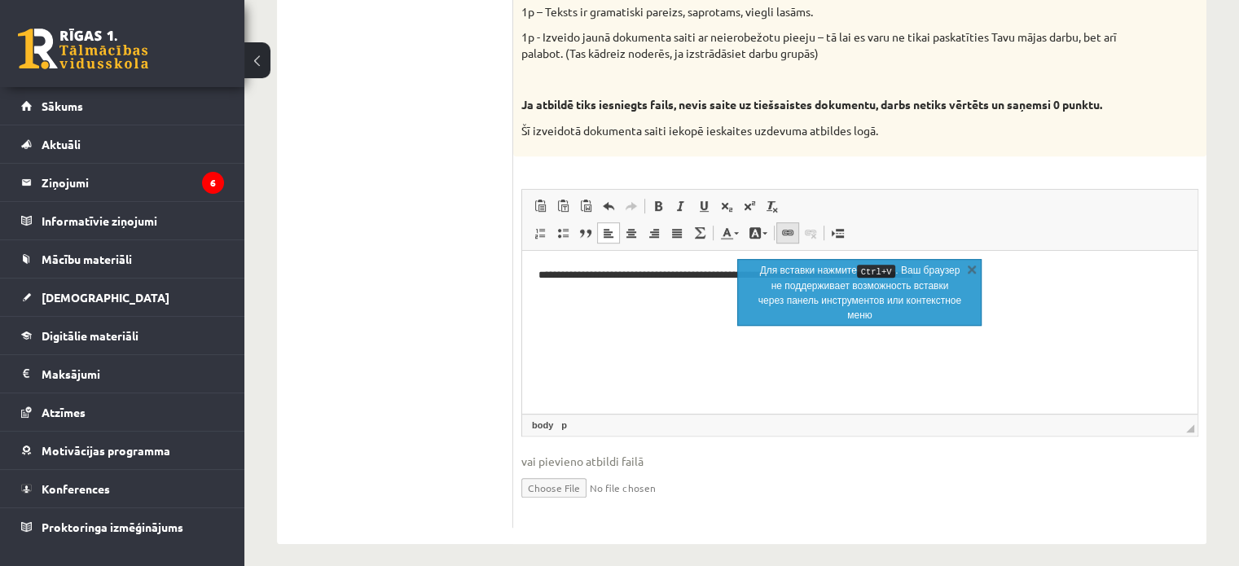
click at [781, 229] on span at bounding box center [787, 232] width 13 height 13
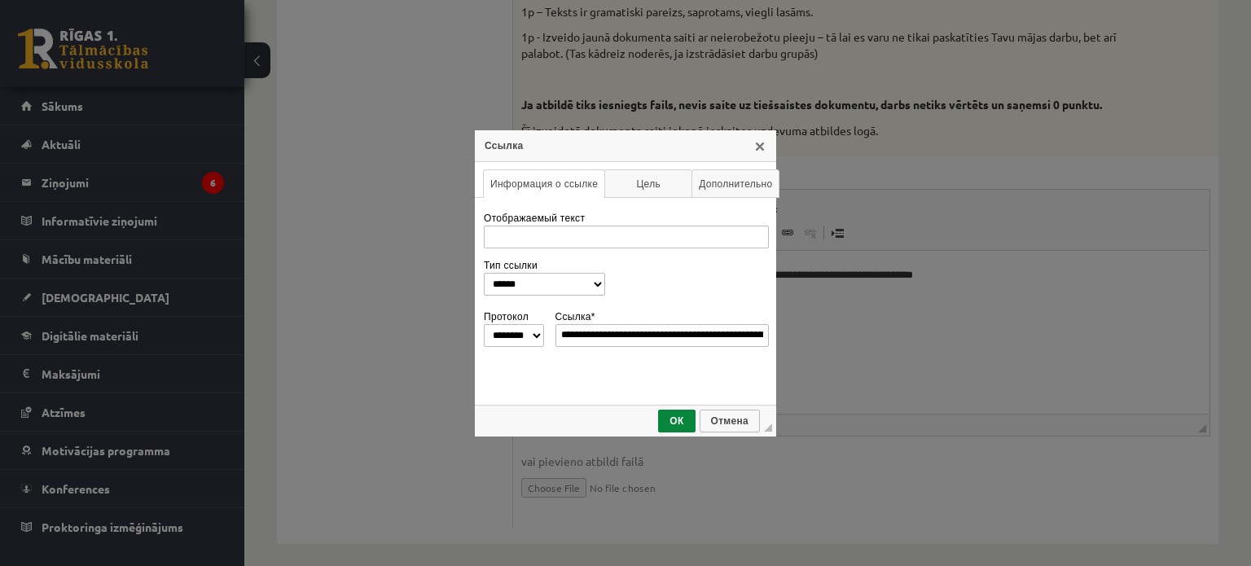
scroll to position [0, 251]
type input "**********"
select select "********"
type input "**********"
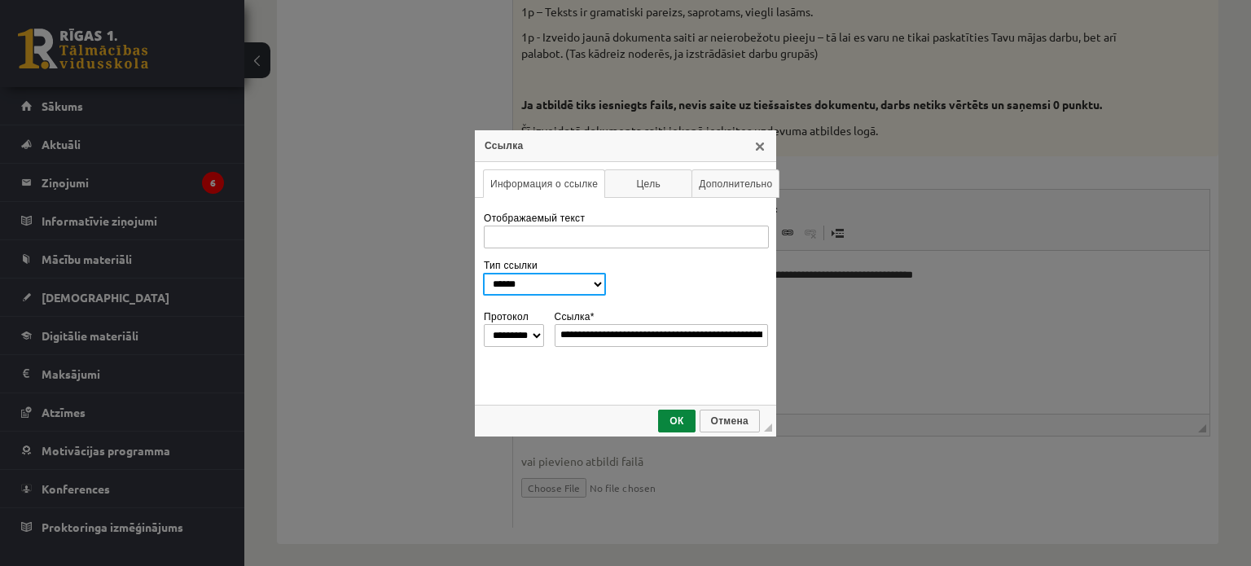
click at [606, 283] on select "**********" at bounding box center [544, 284] width 123 height 23
click at [564, 406] on td "◢ ОК Отмена" at bounding box center [625, 421] width 301 height 32
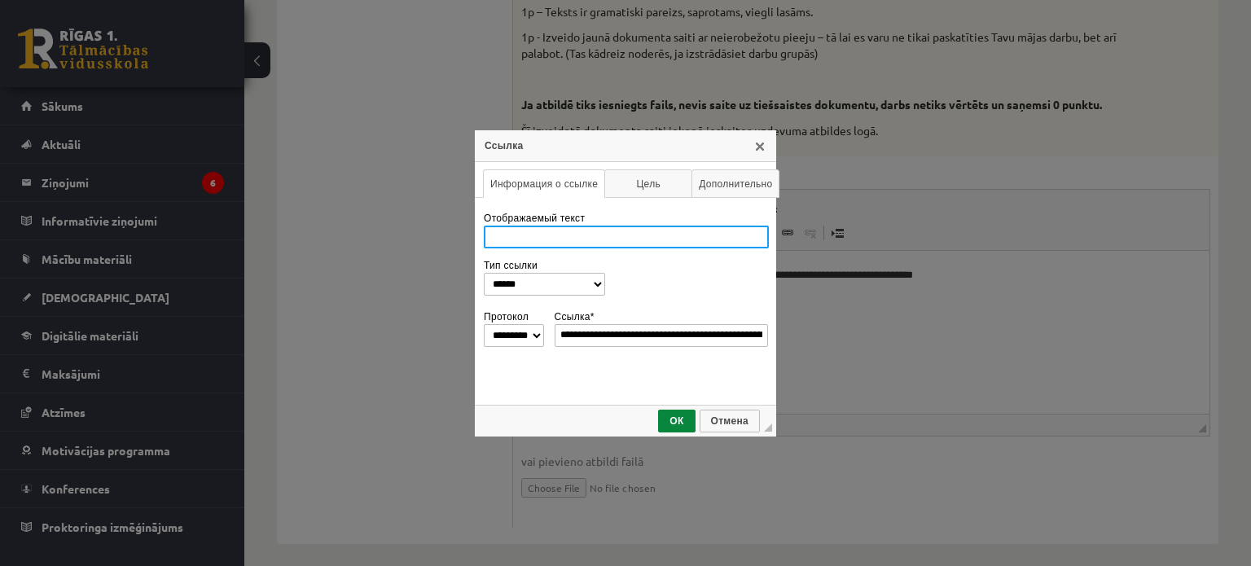
click at [616, 241] on input "Отображаемый текст" at bounding box center [626, 237] width 285 height 23
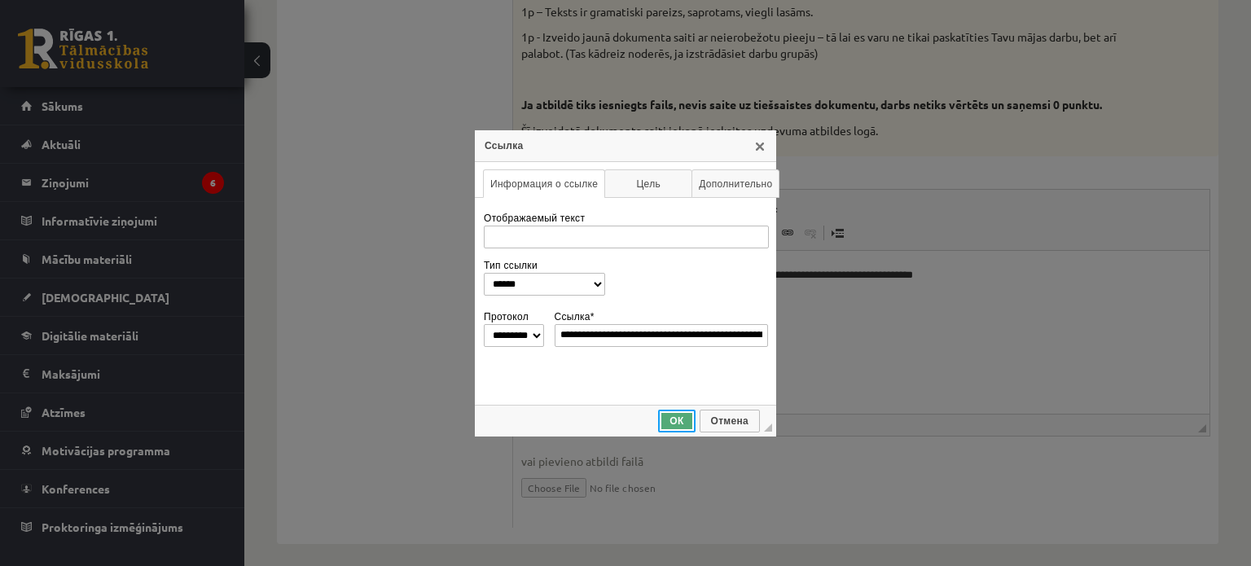
click at [673, 415] on span "ОК" at bounding box center [676, 420] width 33 height 11
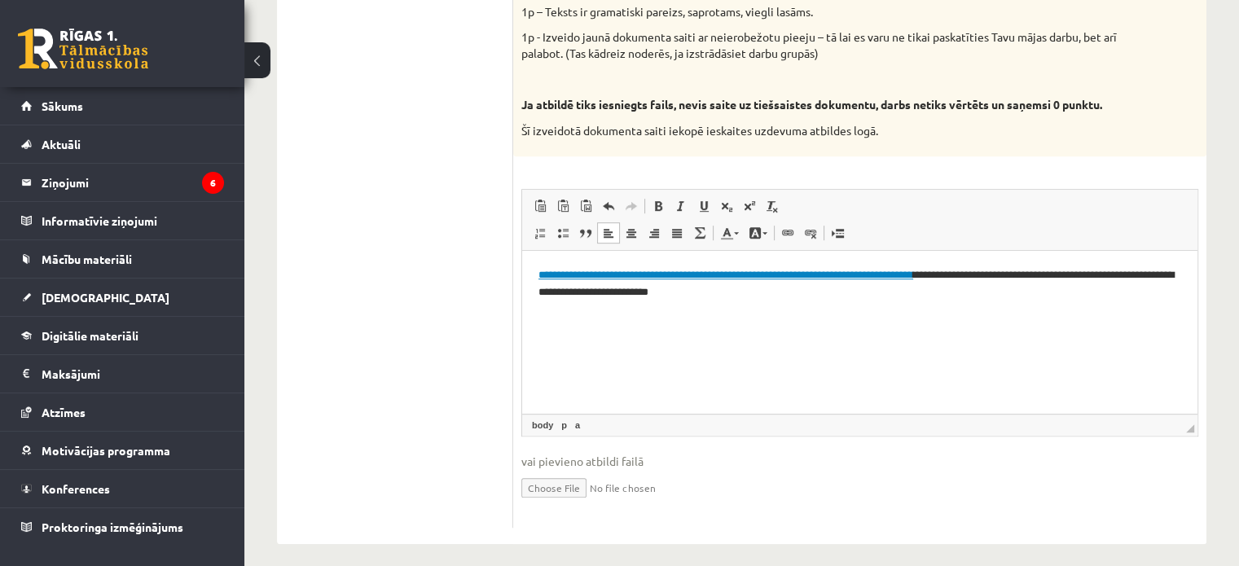
click at [1069, 292] on p "**********" at bounding box center [859, 284] width 643 height 34
click at [861, 301] on html "**********" at bounding box center [859, 276] width 675 height 50
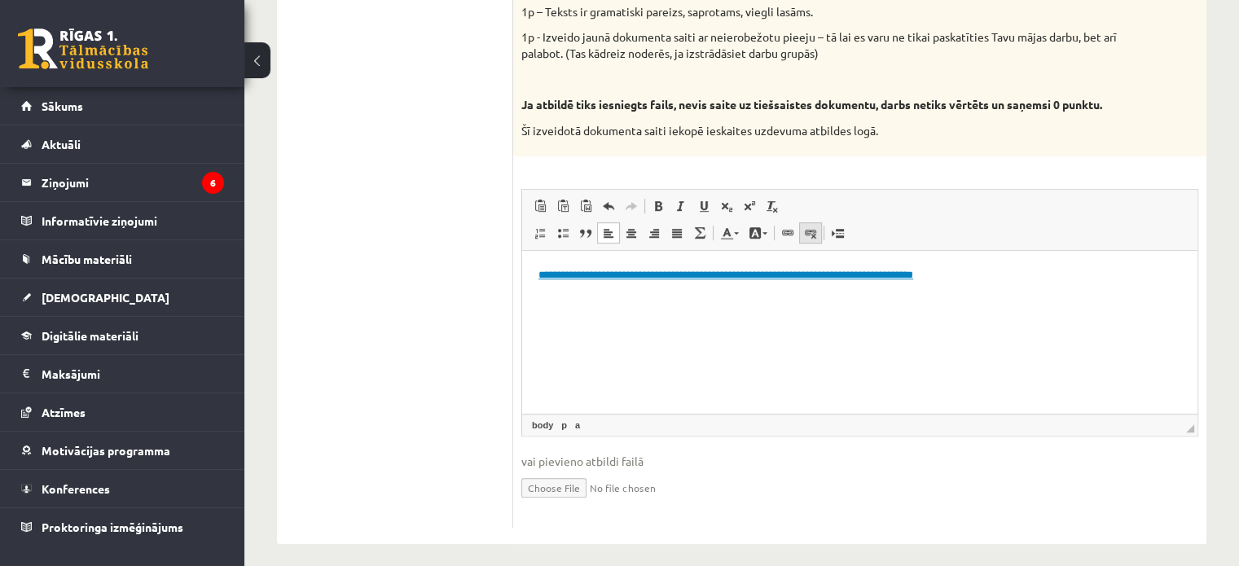
click at [807, 230] on span at bounding box center [810, 232] width 13 height 13
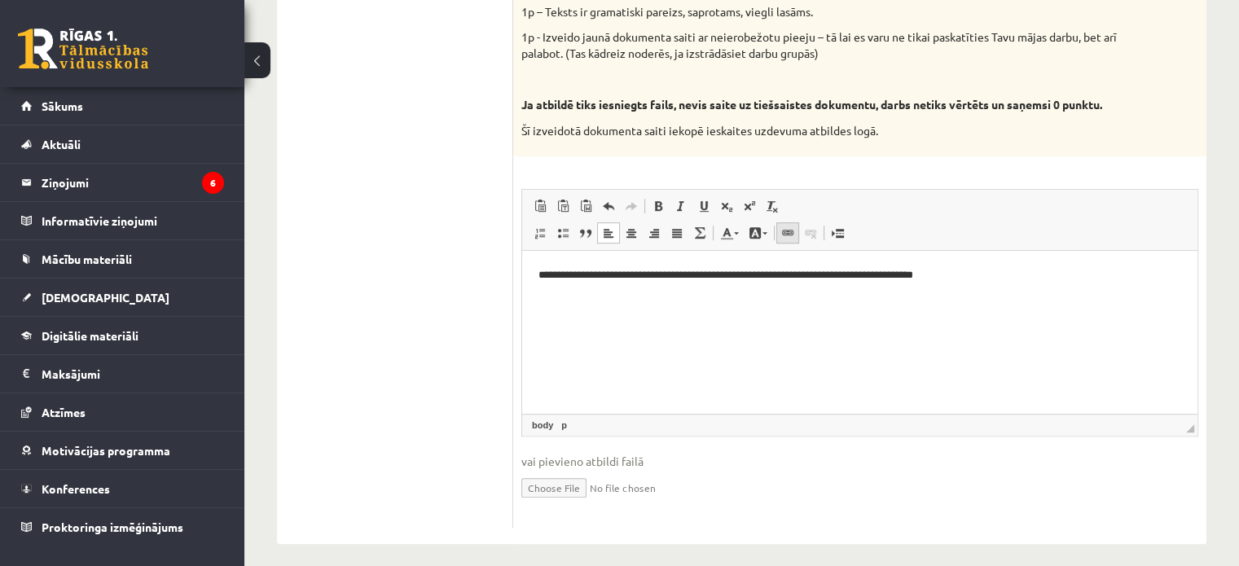
click at [788, 229] on span at bounding box center [787, 232] width 13 height 13
select select "*******"
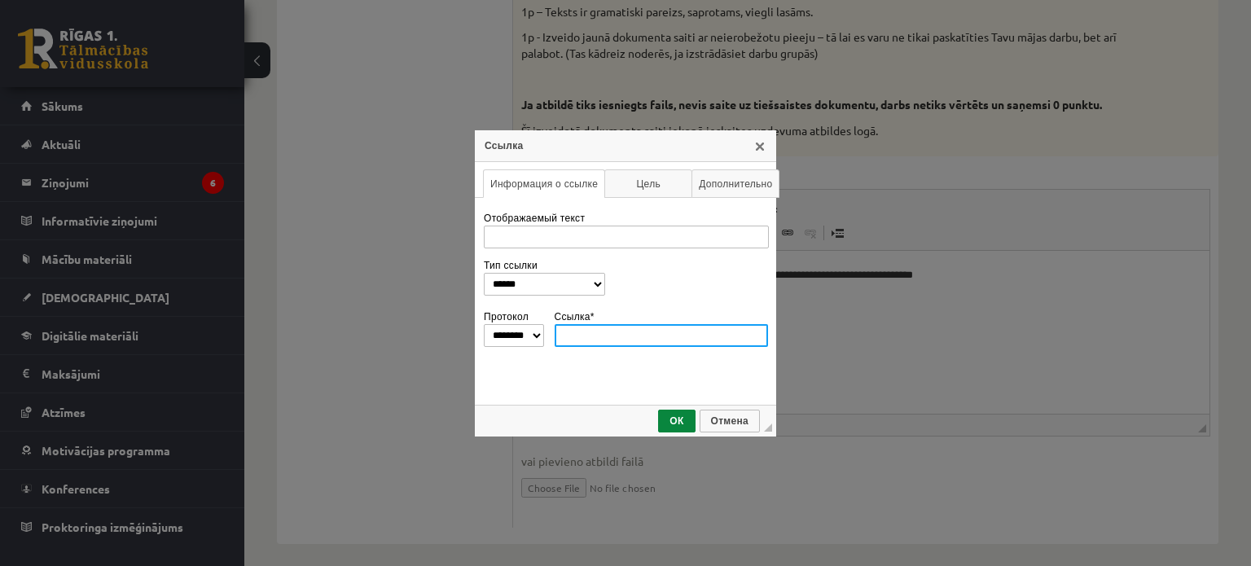
paste input "**********"
type input "**********"
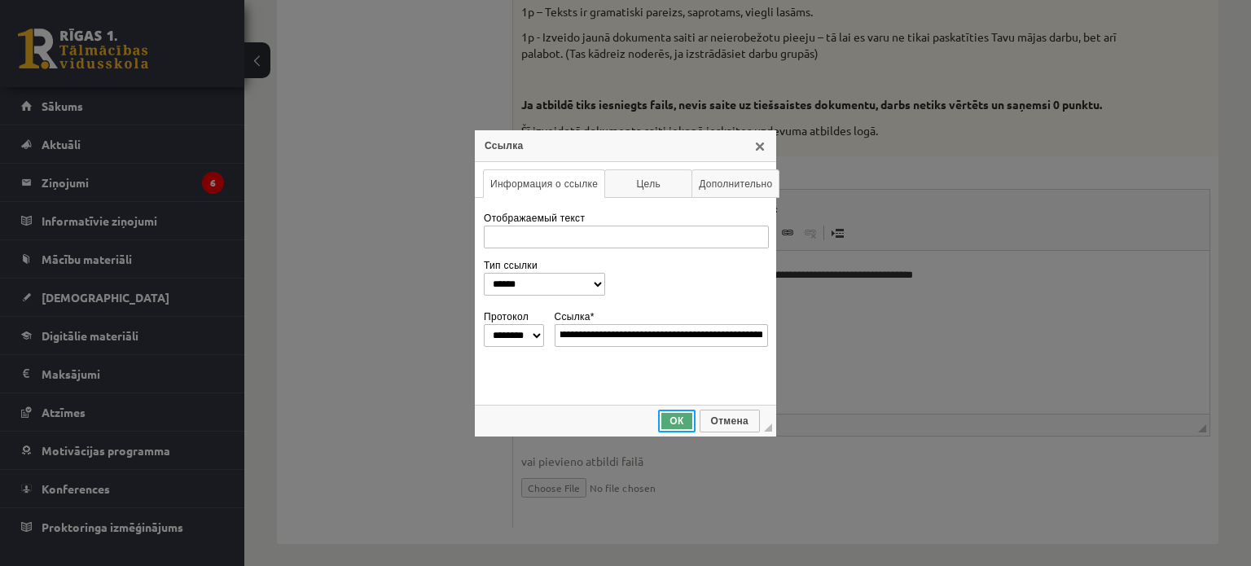
select select "********"
type input "**********"
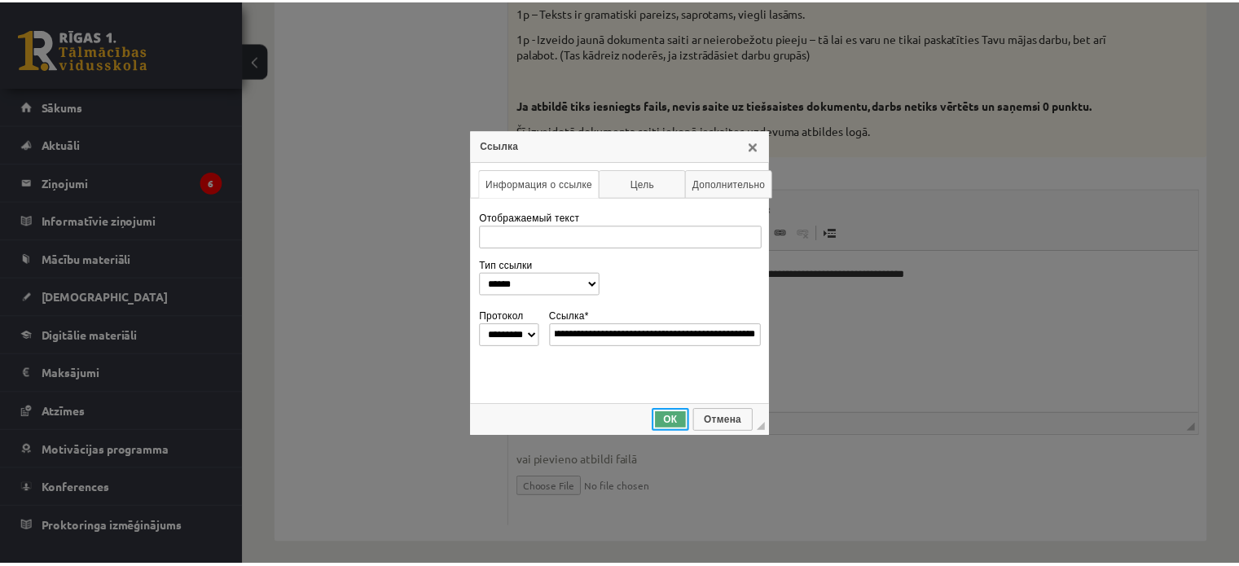
scroll to position [0, 0]
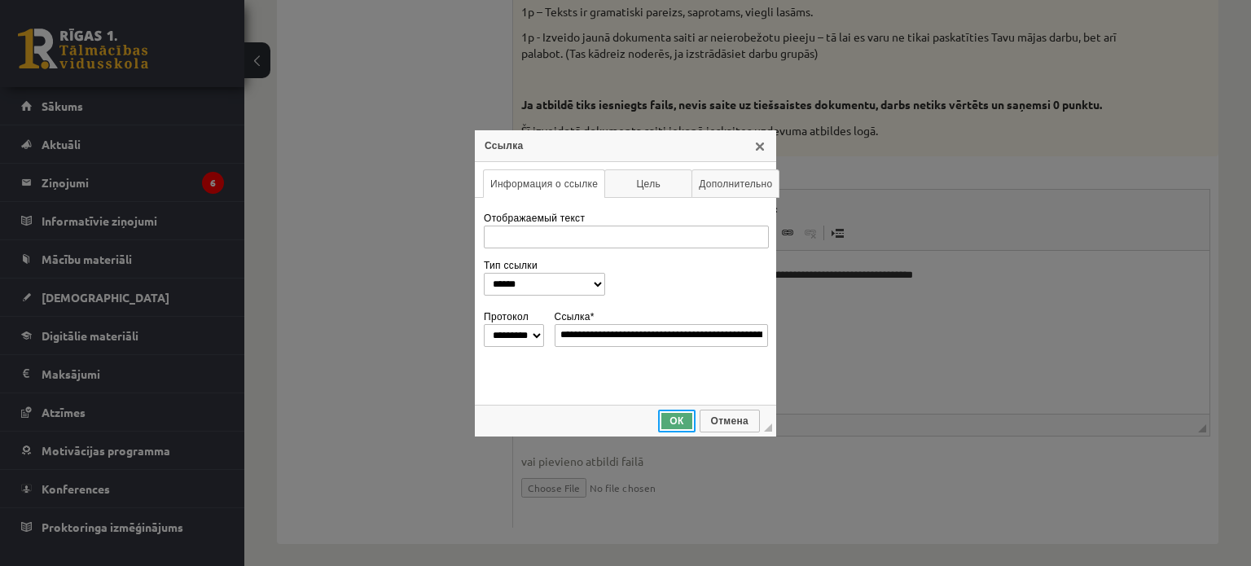
click at [684, 424] on span "ОК" at bounding box center [676, 420] width 33 height 11
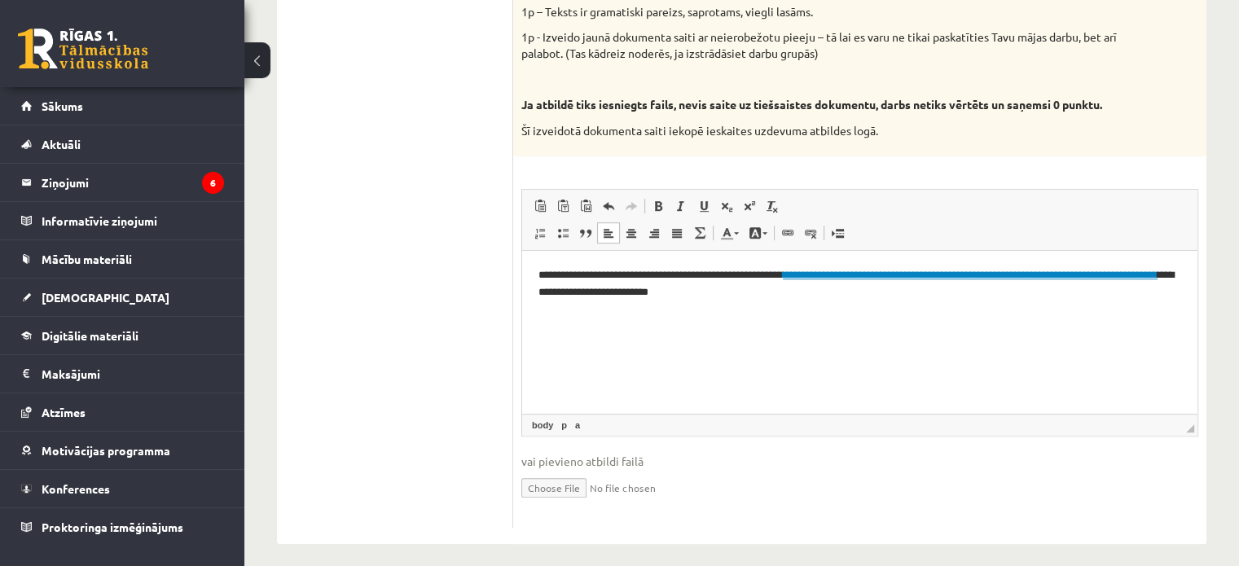
click at [828, 314] on html "**********" at bounding box center [859, 284] width 675 height 67
click at [857, 276] on p "**********" at bounding box center [859, 284] width 643 height 34
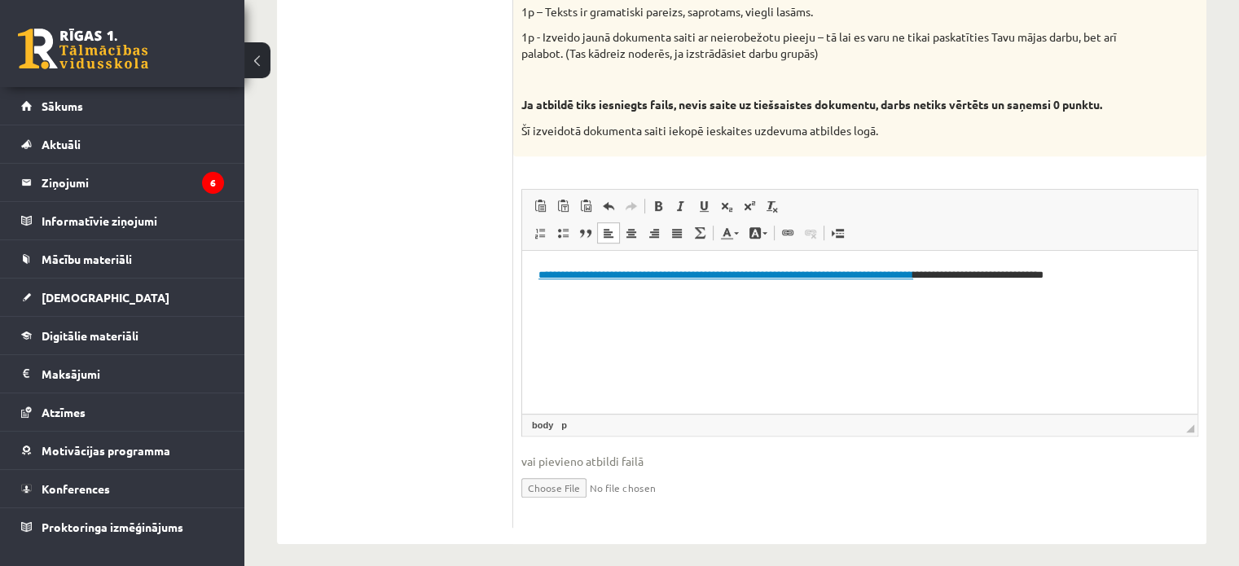
click at [621, 308] on html "**********" at bounding box center [859, 284] width 675 height 67
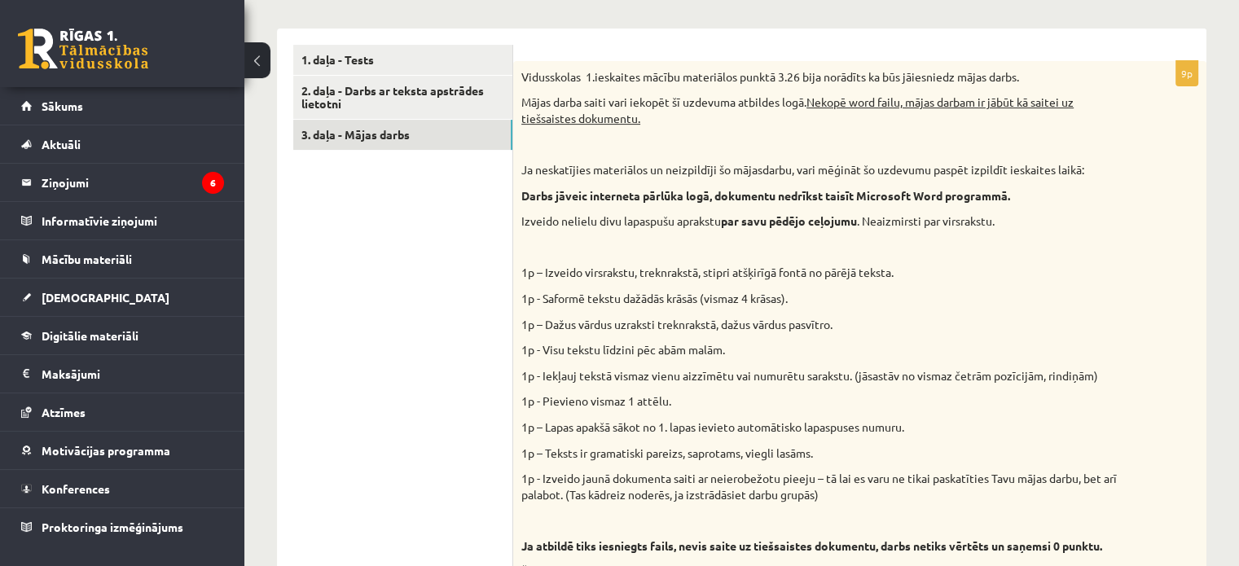
scroll to position [383, 0]
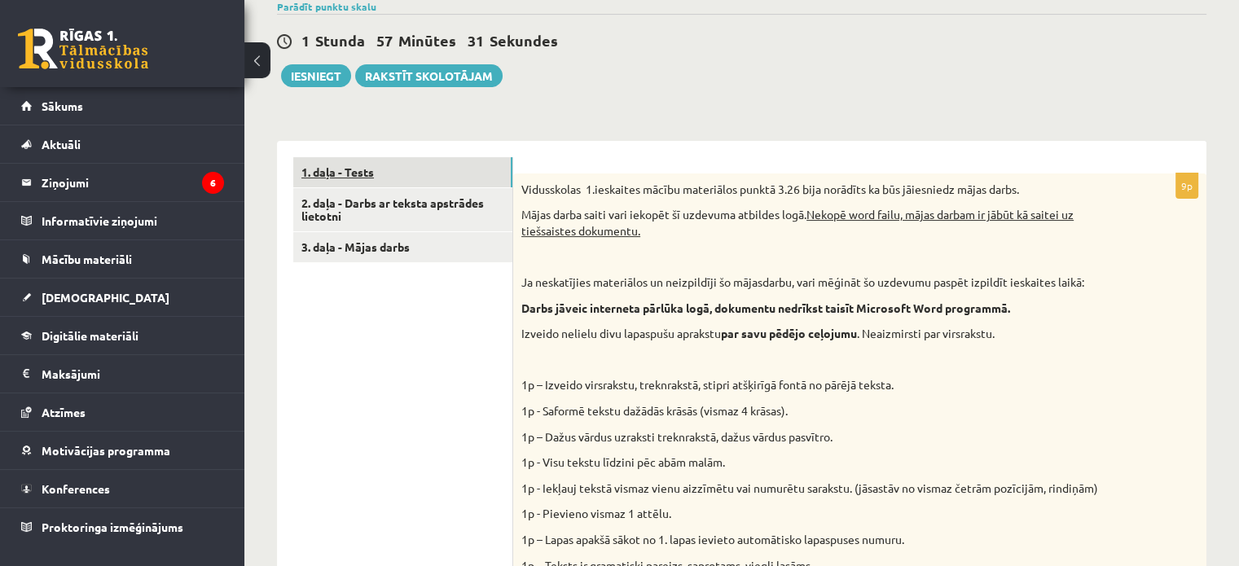
click at [362, 169] on link "1. daļa - Tests" at bounding box center [402, 172] width 219 height 30
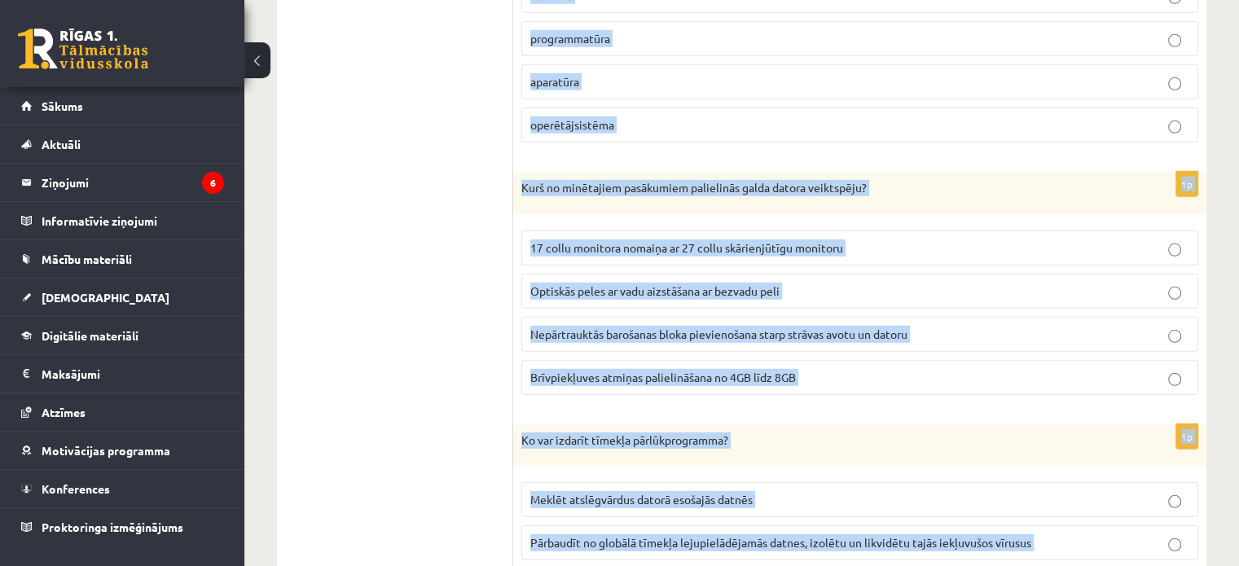
scroll to position [4886, 0]
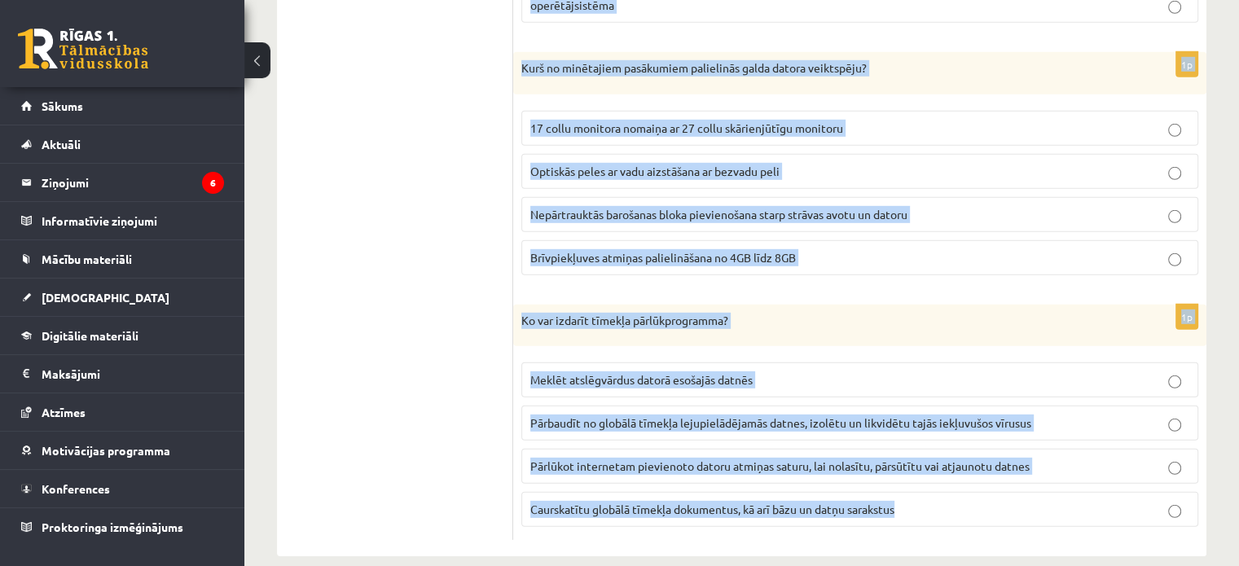
drag, startPoint x: 520, startPoint y: 24, endPoint x: 942, endPoint y: 501, distance: 636.5
copy form "Lor ip dolorsita, consectet ad el sed doeiusmod temporincididu utlabo? Etdolore…"
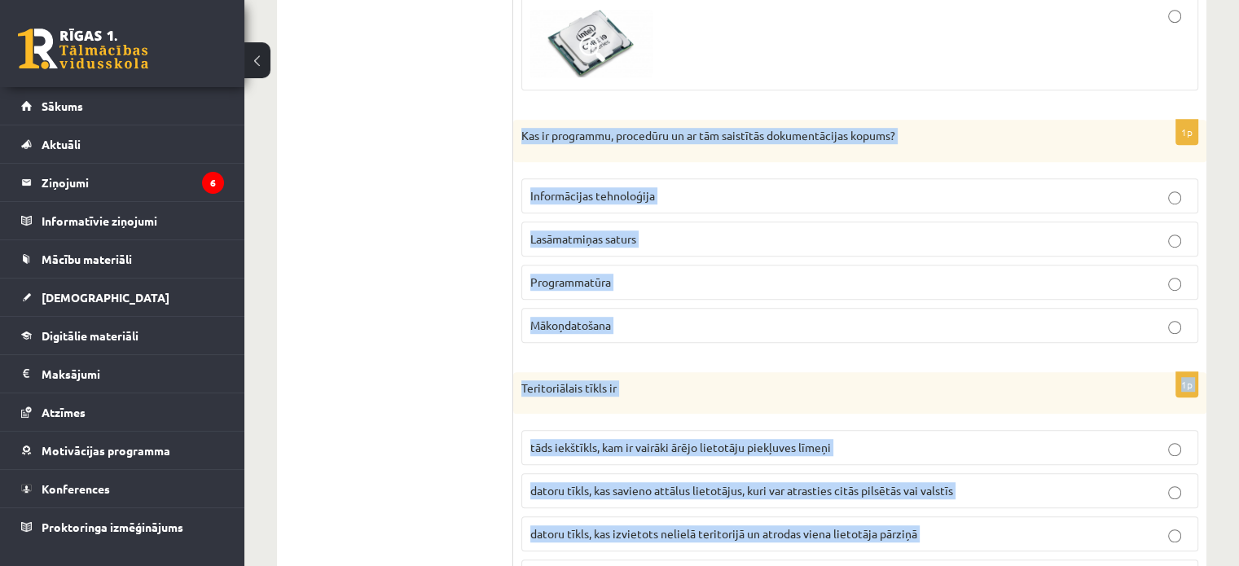
scroll to position [1045, 0]
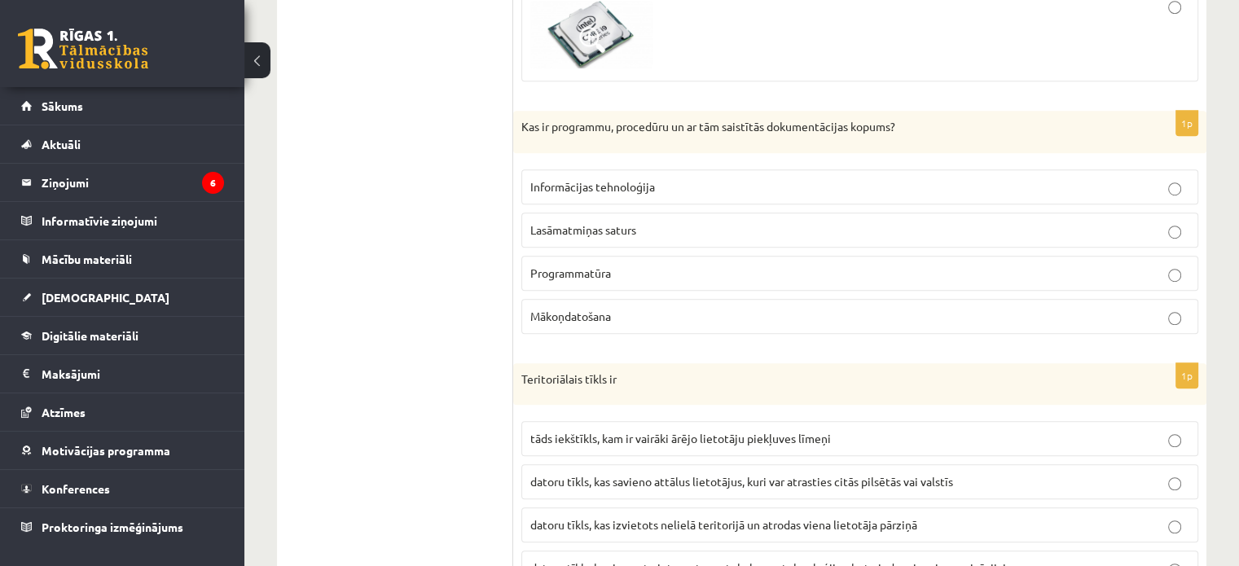
drag, startPoint x: 437, startPoint y: 439, endPoint x: 393, endPoint y: 335, distance: 112.8
click at [643, 274] on p "Programmatūra" at bounding box center [859, 273] width 659 height 17
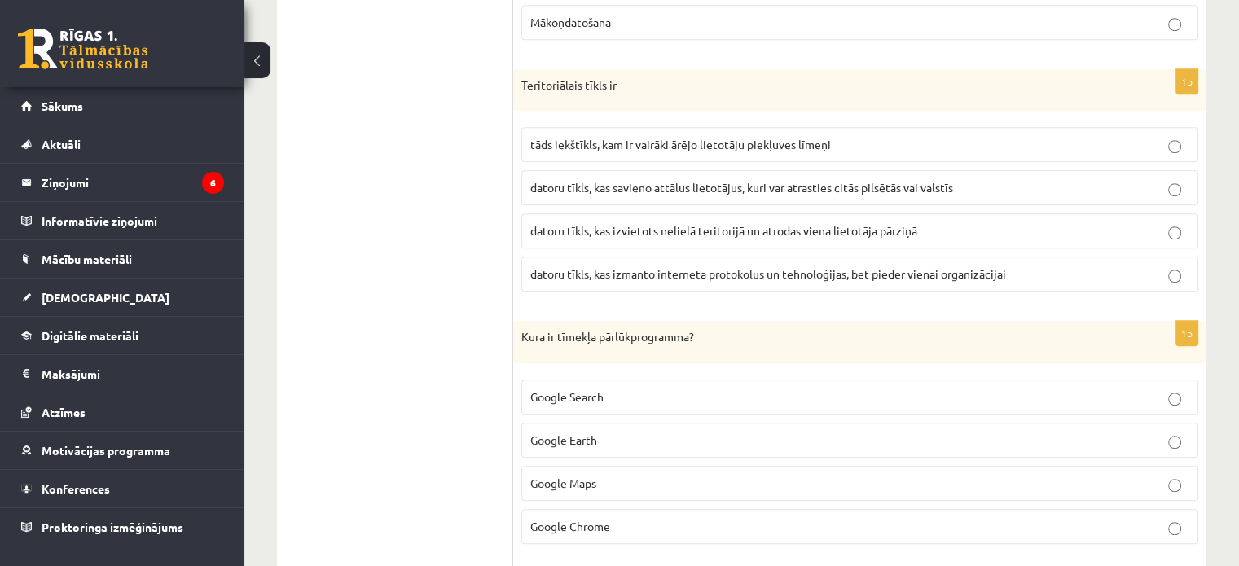
scroll to position [1338, 0]
click at [819, 191] on p "datoru tīkls, kas savieno attālus lietotājus, kuri var atrasties citās pilsētās…" at bounding box center [859, 188] width 659 height 17
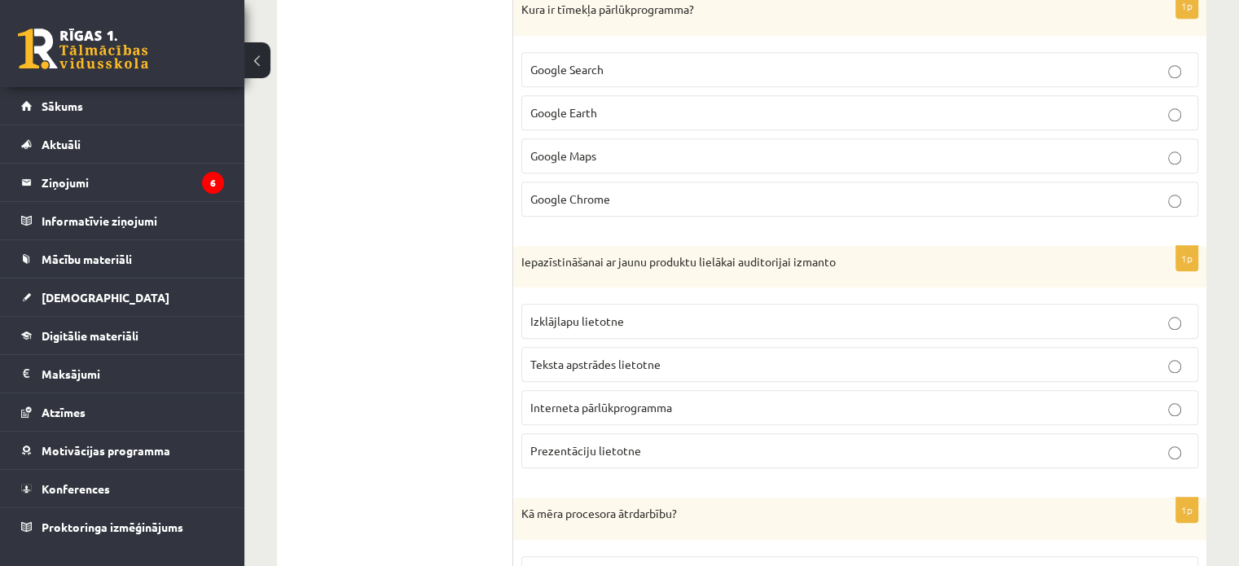
scroll to position [1671, 0]
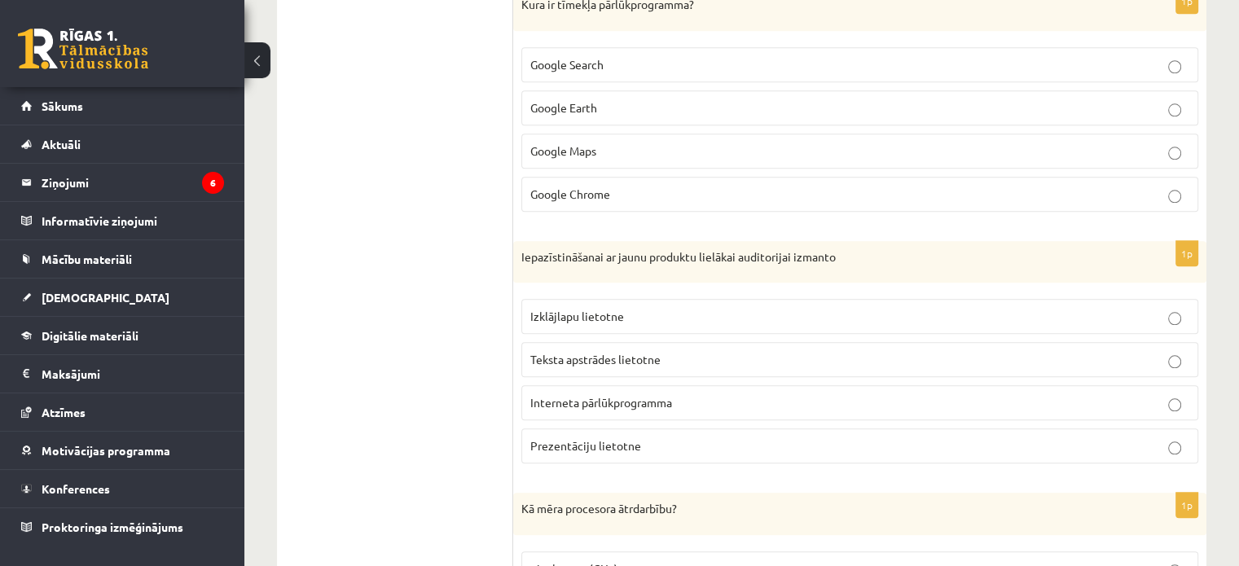
click at [725, 191] on p "Google Chrome" at bounding box center [859, 194] width 659 height 17
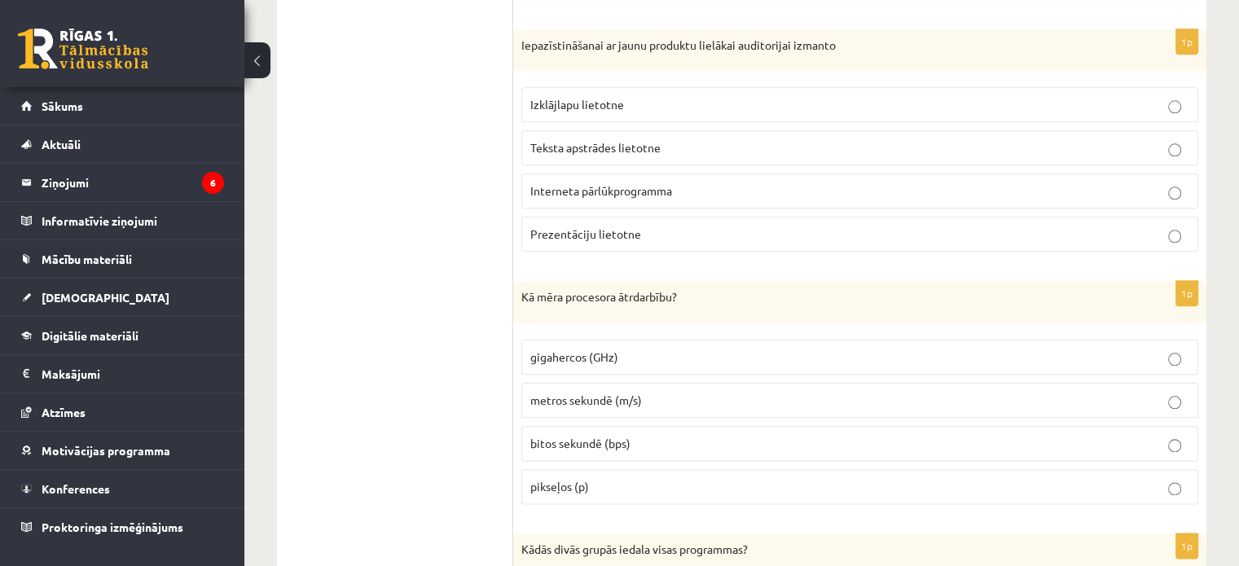
scroll to position [1933, 0]
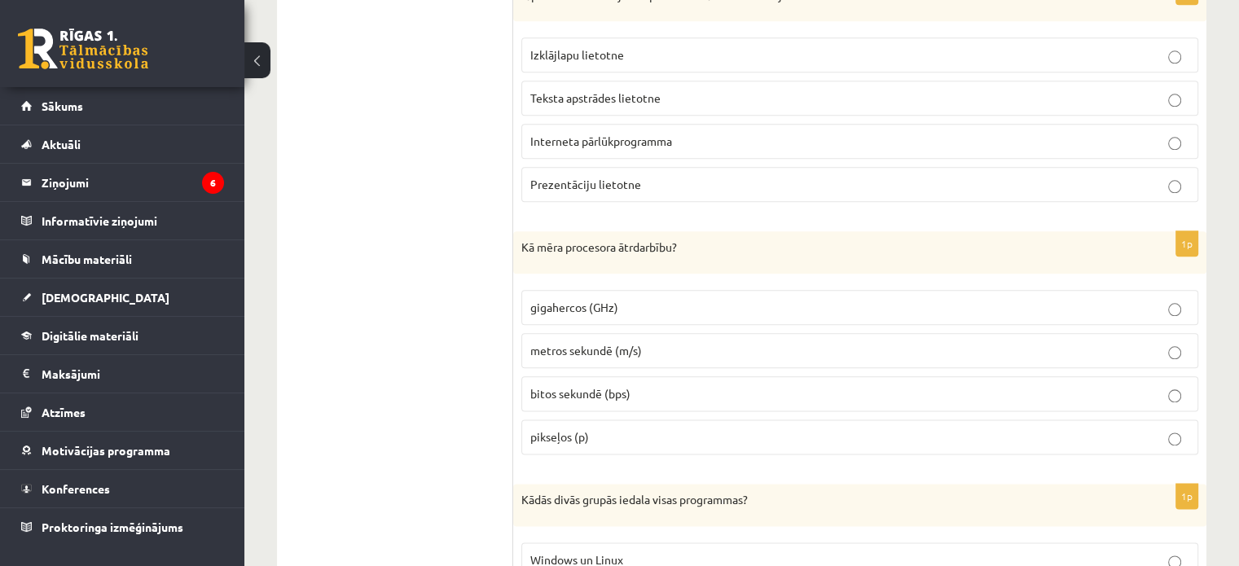
click at [744, 178] on p "Prezentāciju lietotne" at bounding box center [859, 184] width 659 height 17
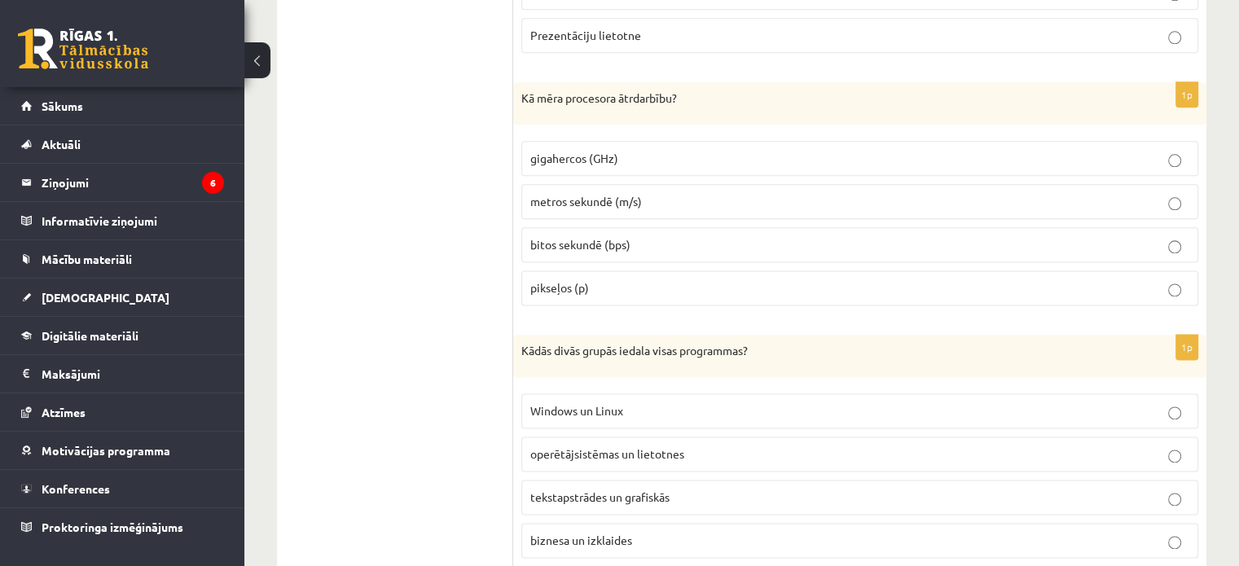
scroll to position [2089, 0]
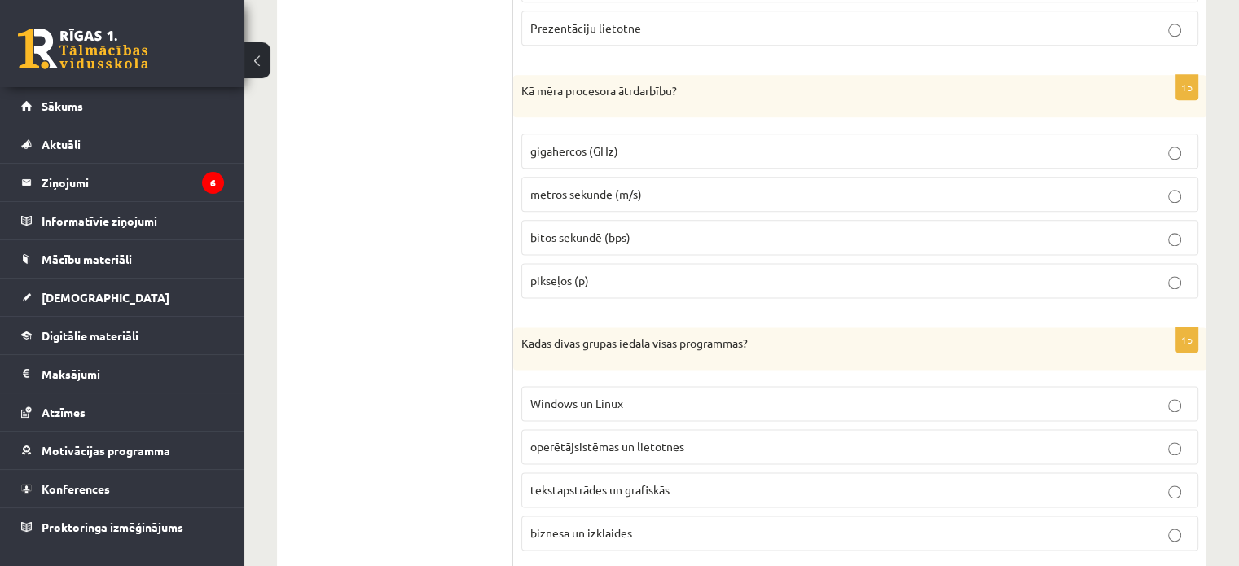
click at [715, 134] on label "gigahercos (GHz)" at bounding box center [859, 151] width 677 height 35
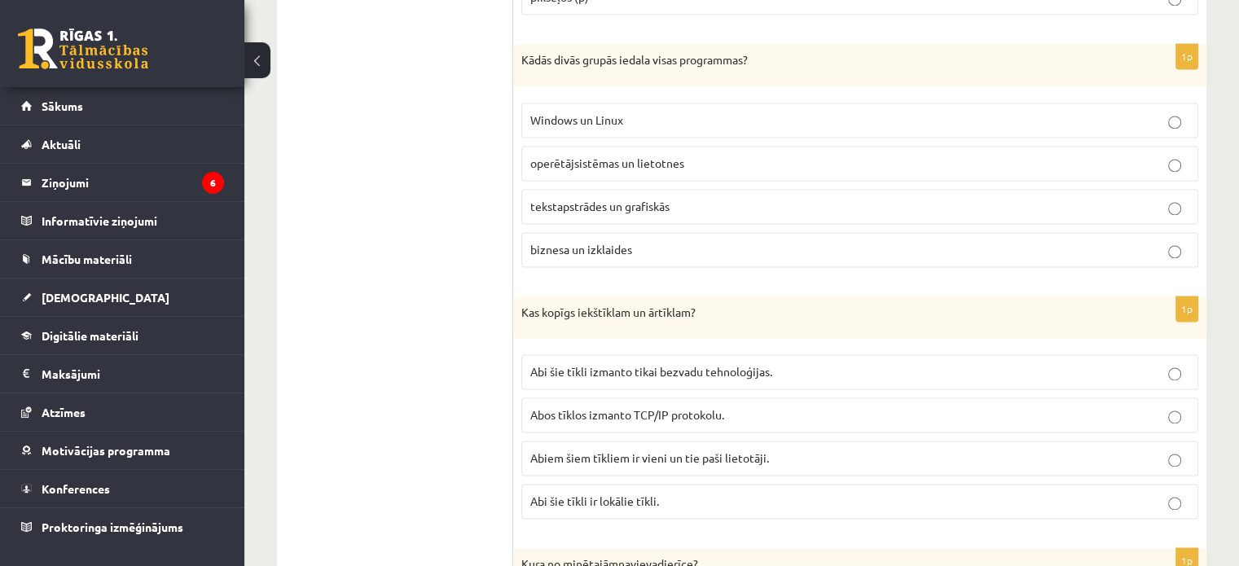
scroll to position [2374, 0]
click at [728, 153] on p "operētājsistēmas un lietotnes" at bounding box center [859, 161] width 659 height 17
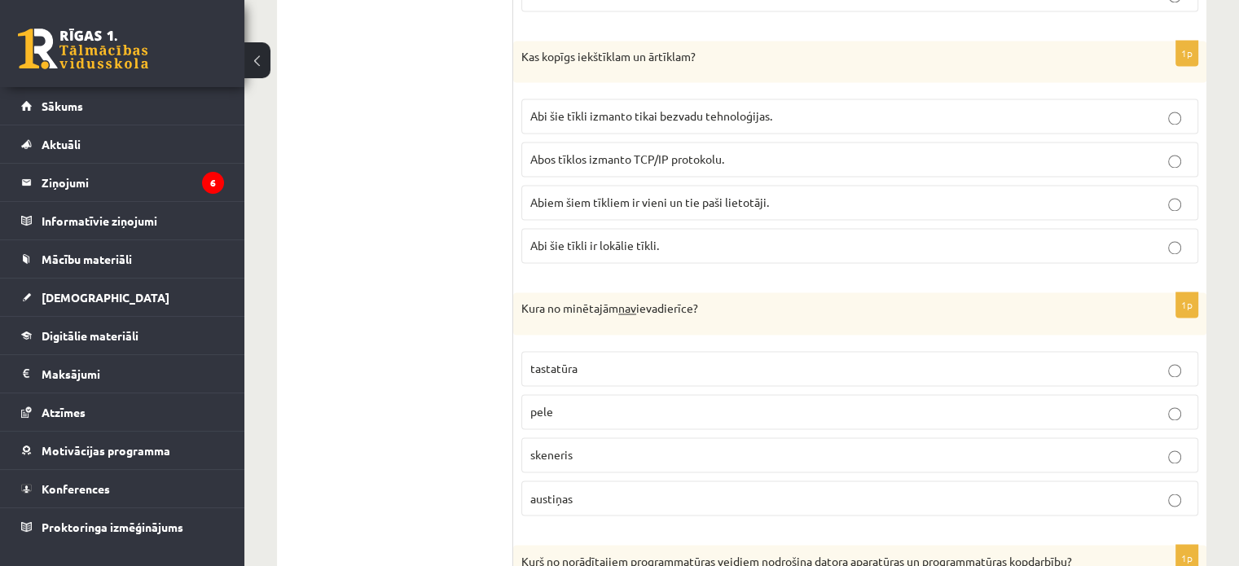
scroll to position [2627, 0]
click at [729, 152] on p "Abos tīklos izmanto TCP/IP protokolu." at bounding box center [859, 160] width 659 height 17
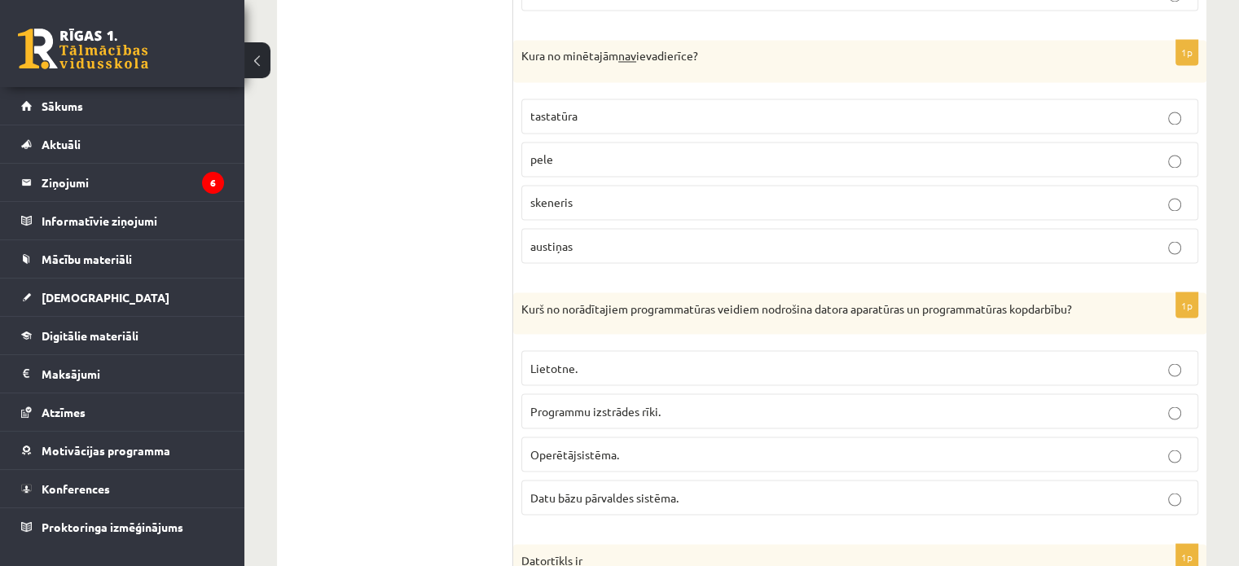
scroll to position [2878, 0]
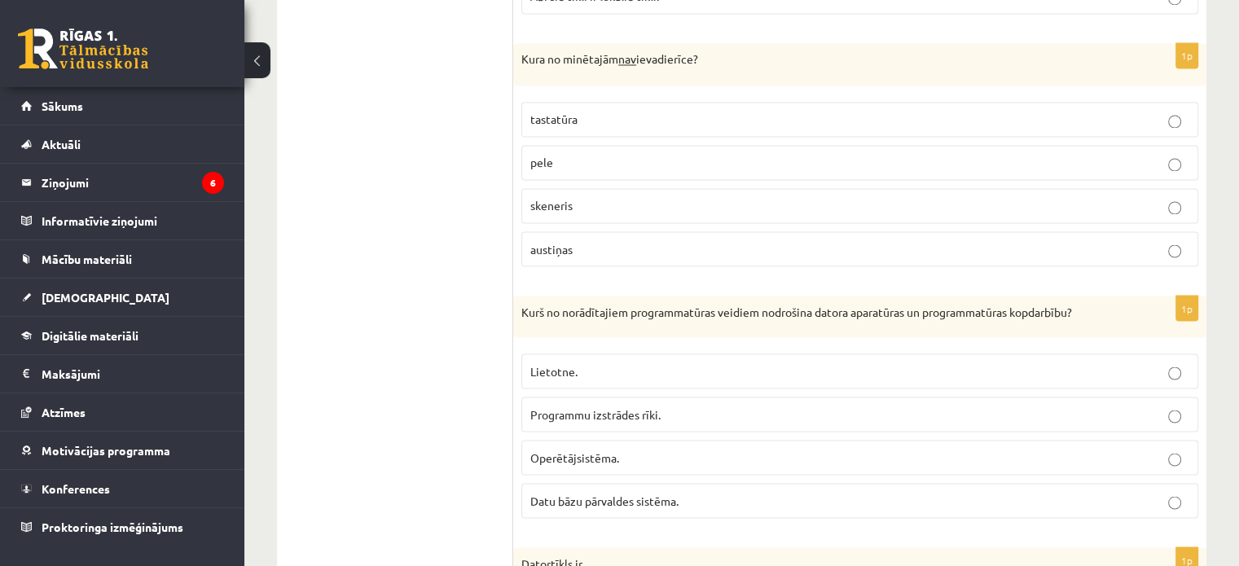
drag, startPoint x: 633, startPoint y: 424, endPoint x: 629, endPoint y: 437, distance: 13.7
click at [629, 437] on fieldset "Lietotne. Programmu izstrādes rīki. Operētājsistēma. Datu bāzu pārvaldes sistēm…" at bounding box center [859, 434] width 677 height 178
click at [629, 449] on p "Operētājsistēma." at bounding box center [859, 457] width 659 height 17
click at [592, 231] on label "austiņas" at bounding box center [859, 248] width 677 height 35
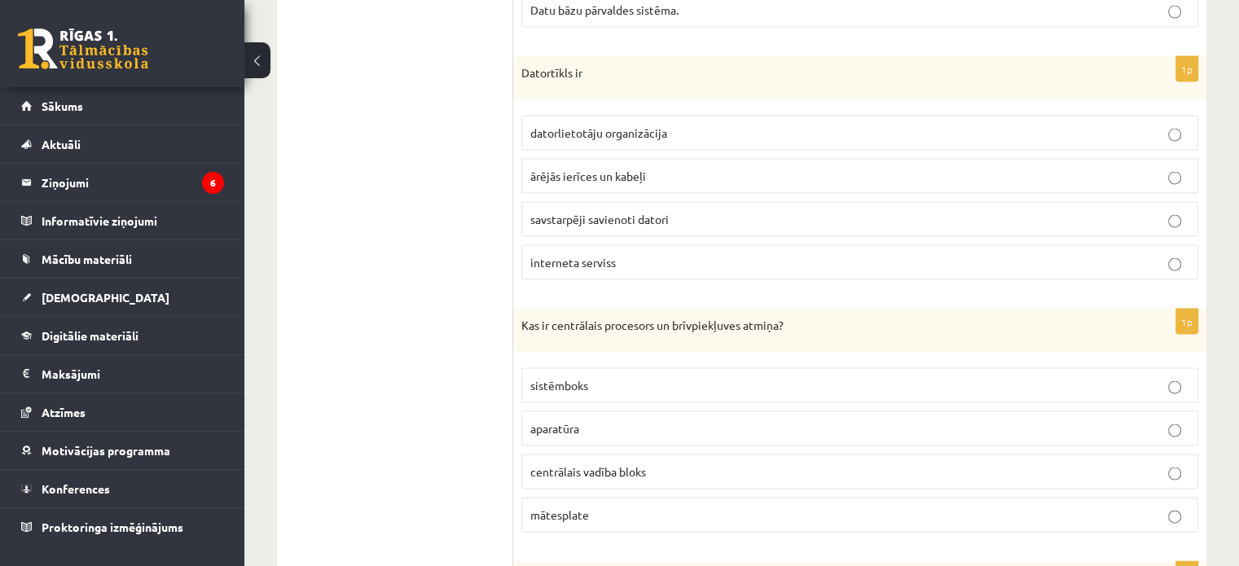
scroll to position [3367, 0]
click at [642, 421] on p "aparatūra" at bounding box center [859, 429] width 659 height 17
click at [599, 203] on label "savstarpēji savienoti datori" at bounding box center [859, 220] width 677 height 35
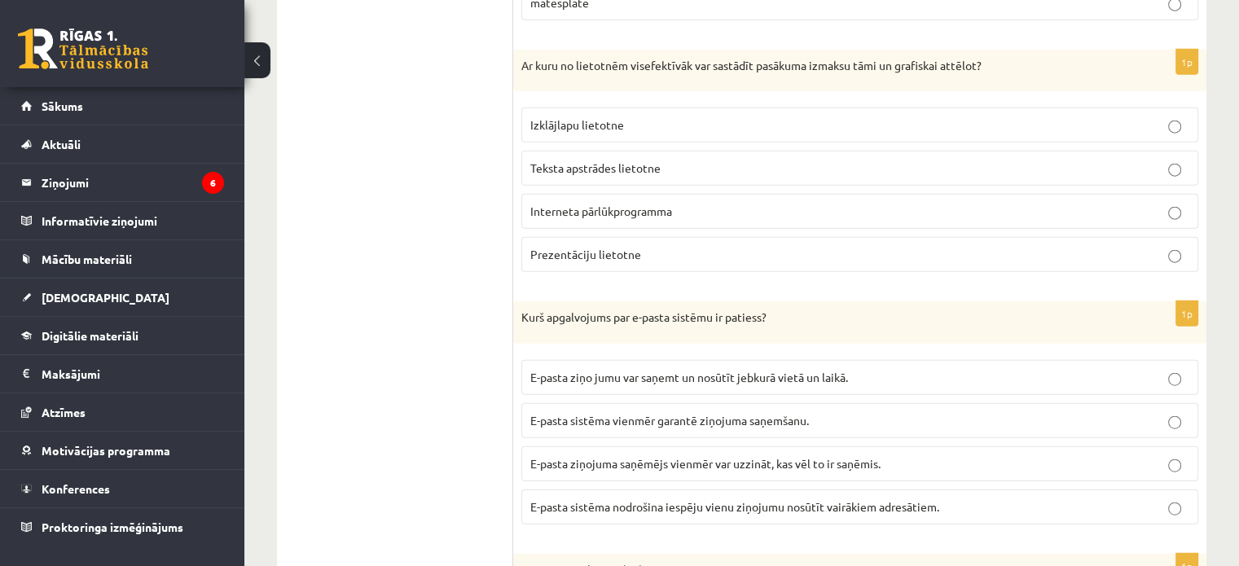
scroll to position [3879, 0]
click at [713, 120] on label "Izklājlapu lietotne" at bounding box center [859, 125] width 677 height 35
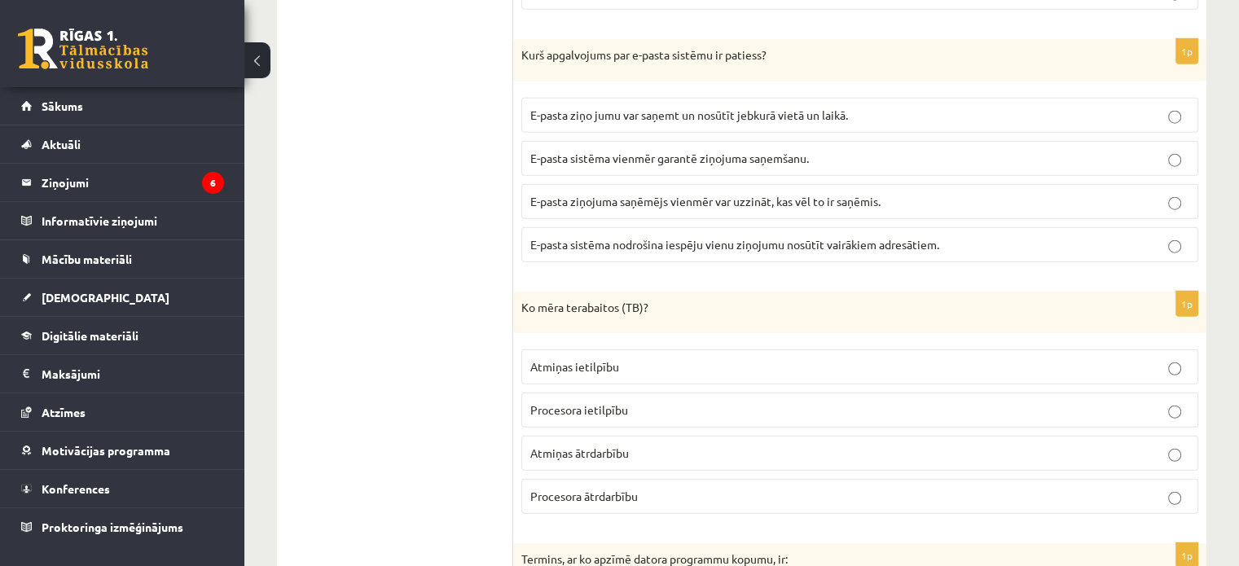
scroll to position [4144, 0]
click at [841, 106] on span "E-pasta ziņo jumu var saņemt un nosūtīt jebkurā vietā un laikā." at bounding box center [689, 113] width 318 height 15
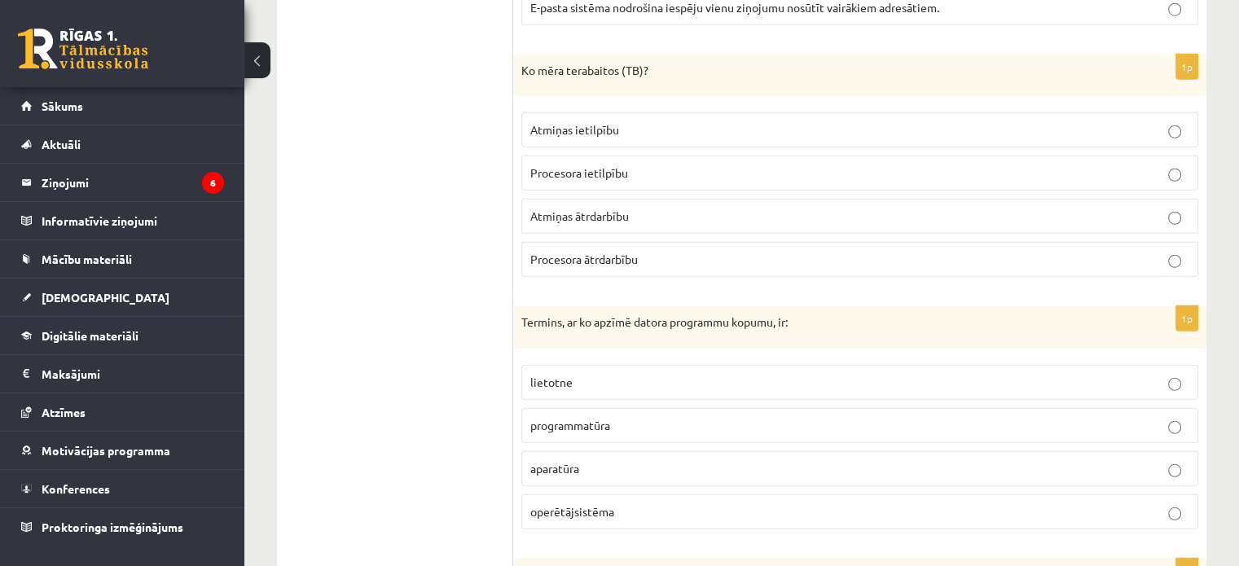
scroll to position [4396, 0]
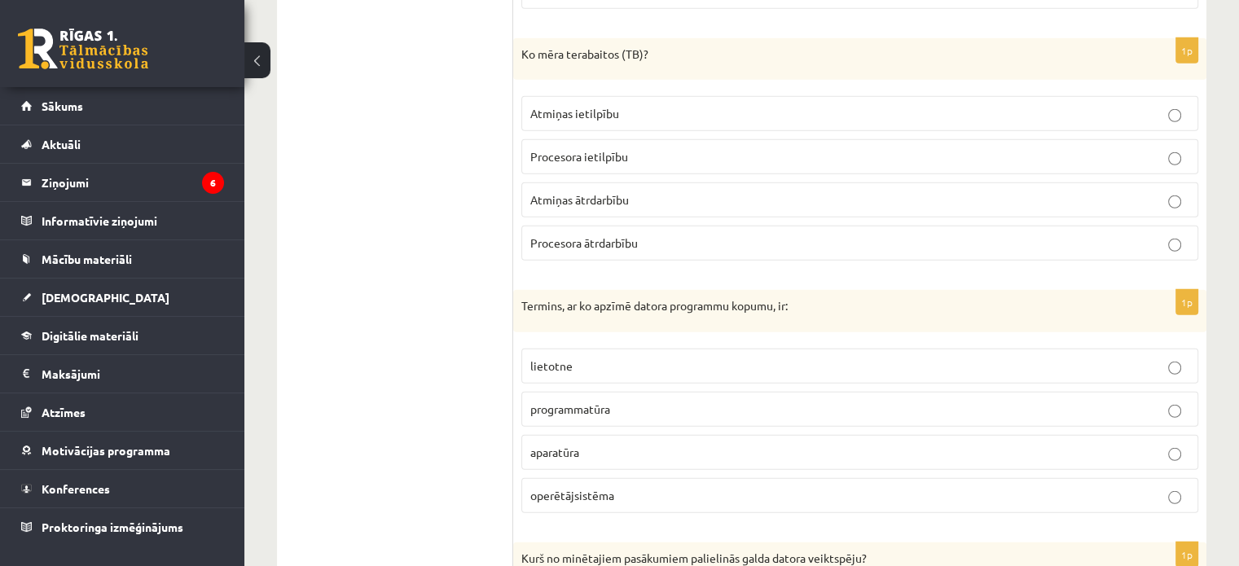
drag, startPoint x: 677, startPoint y: 73, endPoint x: 678, endPoint y: 87, distance: 13.9
click at [678, 88] on fieldset "Atmiņas ietilpību Procesora ietilpību Atmiņas ātrdarbību Procesora ātrdarbību" at bounding box center [859, 177] width 677 height 178
click at [678, 105] on p "Atmiņas ietilpību" at bounding box center [859, 113] width 659 height 17
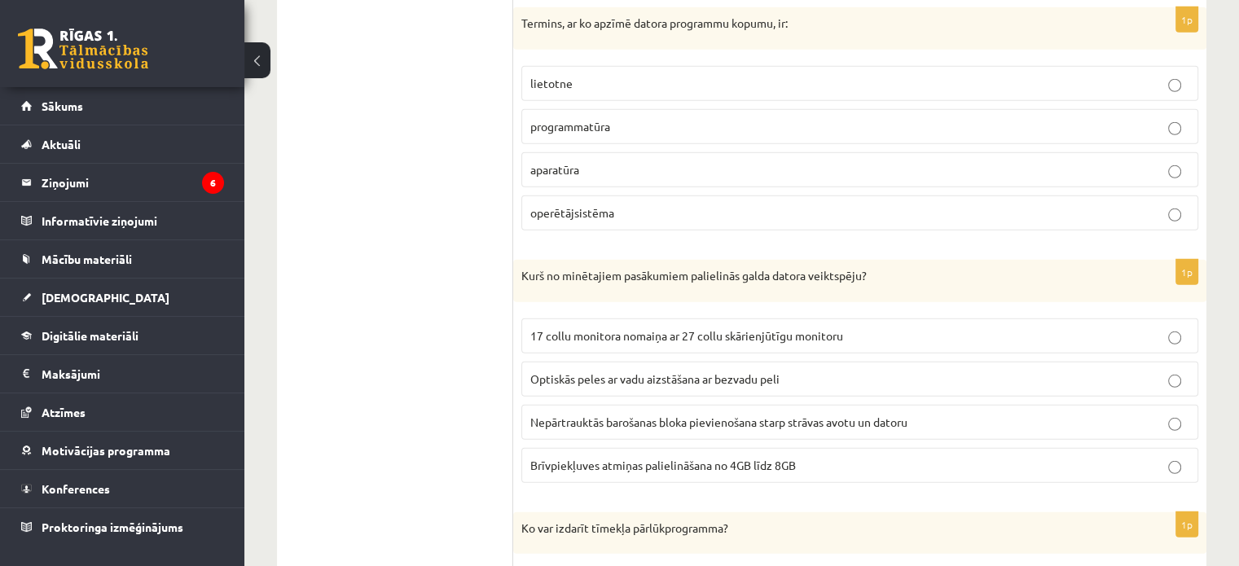
scroll to position [4678, 0]
click at [700, 119] on p "programmatūra" at bounding box center [859, 127] width 659 height 17
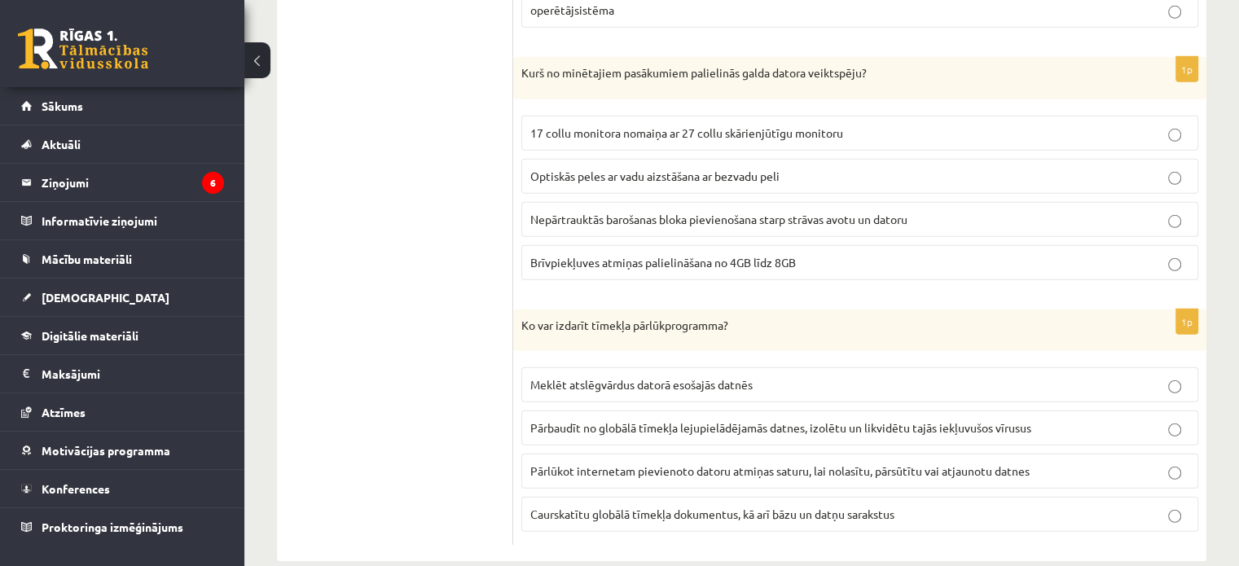
scroll to position [4882, 0]
click at [836, 244] on label "Brīvpiekļuves atmiņas palielināšana no 4GB līdz 8GB" at bounding box center [859, 261] width 677 height 35
click at [679, 500] on label "Caurskatītu globālā tīmekļa dokumentus, kā arī bāzu un datņu sarakstus" at bounding box center [859, 513] width 677 height 35
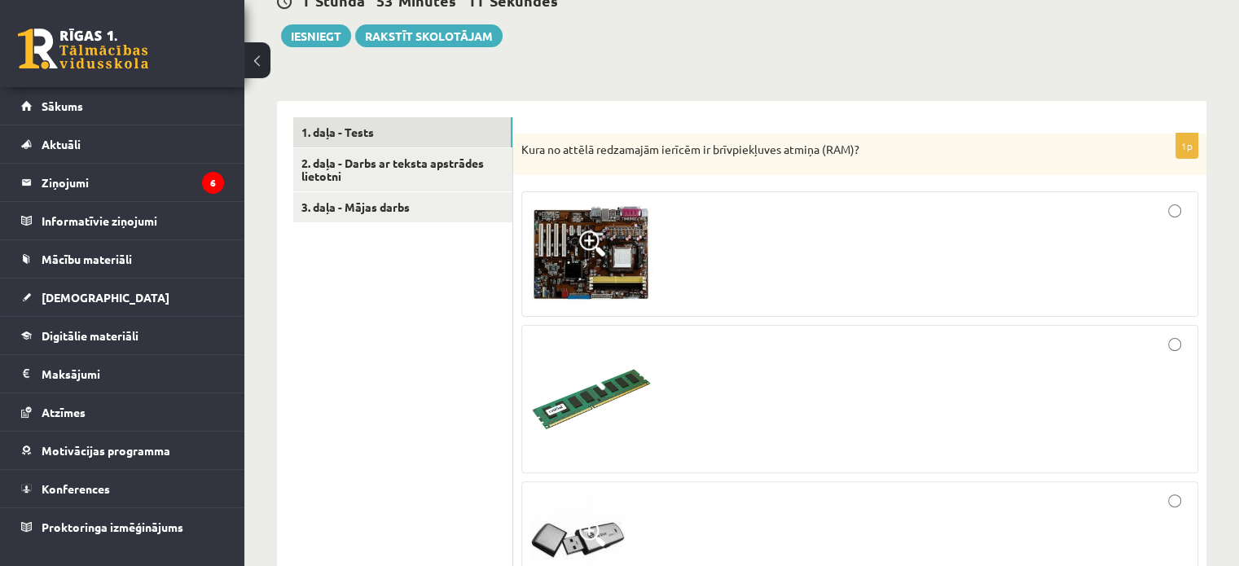
scroll to position [421, 0]
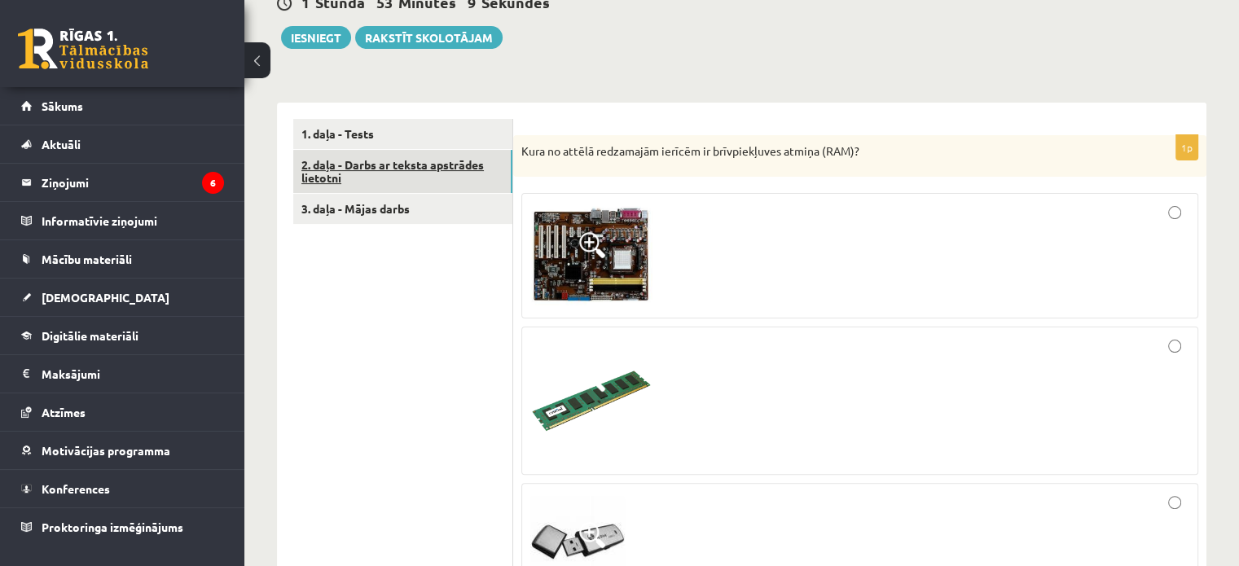
click at [459, 169] on link "2. daļa - Darbs ar teksta apstrādes lietotni" at bounding box center [402, 172] width 219 height 44
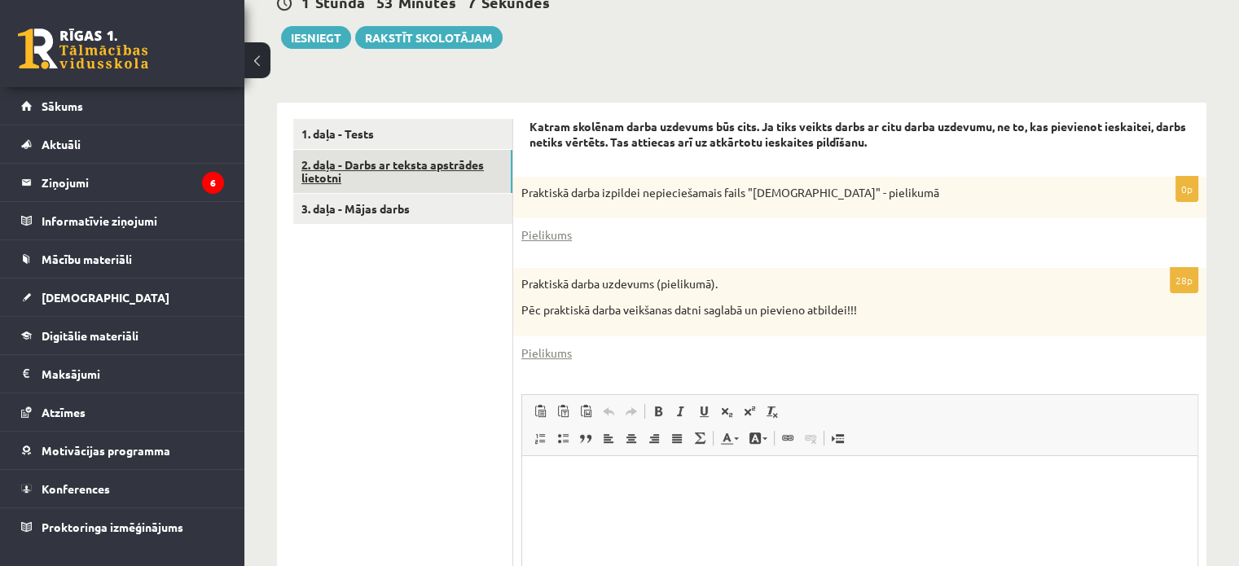
scroll to position [0, 0]
click at [537, 226] on link "Pielikums" at bounding box center [546, 234] width 50 height 17
click at [553, 348] on link "Pielikums" at bounding box center [546, 353] width 50 height 17
